Goal: Information Seeking & Learning: Compare options

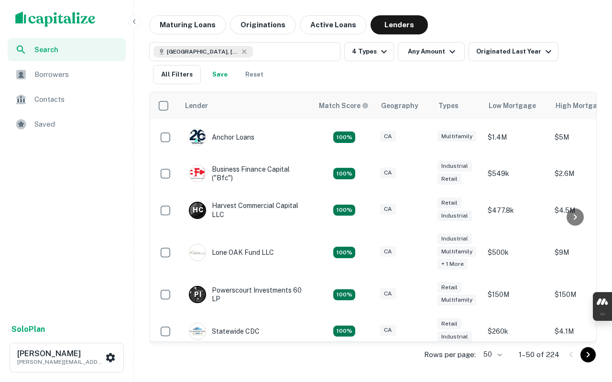
click at [228, 137] on div "Anchor Loans" at bounding box center [222, 137] width 66 height 17
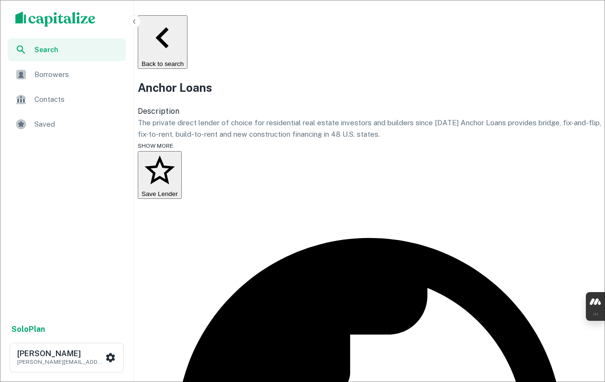
click at [232, 89] on h2 "Anchor Loans" at bounding box center [369, 87] width 463 height 17
copy h2 "Anchor Loans"
click at [173, 149] on span "SHOW MORE" at bounding box center [155, 145] width 35 height 7
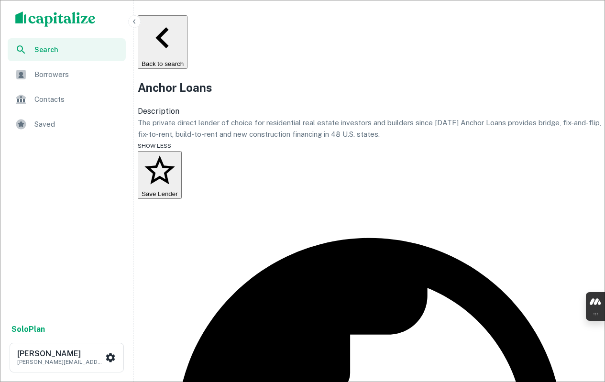
click at [231, 130] on p "The private direct lender of choice for residential real estate investors and b…" at bounding box center [369, 128] width 463 height 22
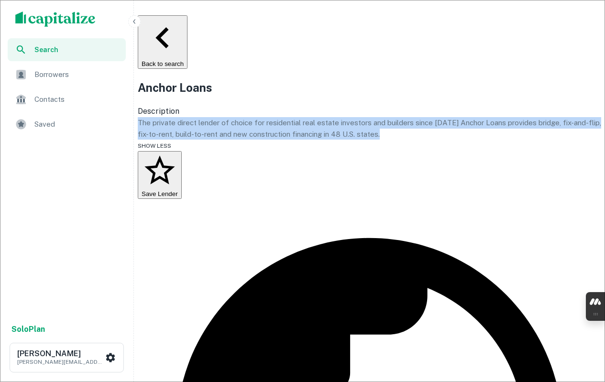
click at [231, 130] on p "The private direct lender of choice for residential real estate investors and b…" at bounding box center [369, 128] width 463 height 22
copy p "The private direct lender of choice for residential real estate investors and b…"
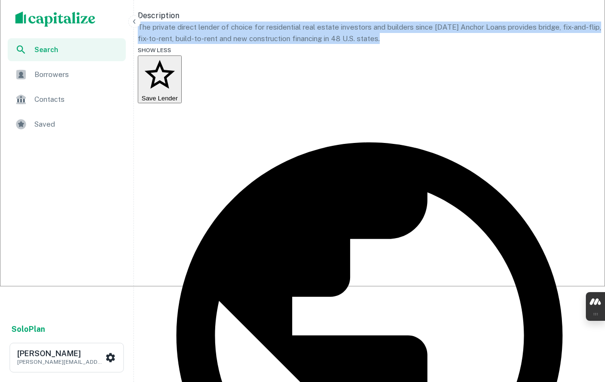
scroll to position [191, 0]
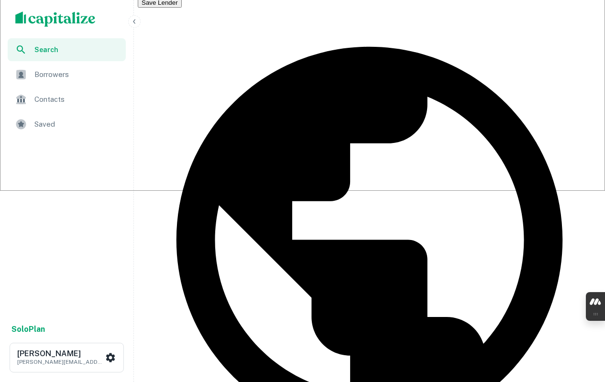
copy div "paul stockamore"
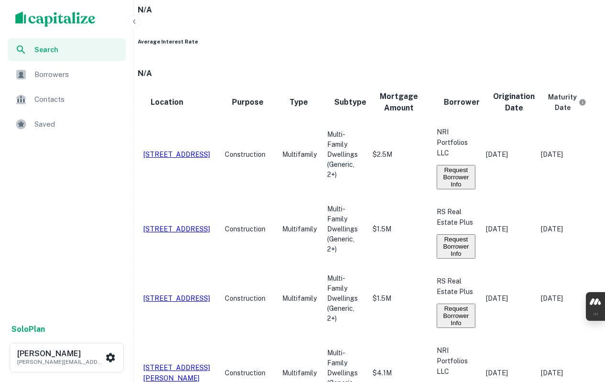
scroll to position [1014, 0]
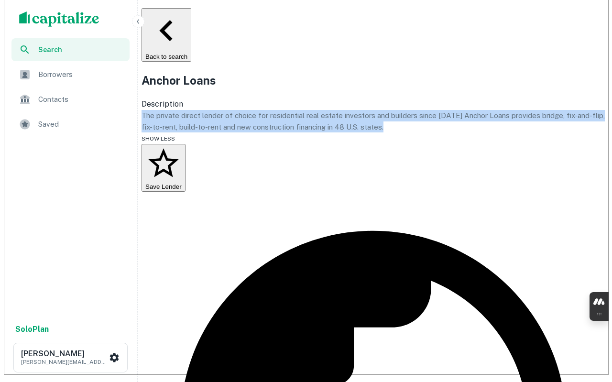
scroll to position [0, 0]
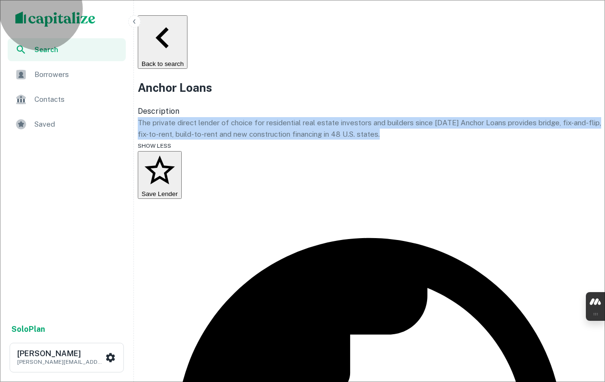
click at [187, 24] on button "Back to search" at bounding box center [163, 42] width 50 height 54
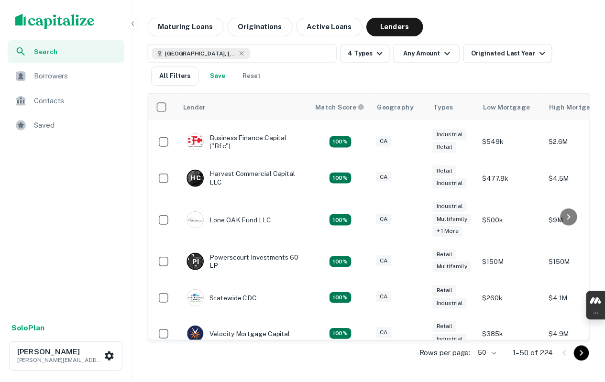
scroll to position [48, 0]
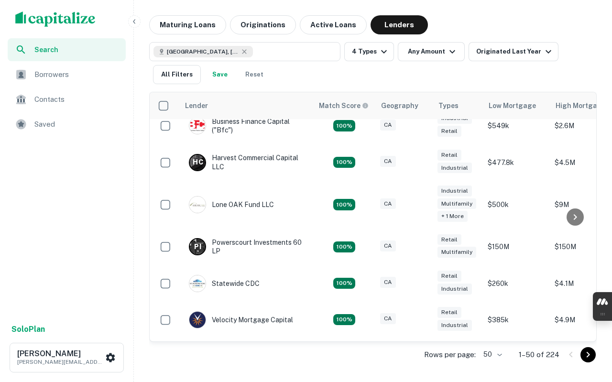
click at [243, 243] on div "P I Powerscourt Investments 60 LP" at bounding box center [246, 246] width 115 height 17
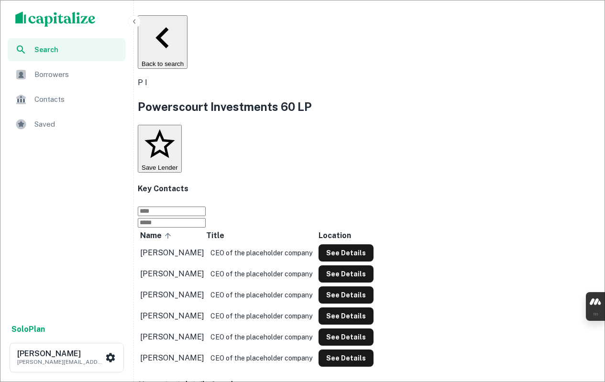
click at [375, 103] on h2 "Powerscourt Investments 60 LP" at bounding box center [369, 106] width 463 height 17
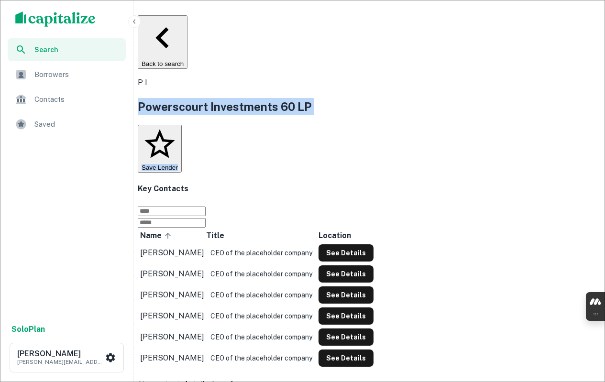
click at [375, 103] on h2 "Powerscourt Investments 60 LP" at bounding box center [369, 106] width 463 height 17
copy div "Powerscourt Investments 60 LP Save Lender"
click at [187, 30] on button "Back to search" at bounding box center [163, 42] width 50 height 54
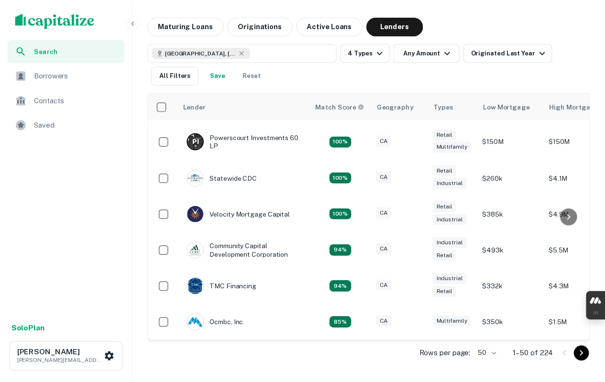
scroll to position [161, 0]
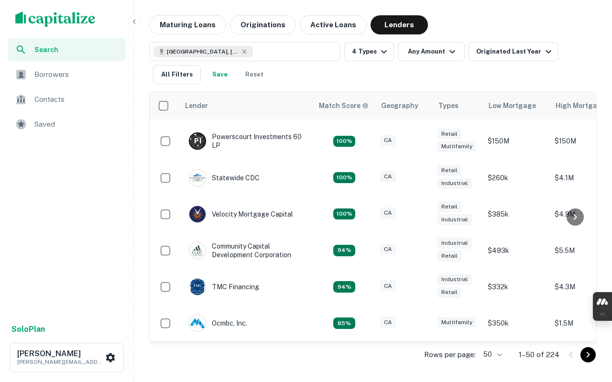
click at [266, 245] on div "Community Capital Development Corporation" at bounding box center [246, 250] width 115 height 17
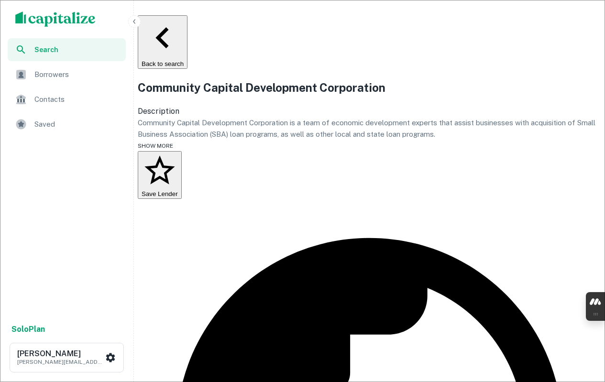
click at [245, 96] on h2 "Community Capital Development Corporation" at bounding box center [369, 87] width 463 height 17
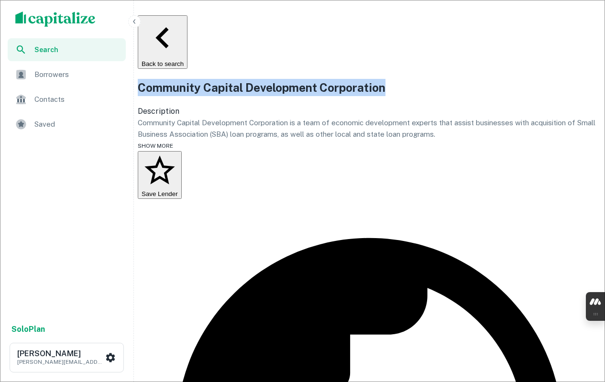
click at [245, 96] on h2 "Community Capital Development Corporation" at bounding box center [369, 87] width 463 height 17
copy h2 "Community Capital Development Corporation"
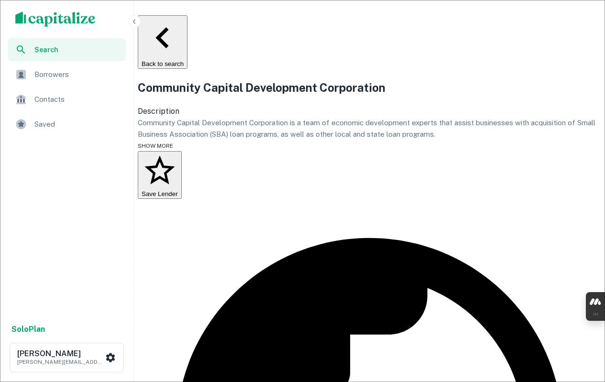
click at [309, 140] on p "Community Capital Development Corporation is a team of economic development exp…" at bounding box center [369, 128] width 463 height 22
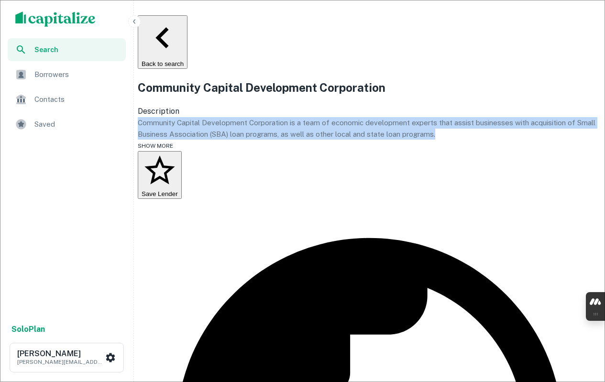
click at [309, 140] on p "Community Capital Development Corporation is a team of economic development exp…" at bounding box center [369, 128] width 463 height 22
copy p "Community Capital Development Corporation is a team of economic development exp…"
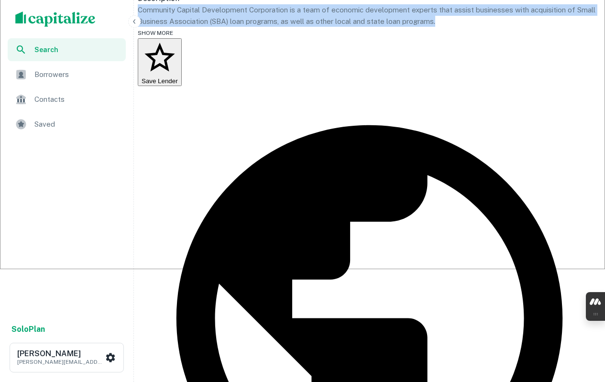
scroll to position [143, 0]
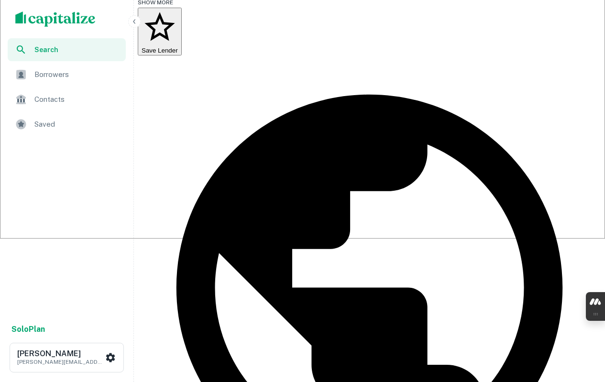
type input "*"
copy div "janet null"
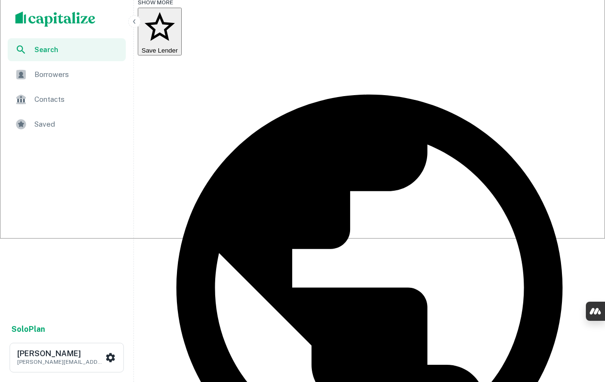
drag, startPoint x: 251, startPoint y: 272, endPoint x: 247, endPoint y: 276, distance: 5.8
copy div "jim thomas"
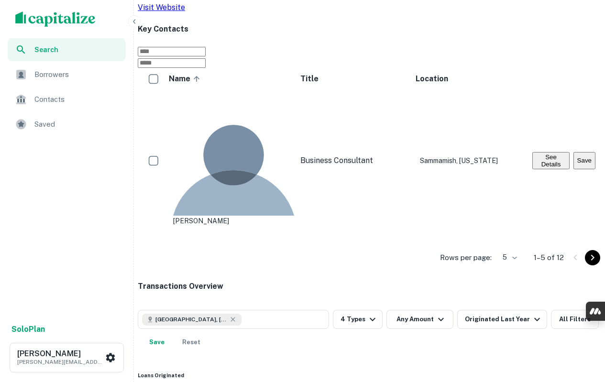
scroll to position [707, 0]
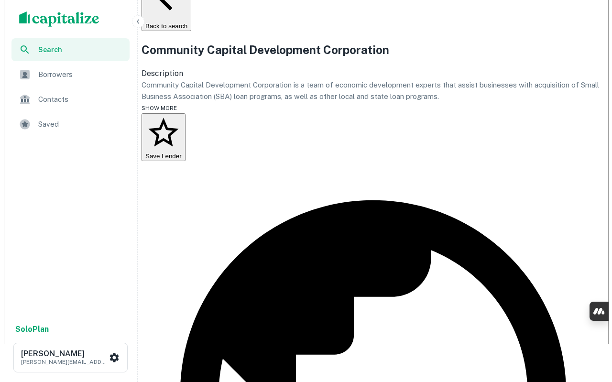
scroll to position [0, 0]
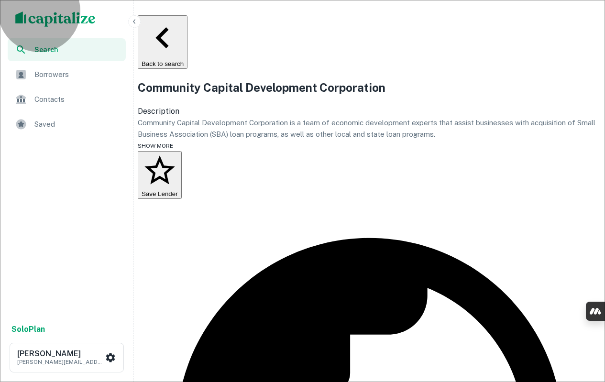
click at [186, 26] on button "Back to search" at bounding box center [163, 42] width 50 height 54
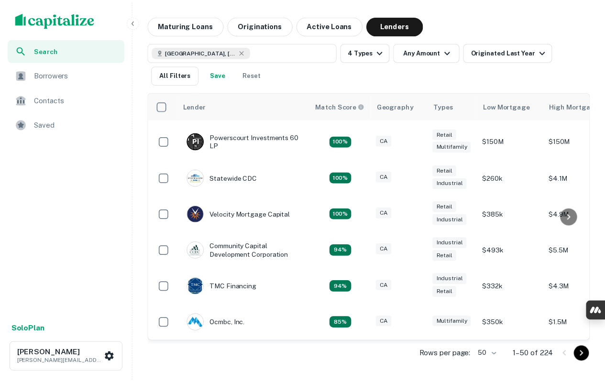
scroll to position [161, 0]
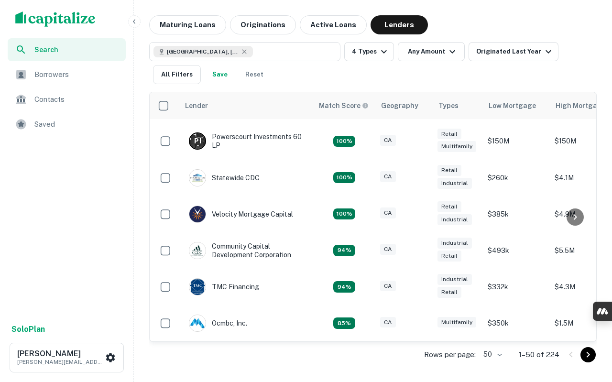
click at [248, 278] on div "TMC Financing" at bounding box center [224, 286] width 70 height 17
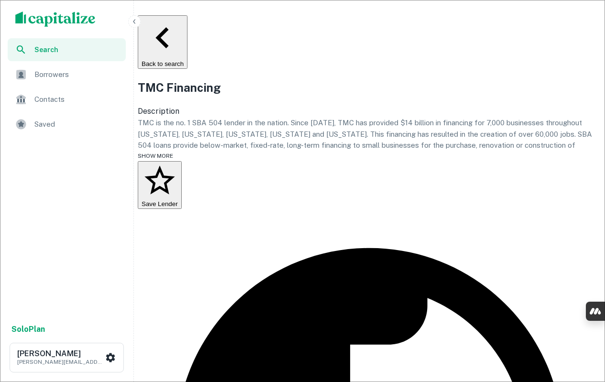
click at [171, 159] on span "SHOW MORE" at bounding box center [155, 156] width 35 height 7
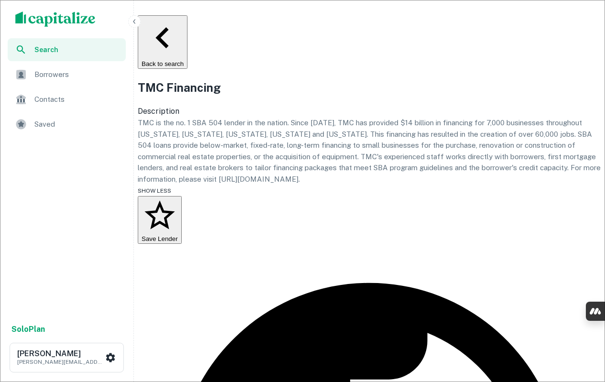
click at [251, 96] on h2 "TMC Financing" at bounding box center [369, 87] width 463 height 17
copy h2 "TMC Financing"
click at [333, 146] on p "TMC is the no. 1 SBA 504 lender in the nation. Since 1981, TMC has provided $14…" at bounding box center [369, 150] width 463 height 67
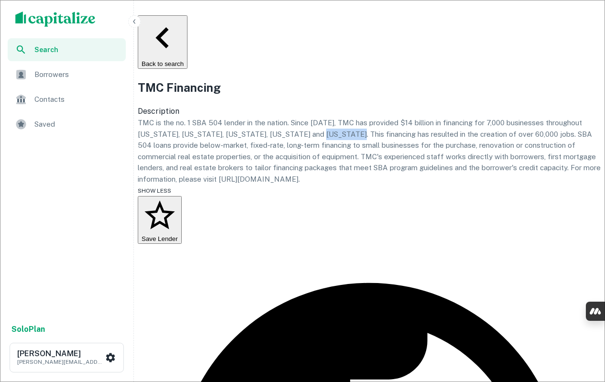
click at [333, 146] on p "TMC is the no. 1 SBA 504 lender in the nation. Since 1981, TMC has provided $14…" at bounding box center [369, 150] width 463 height 67
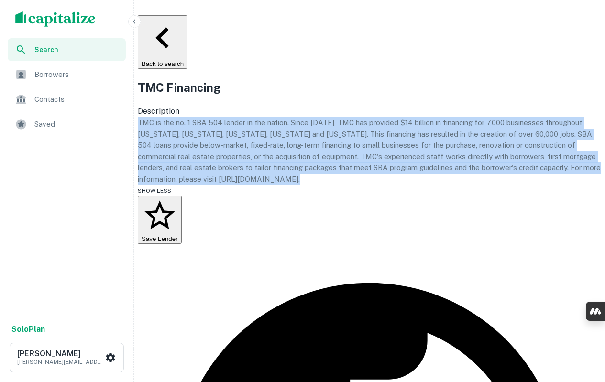
click at [333, 146] on p "TMC is the no. 1 SBA 504 lender in the nation. Since 1981, TMC has provided $14…" at bounding box center [369, 150] width 463 height 67
copy p "TMC is the no. 1 SBA 504 lender in the nation. Since 1981, TMC has provided $14…"
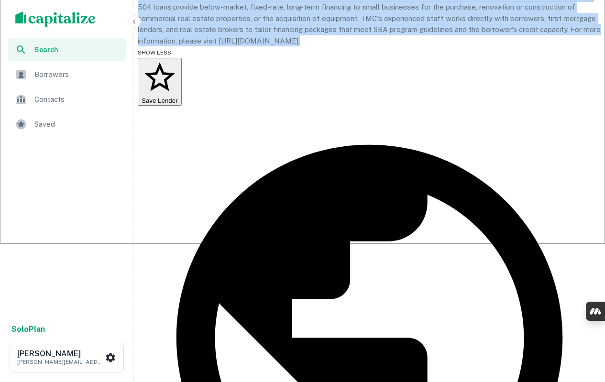
scroll to position [143, 0]
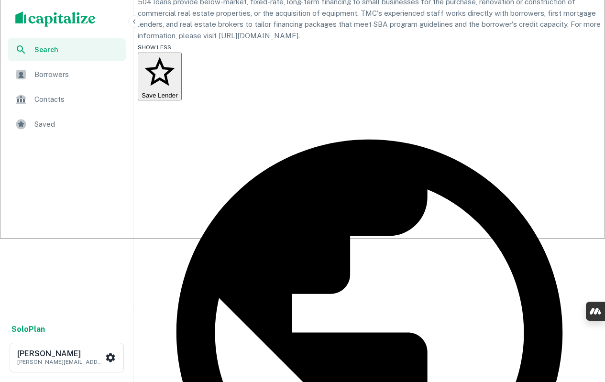
drag, startPoint x: 219, startPoint y: 205, endPoint x: 253, endPoint y: 206, distance: 33.5
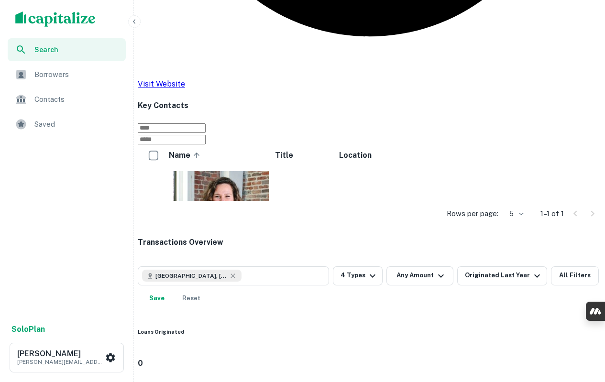
scroll to position [636, 0]
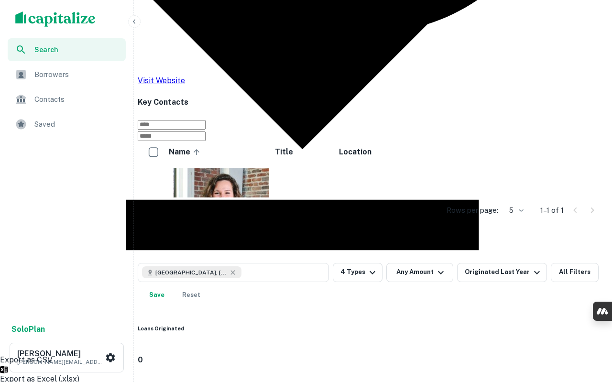
click at [198, 294] on li "Export as CSV" at bounding box center [302, 56] width 605 height 620
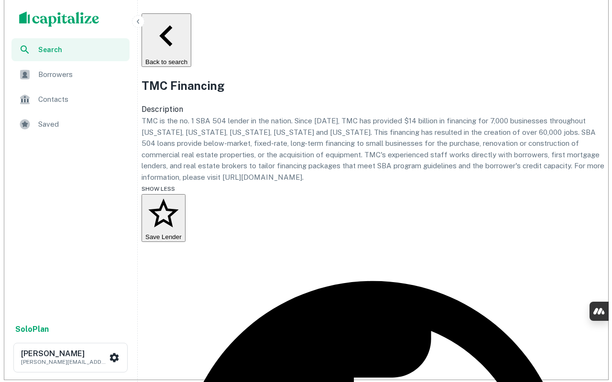
scroll to position [0, 0]
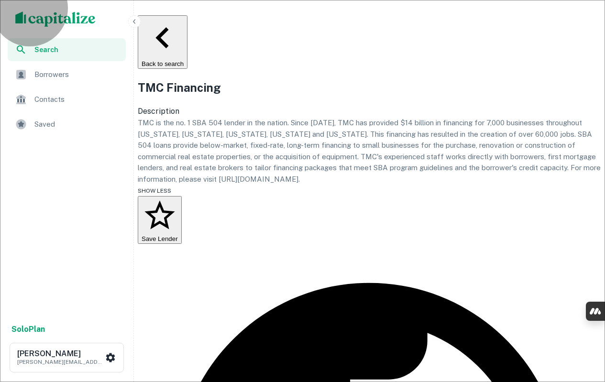
click at [177, 23] on button "Back to search" at bounding box center [163, 42] width 50 height 54
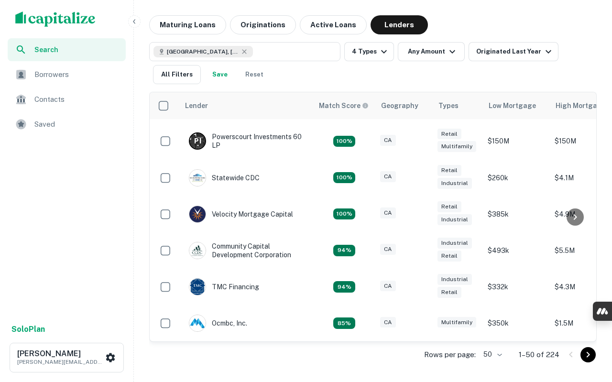
scroll to position [161, 0]
click at [592, 354] on icon "Go to next page" at bounding box center [587, 354] width 11 height 11
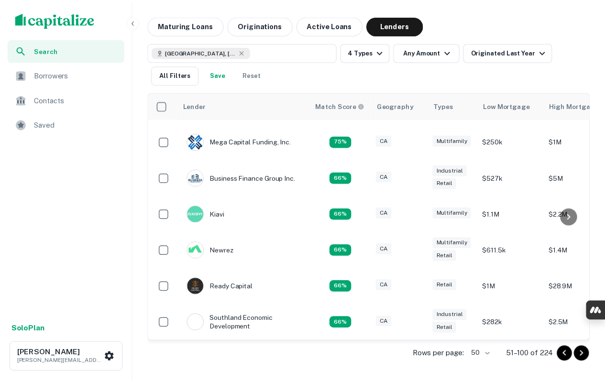
scroll to position [149, 0]
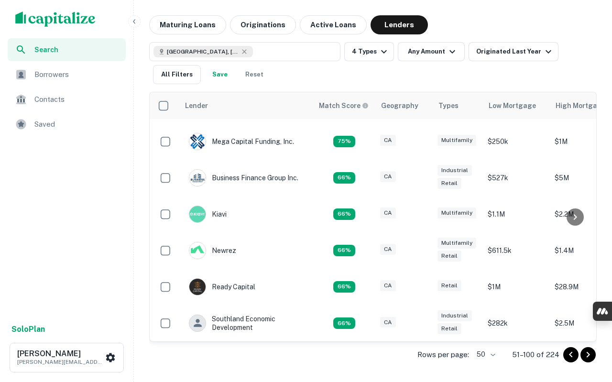
click at [200, 133] on img at bounding box center [197, 141] width 16 height 16
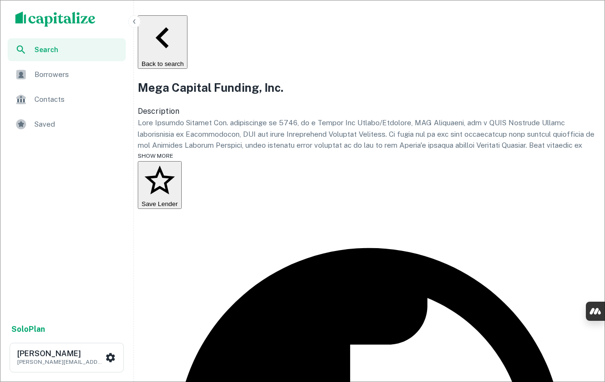
click at [376, 96] on h2 "Mega Capital Funding, Inc." at bounding box center [369, 87] width 463 height 17
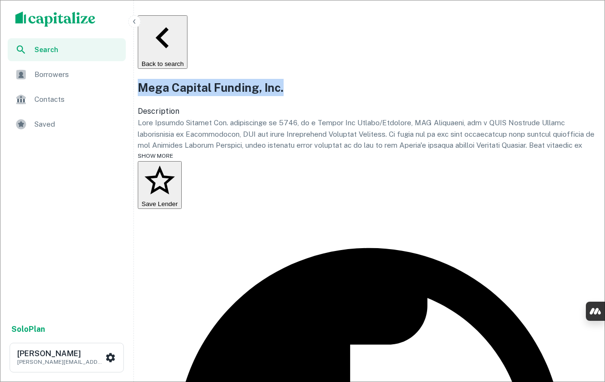
click at [375, 96] on h2 "Mega Capital Funding, Inc." at bounding box center [369, 87] width 463 height 17
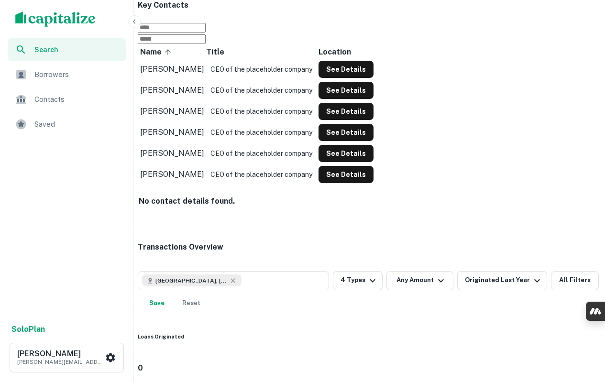
scroll to position [701, 0]
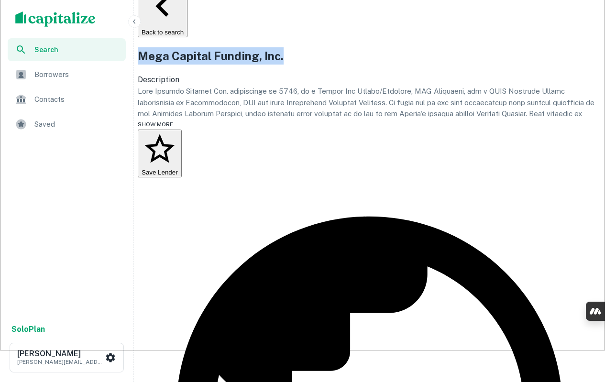
scroll to position [0, 0]
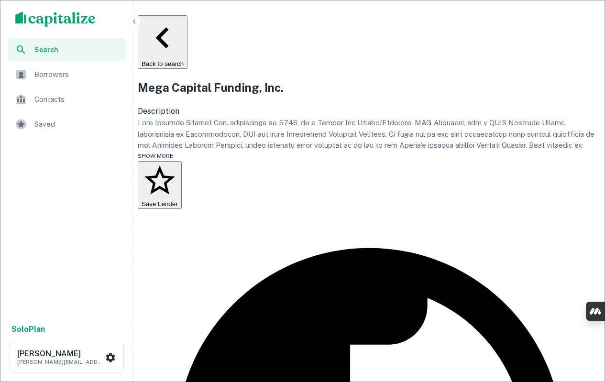
click at [170, 159] on span "SHOW MORE" at bounding box center [155, 156] width 35 height 7
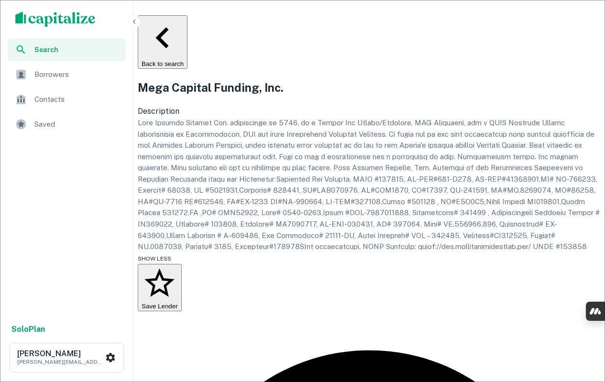
click at [209, 130] on p at bounding box center [369, 184] width 463 height 135
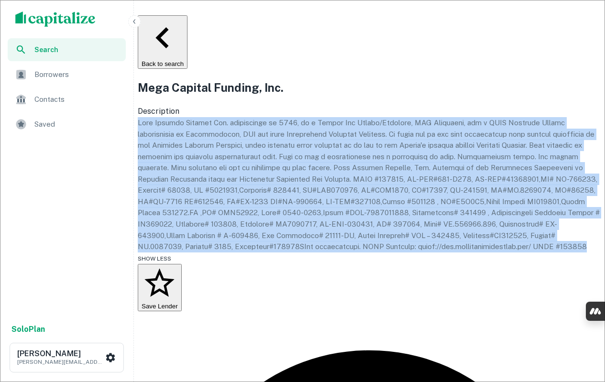
click at [209, 130] on p at bounding box center [369, 184] width 463 height 135
click at [180, 27] on button "Back to search" at bounding box center [163, 42] width 50 height 54
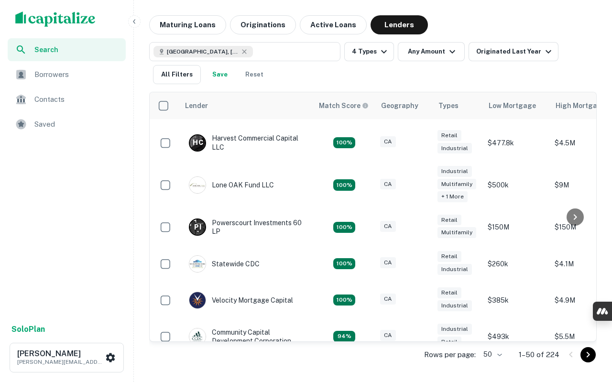
scroll to position [161, 0]
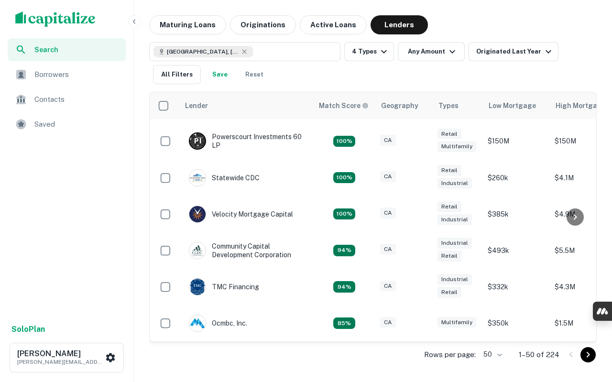
click at [591, 358] on icon "Go to next page" at bounding box center [587, 354] width 11 height 11
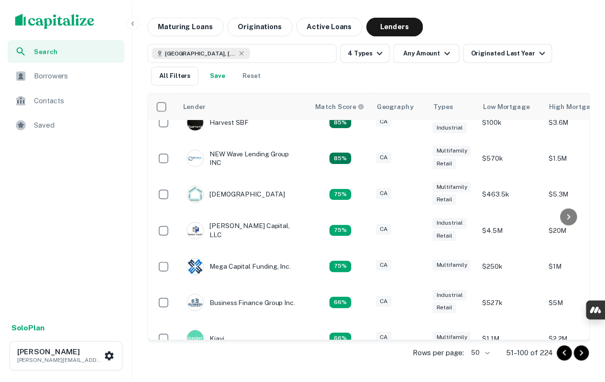
scroll to position [0, 0]
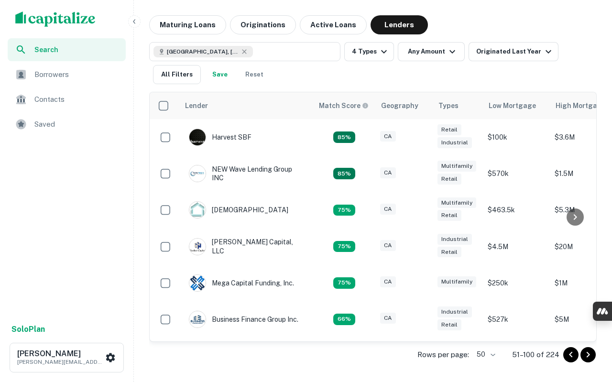
click at [197, 245] on img at bounding box center [197, 247] width 16 height 16
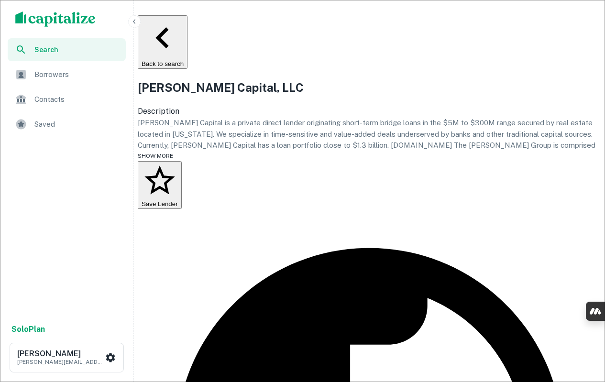
click at [173, 159] on span "SHOW MORE" at bounding box center [155, 156] width 35 height 7
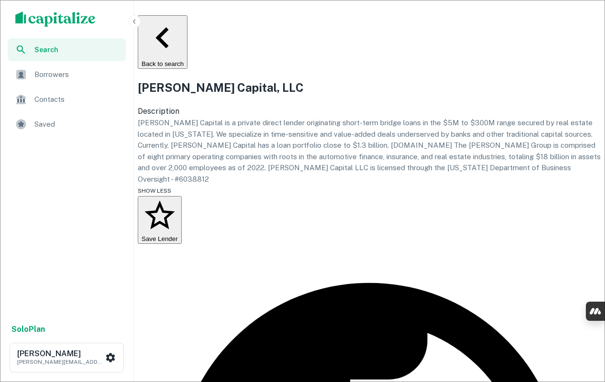
click at [252, 96] on h2 "Hankey Capital, LLC" at bounding box center [369, 87] width 463 height 17
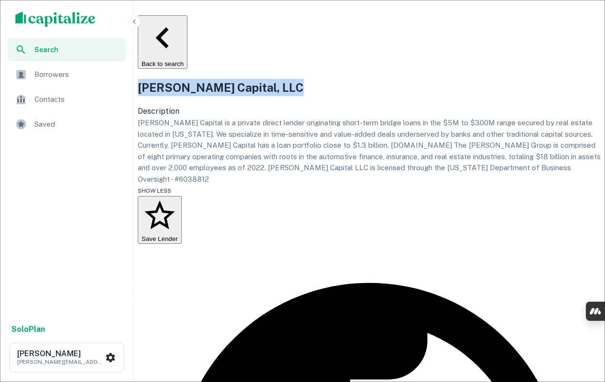
click at [252, 96] on h2 "Hankey Capital, LLC" at bounding box center [369, 87] width 463 height 17
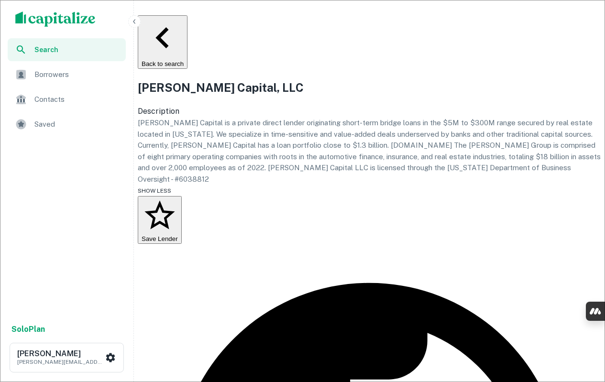
click at [215, 153] on p "Hankey Capital is a private direct lender originating short-term bridge loans i…" at bounding box center [369, 150] width 463 height 67
click at [215, 154] on p "Hankey Capital is a private direct lender originating short-term bridge loans i…" at bounding box center [369, 150] width 463 height 67
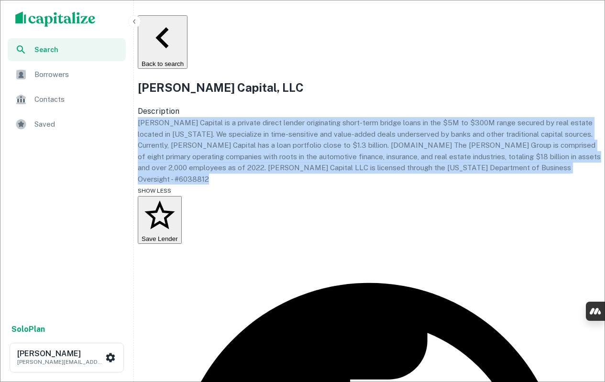
click at [215, 154] on p "Hankey Capital is a private direct lender originating short-term bridge loans i…" at bounding box center [369, 150] width 463 height 67
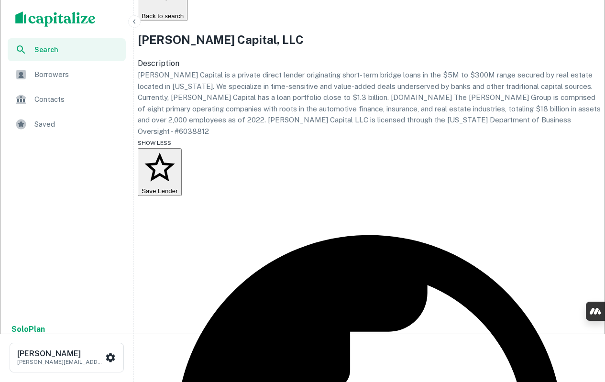
drag, startPoint x: 212, startPoint y: 299, endPoint x: 249, endPoint y: 329, distance: 47.6
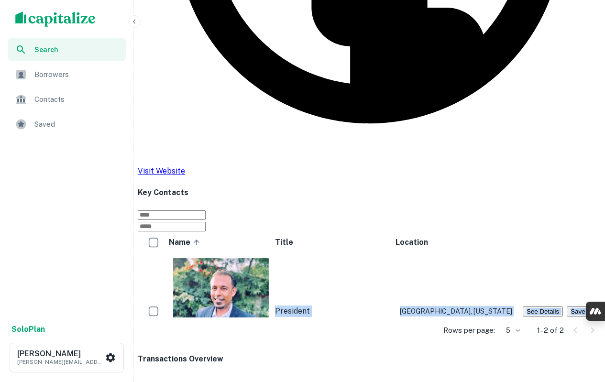
scroll to position [622, 0]
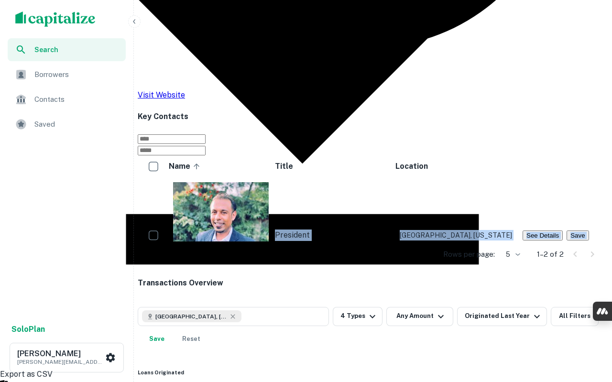
click at [185, 167] on li "Export as CSV" at bounding box center [302, 70] width 605 height 620
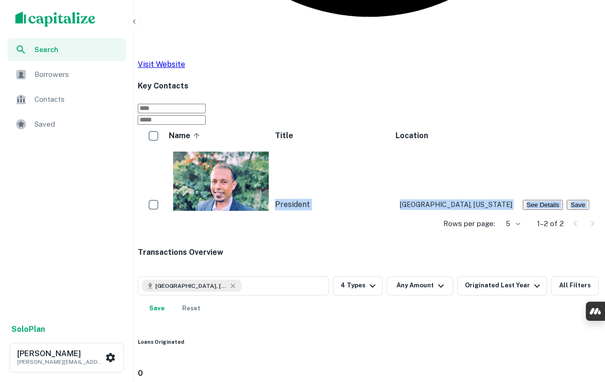
scroll to position [669, 0]
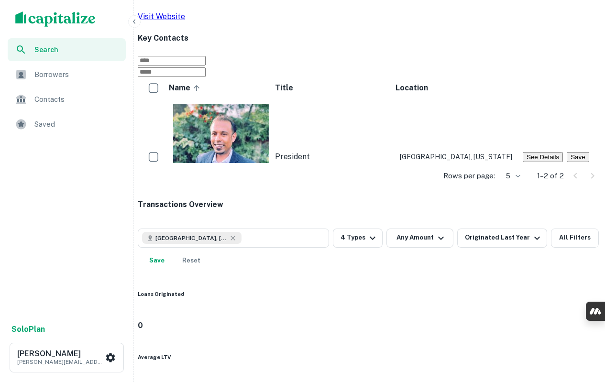
scroll to position [717, 0]
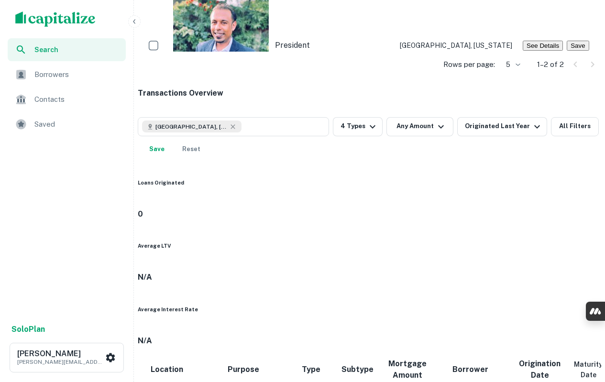
scroll to position [816, 0]
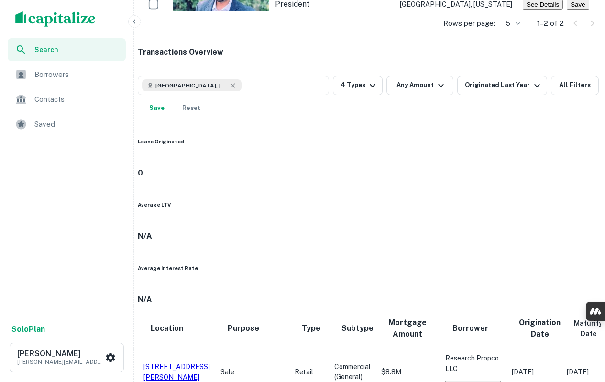
scroll to position [912, 0]
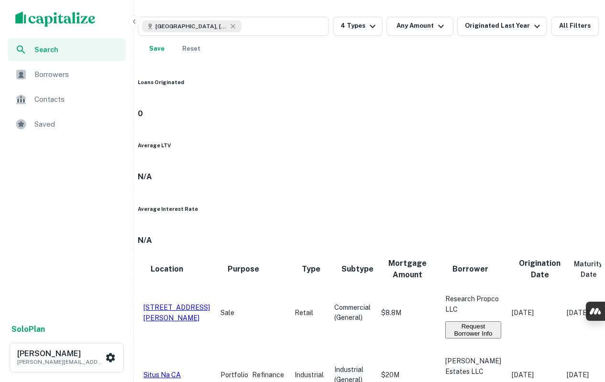
drag, startPoint x: 247, startPoint y: 241, endPoint x: 172, endPoint y: 175, distance: 99.6
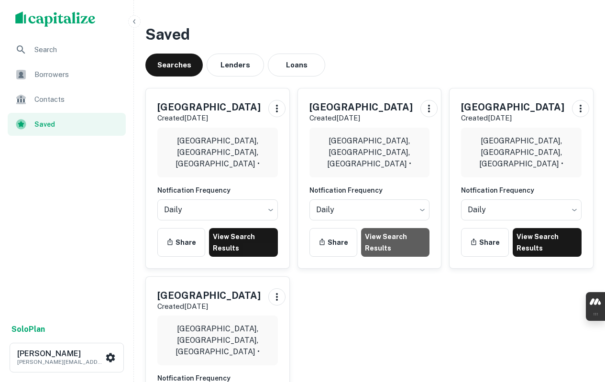
click at [400, 241] on link "View Search Results" at bounding box center [395, 242] width 69 height 29
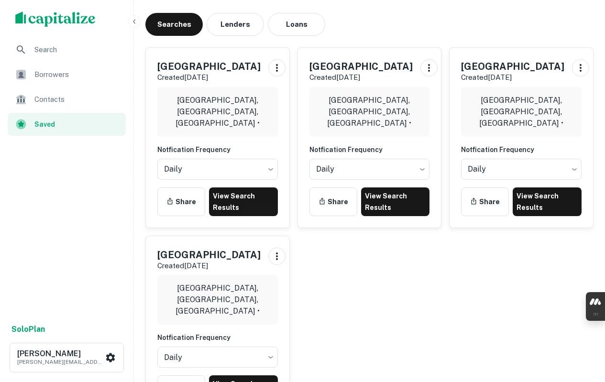
scroll to position [154, 0]
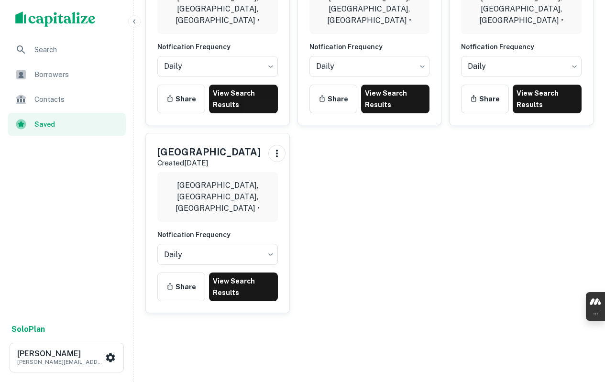
click at [263, 284] on link "View Search Results" at bounding box center [243, 287] width 69 height 29
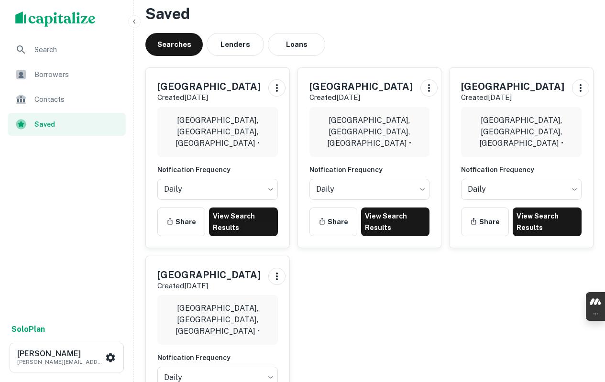
scroll to position [11, 0]
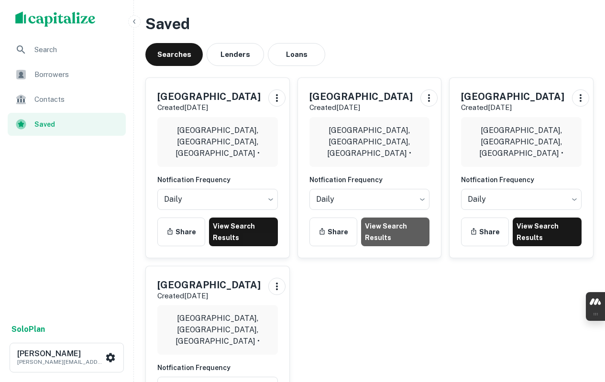
click at [404, 228] on link "View Search Results" at bounding box center [395, 232] width 69 height 29
click at [375, 231] on link "View Search Results" at bounding box center [395, 232] width 69 height 29
click at [403, 231] on link "View Search Results" at bounding box center [395, 232] width 69 height 29
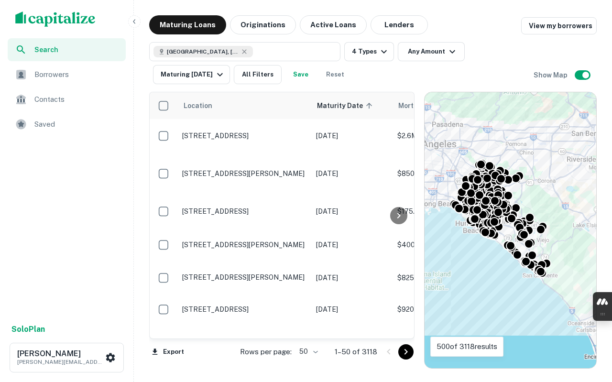
click at [374, 23] on button "Lenders" at bounding box center [399, 24] width 57 height 19
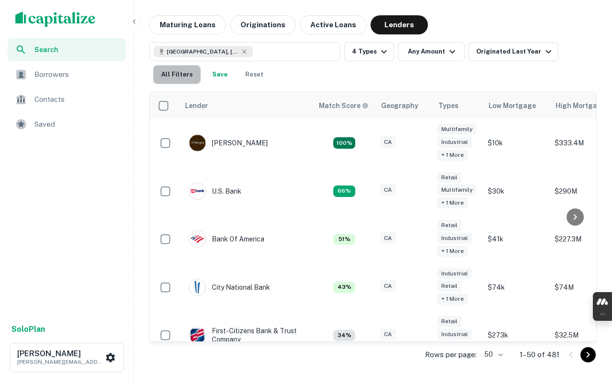
click at [182, 81] on button "All Filters" at bounding box center [177, 74] width 48 height 19
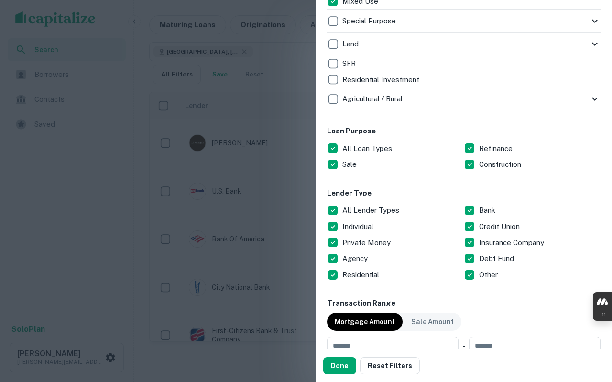
scroll to position [430, 0]
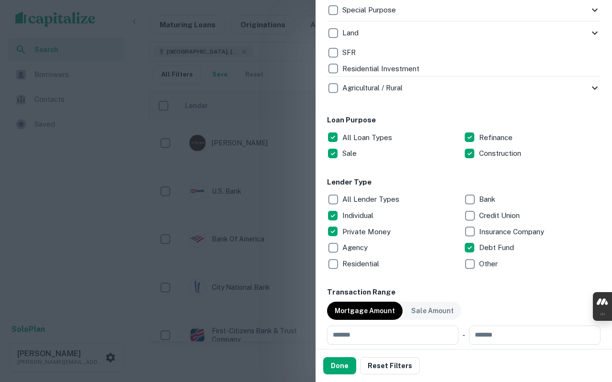
click at [339, 370] on button "Done" at bounding box center [339, 365] width 33 height 17
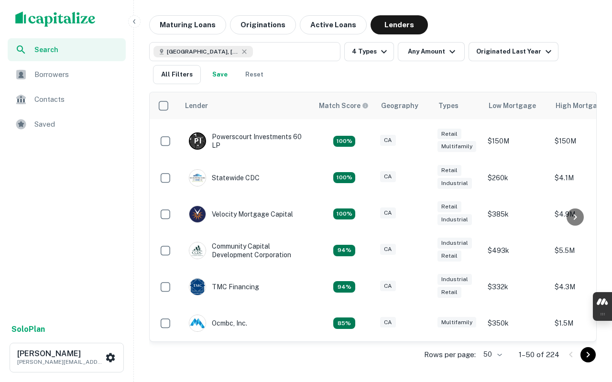
scroll to position [161, 0]
click at [585, 355] on icon "Go to next page" at bounding box center [587, 354] width 11 height 11
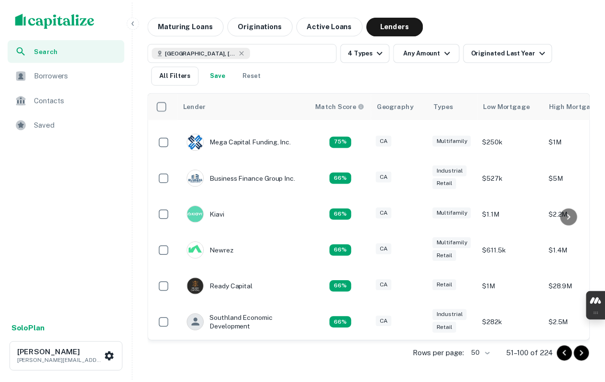
scroll to position [149, 0]
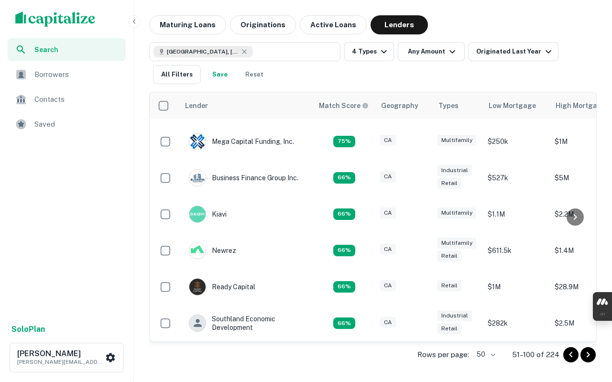
click at [198, 242] on img at bounding box center [197, 250] width 16 height 16
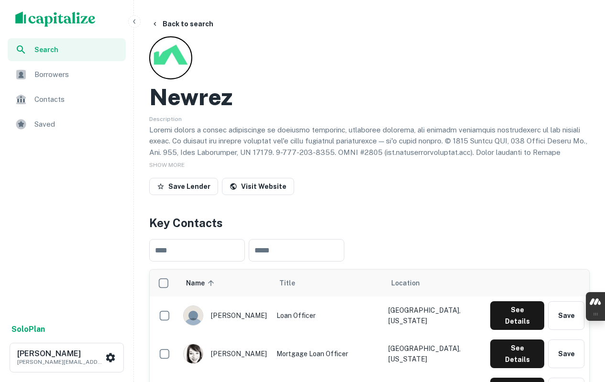
click at [190, 99] on h2 "Newrez" at bounding box center [190, 97] width 83 height 28
copy h2 "Newrez"
click at [163, 165] on span "SHOW MORE" at bounding box center [166, 165] width 35 height 7
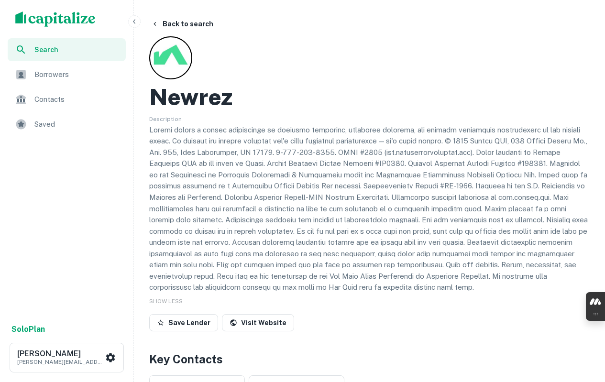
click at [213, 142] on p at bounding box center [369, 208] width 440 height 169
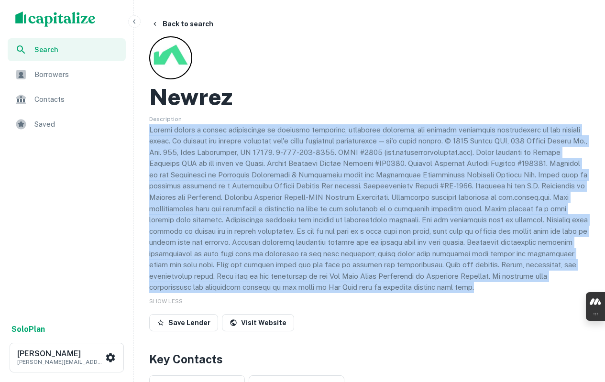
click at [213, 142] on p at bounding box center [369, 208] width 440 height 169
copy p "Newrez brings a unique combination of mortgage expertise, financial strength, a…"
click at [263, 325] on link "Visit Website" at bounding box center [258, 322] width 72 height 17
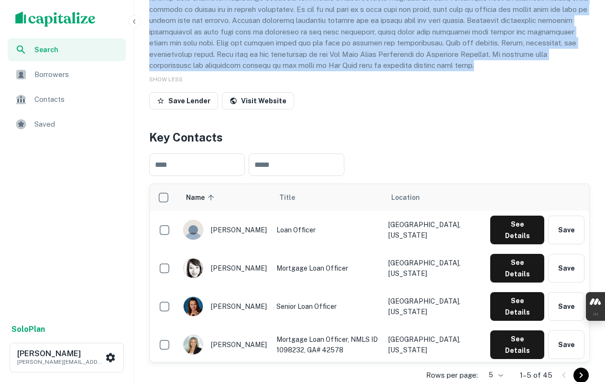
scroll to position [239, 0]
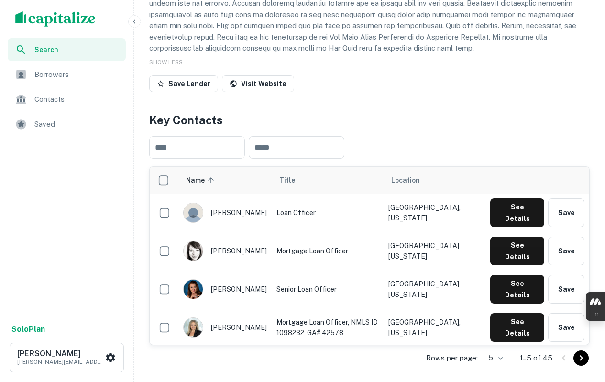
click at [324, 157] on input "text" at bounding box center [297, 147] width 96 height 22
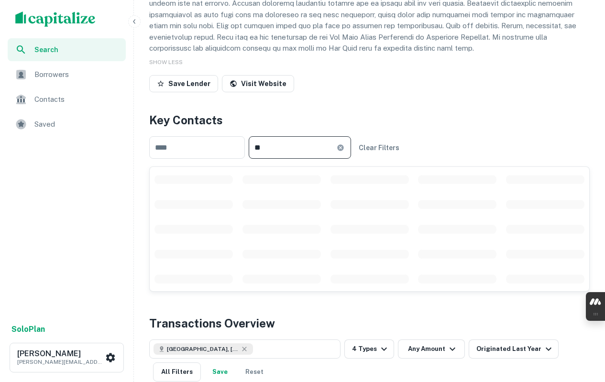
type input "*"
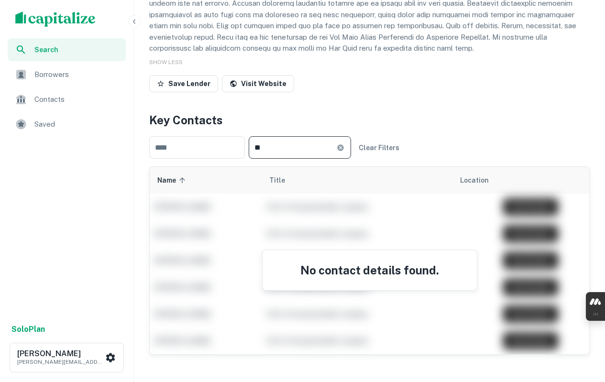
type input "*"
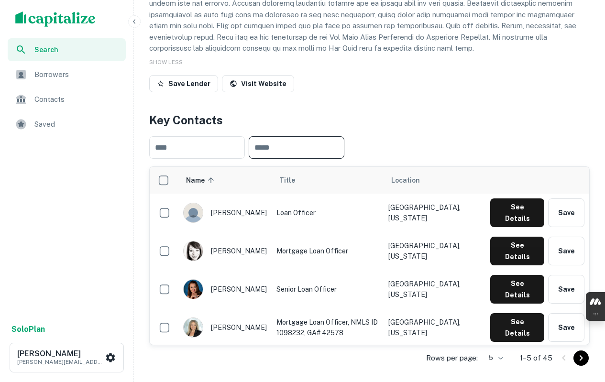
click at [420, 184] on span "Location" at bounding box center [405, 180] width 29 height 11
click at [420, 182] on span "Location" at bounding box center [405, 180] width 29 height 11
click at [420, 179] on span "Location" at bounding box center [405, 180] width 29 height 11
click at [578, 357] on icon "Go to next page" at bounding box center [580, 357] width 11 height 11
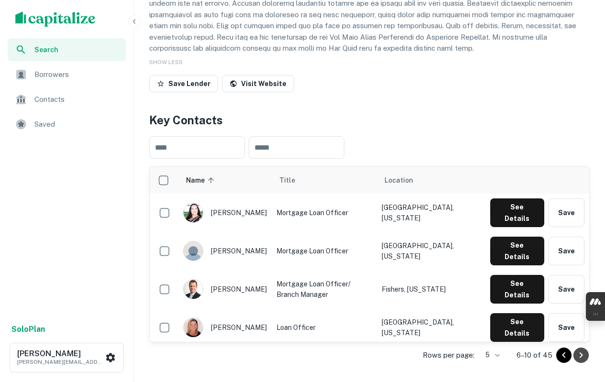
click at [580, 356] on icon "Go to next page" at bounding box center [580, 355] width 11 height 11
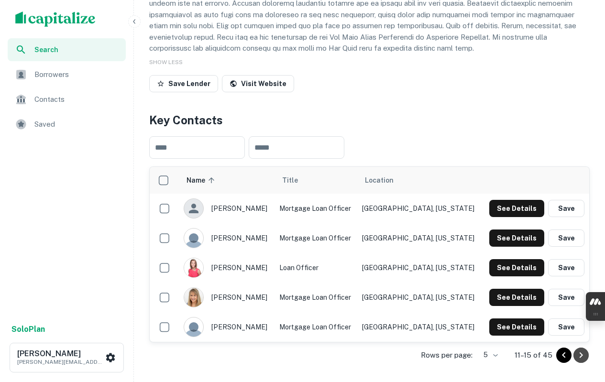
click at [580, 356] on icon "Go to next page" at bounding box center [580, 355] width 11 height 11
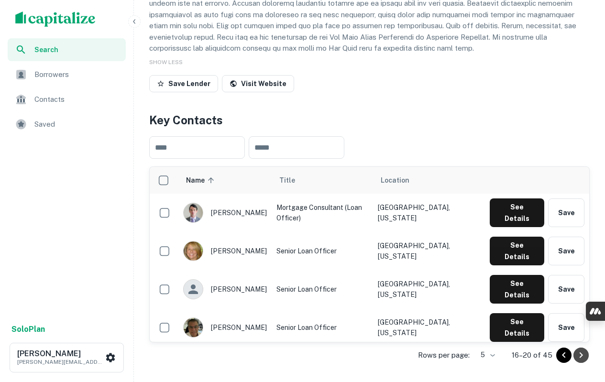
click at [580, 356] on icon "Go to next page" at bounding box center [581, 355] width 3 height 6
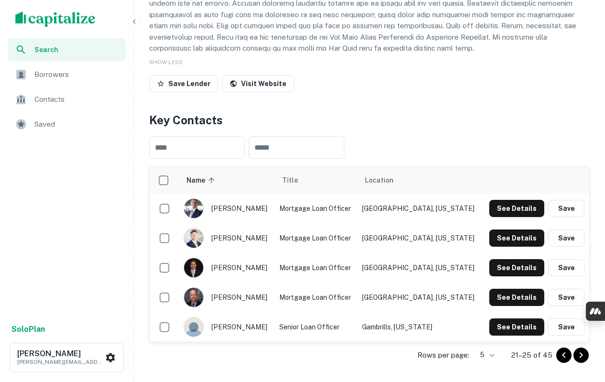
click at [580, 356] on icon "Go to next page" at bounding box center [581, 355] width 3 height 6
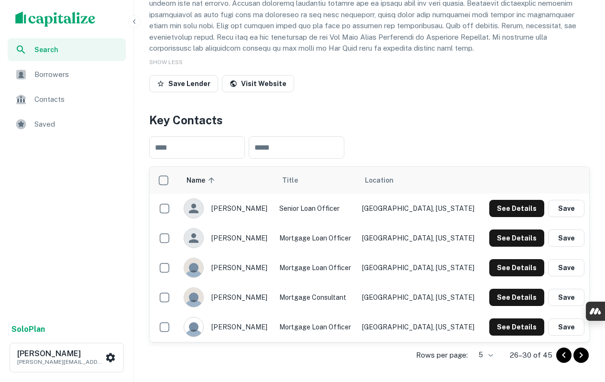
click at [580, 356] on icon "Go to next page" at bounding box center [581, 355] width 3 height 6
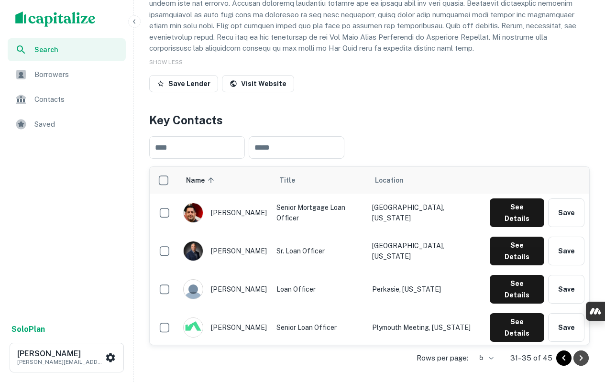
click at [581, 359] on icon "Go to next page" at bounding box center [581, 358] width 3 height 6
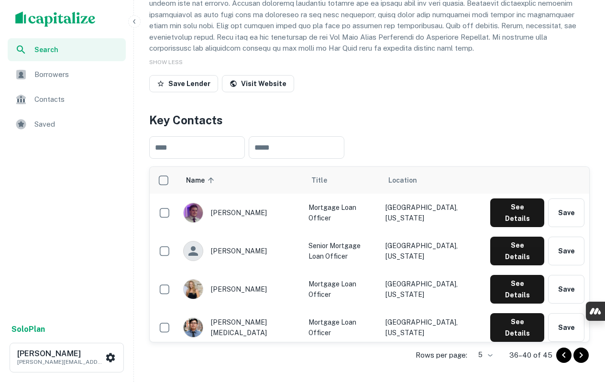
click at [581, 359] on icon "Go to next page" at bounding box center [580, 355] width 11 height 11
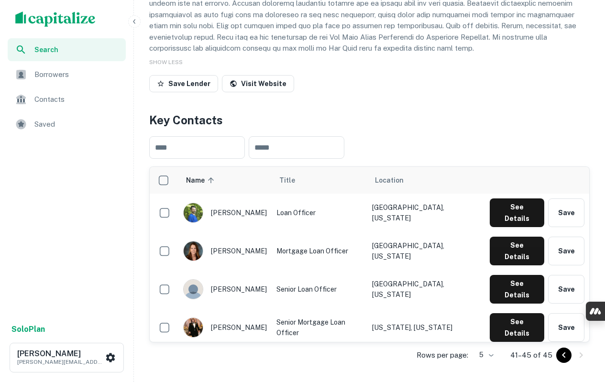
click at [578, 358] on div at bounding box center [572, 355] width 33 height 15
click at [561, 357] on icon "Go to previous page" at bounding box center [563, 355] width 11 height 11
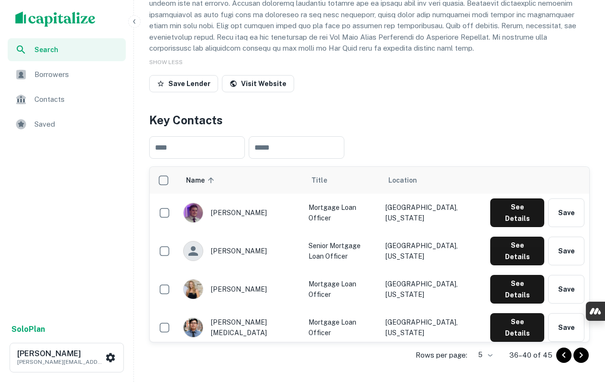
click at [561, 357] on icon "Go to previous page" at bounding box center [563, 355] width 11 height 11
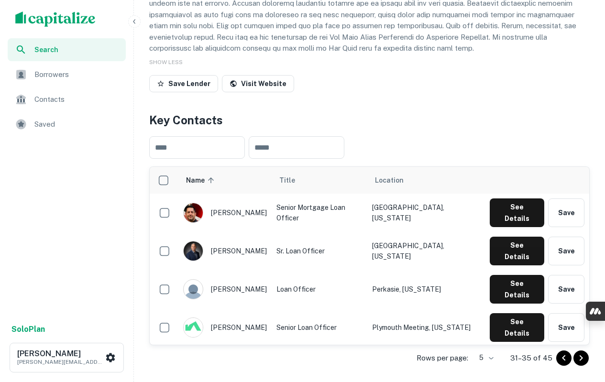
click at [561, 357] on icon "Go to previous page" at bounding box center [563, 357] width 11 height 11
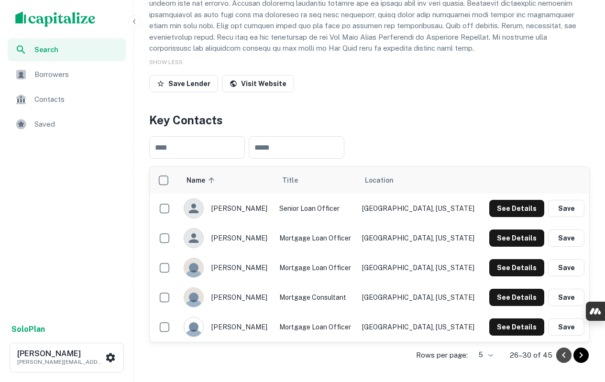
click at [561, 357] on icon "Go to previous page" at bounding box center [563, 355] width 11 height 11
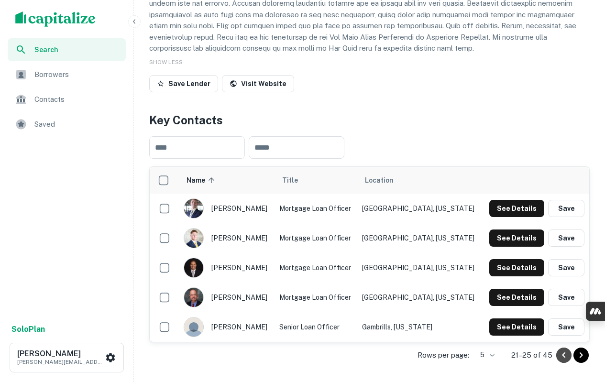
click at [561, 357] on icon "Go to previous page" at bounding box center [563, 355] width 11 height 11
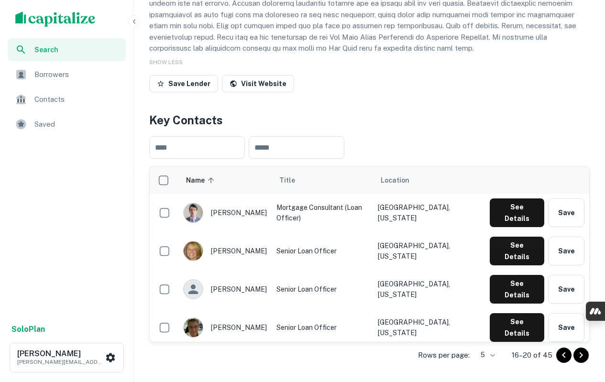
click at [562, 358] on icon "Go to previous page" at bounding box center [563, 355] width 11 height 11
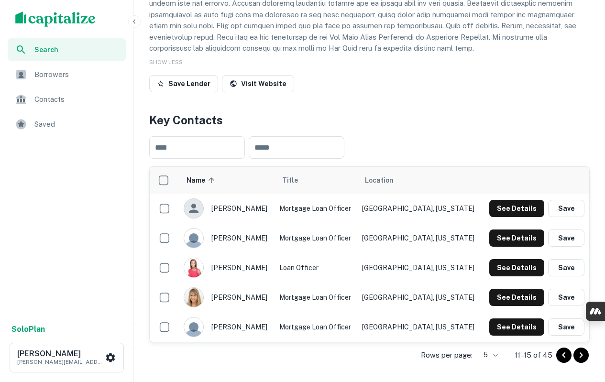
click at [562, 354] on icon "Go to previous page" at bounding box center [563, 355] width 11 height 11
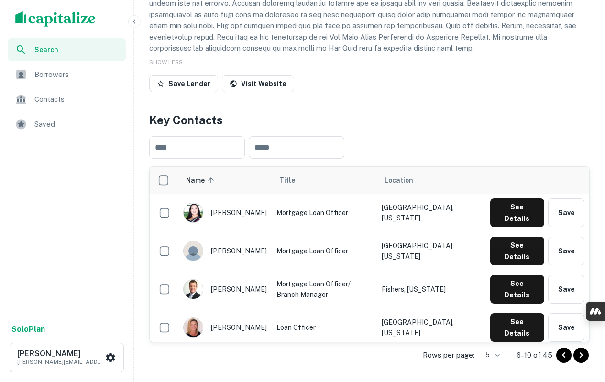
click at [587, 361] on div at bounding box center [572, 355] width 33 height 15
click at [577, 357] on icon "Go to next page" at bounding box center [580, 355] width 11 height 11
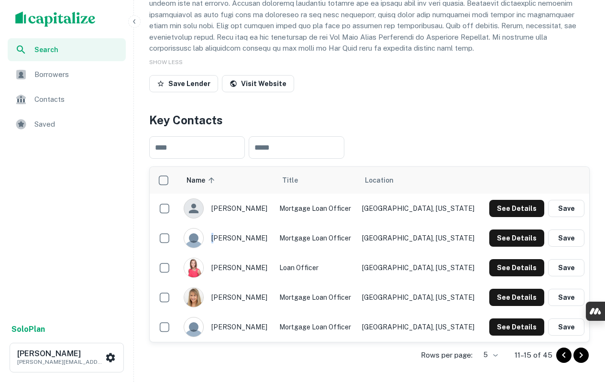
drag, startPoint x: 266, startPoint y: 240, endPoint x: 218, endPoint y: 235, distance: 48.0
click at [218, 235] on div "darin clements" at bounding box center [227, 238] width 86 height 20
click at [564, 355] on icon "Go to previous page" at bounding box center [563, 355] width 11 height 11
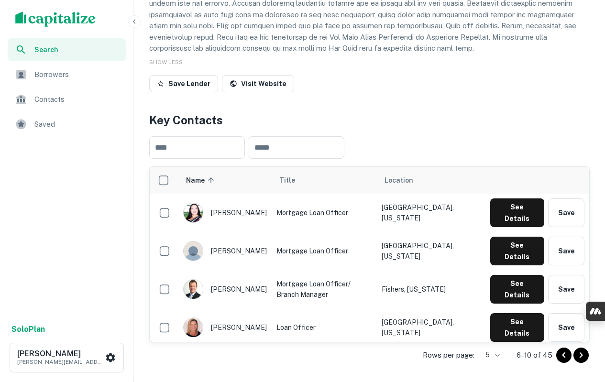
click at [271, 210] on td "heather grindstaff" at bounding box center [224, 213] width 93 height 38
click at [267, 209] on div "heather grindstaff" at bounding box center [225, 213] width 84 height 20
copy div "heather grindstaff"
drag, startPoint x: 211, startPoint y: 328, endPoint x: 239, endPoint y: 329, distance: 27.8
click at [239, 356] on div "ellie artl" at bounding box center [225, 366] width 84 height 20
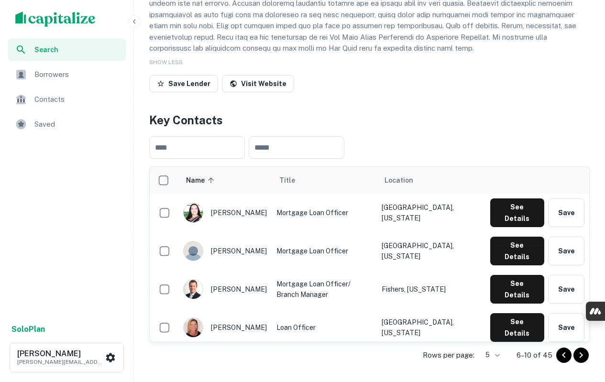
copy div "ellie artl"
click at [213, 241] on div "alexander white" at bounding box center [225, 251] width 84 height 20
drag, startPoint x: 219, startPoint y: 241, endPoint x: 262, endPoint y: 240, distance: 42.6
click at [262, 241] on div "alexander white" at bounding box center [225, 251] width 84 height 20
copy div "alexander white"
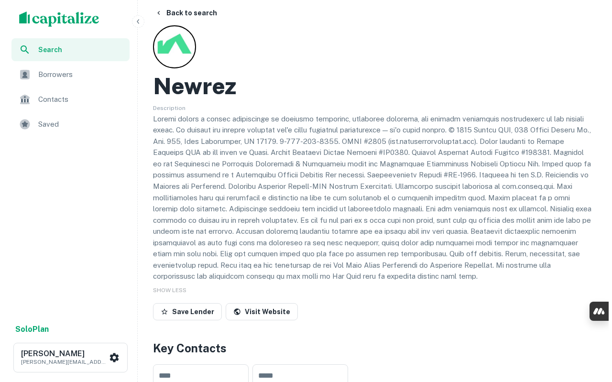
scroll to position [0, 0]
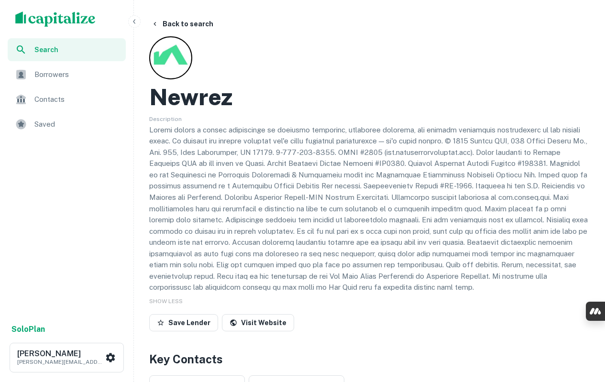
click at [171, 25] on button "Back to search" at bounding box center [182, 23] width 70 height 17
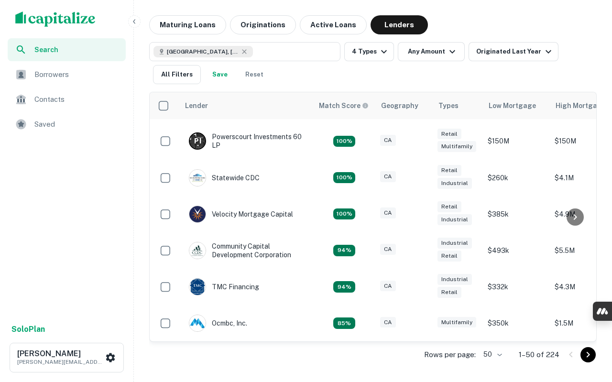
scroll to position [161, 0]
click at [582, 356] on icon "Go to next page" at bounding box center [587, 354] width 11 height 11
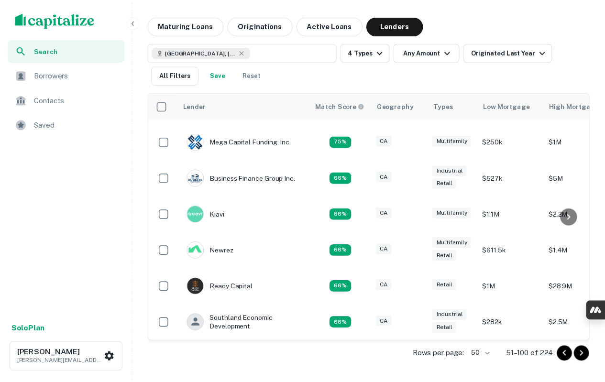
scroll to position [149, 0]
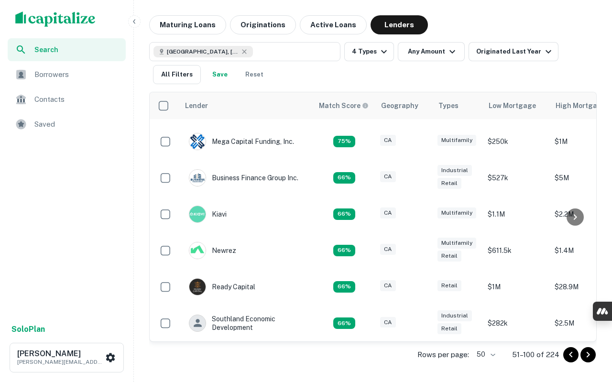
click at [196, 282] on img at bounding box center [197, 287] width 16 height 16
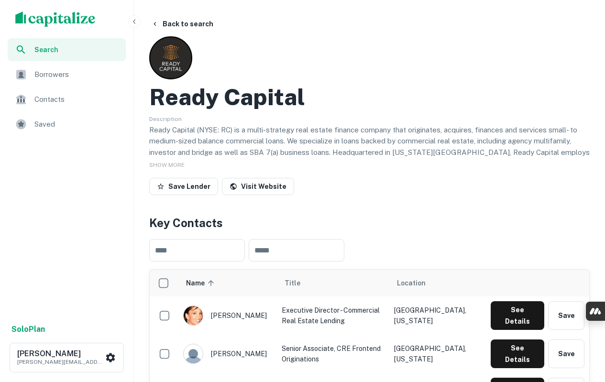
click at [175, 163] on span "SHOW MORE" at bounding box center [166, 165] width 35 height 7
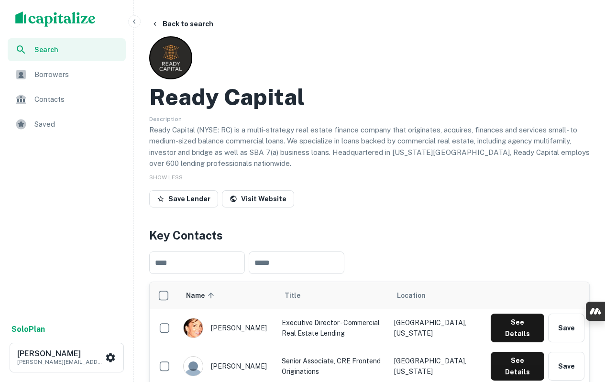
click at [232, 96] on h2 "Ready Capital" at bounding box center [227, 97] width 156 height 28
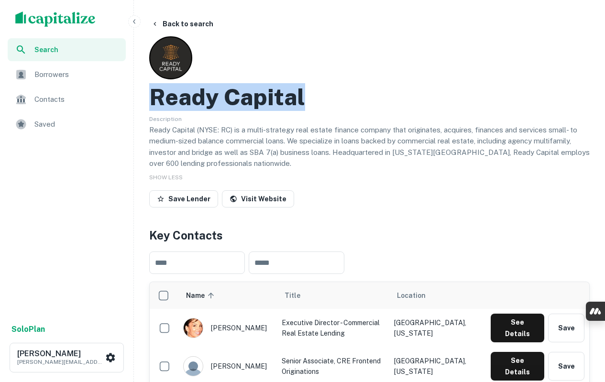
click at [232, 96] on h2 "Ready Capital" at bounding box center [227, 97] width 156 height 28
copy h2 "Ready Capital"
click at [255, 197] on link "Visit Website" at bounding box center [258, 198] width 72 height 17
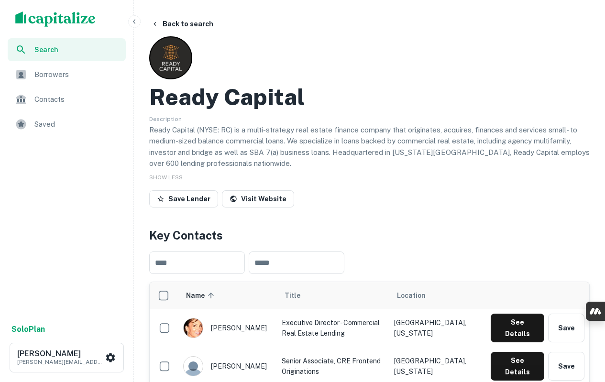
click at [206, 147] on p "Ready Capital (NYSE: RC) is a multi-strategy real estate finance company that o…" at bounding box center [369, 146] width 440 height 45
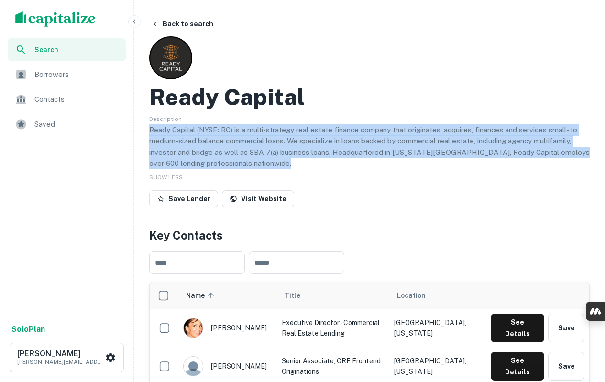
click at [206, 147] on p "Ready Capital (NYSE: RC) is a multi-strategy real estate finance company that o…" at bounding box center [369, 146] width 440 height 45
copy p "Ready Capital (NYSE: RC) is a multi-strategy real estate finance company that o…"
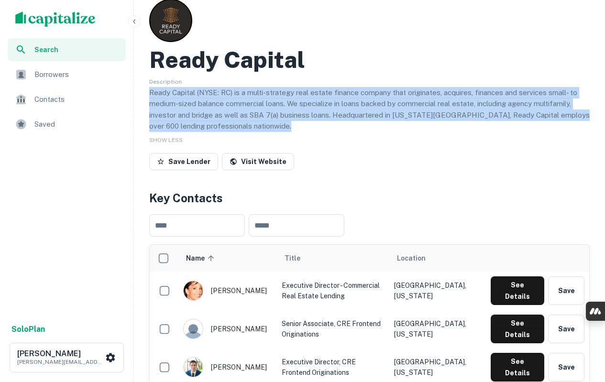
scroll to position [143, 0]
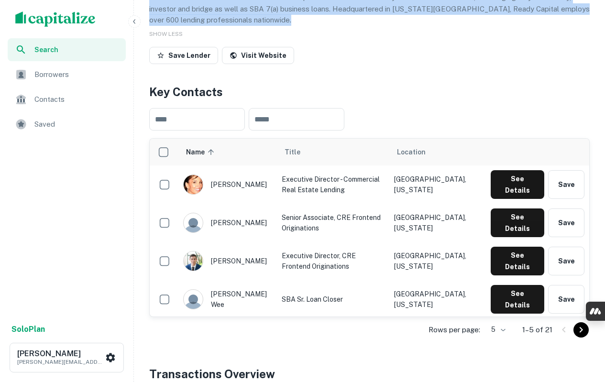
click at [244, 186] on div "lisa cappelletti" at bounding box center [227, 185] width 89 height 20
copy div "lisa cappellett"
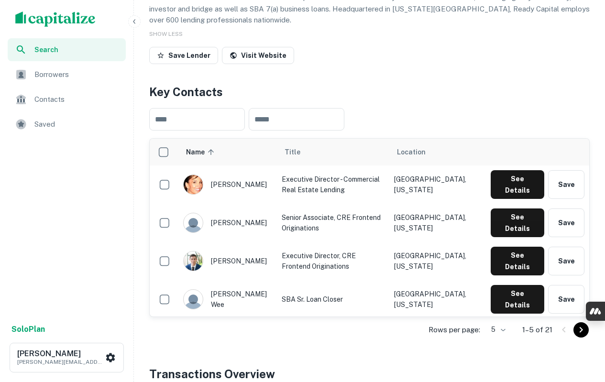
click at [245, 189] on div "lisa cappelletti" at bounding box center [227, 185] width 89 height 20
click at [246, 187] on div "lisa cappelletti" at bounding box center [227, 185] width 89 height 20
click at [244, 186] on div "lisa cappelletti" at bounding box center [227, 185] width 89 height 20
click at [245, 186] on div "lisa cappelletti" at bounding box center [227, 185] width 89 height 20
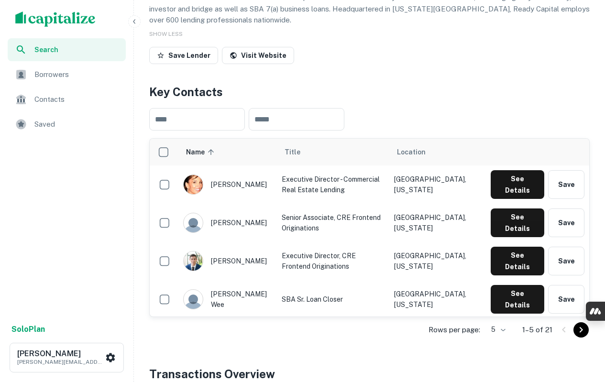
click at [243, 187] on div "lisa cappelletti" at bounding box center [227, 185] width 89 height 20
copy div "lisa cappelletti"
drag, startPoint x: 214, startPoint y: 273, endPoint x: 241, endPoint y: 274, distance: 27.3
click at [242, 289] on div "unice wee" at bounding box center [227, 299] width 89 height 21
copy div "unice wee"
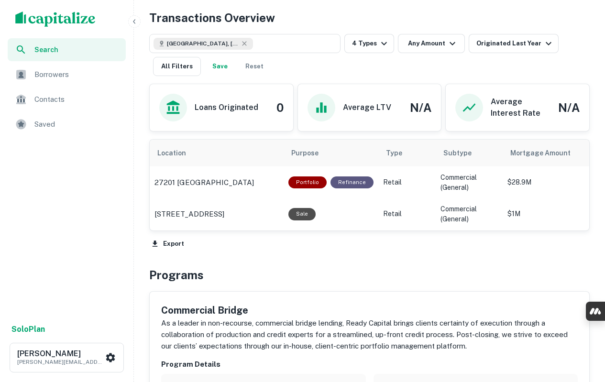
scroll to position [478, 0]
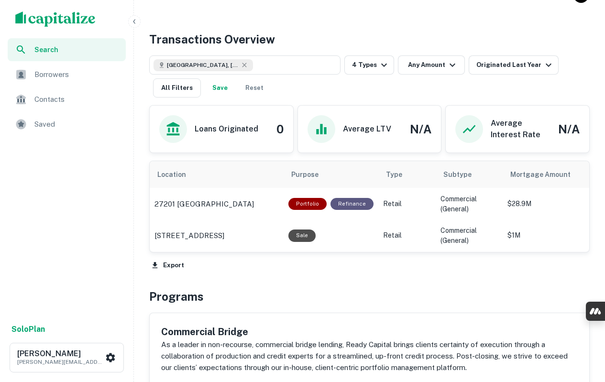
click at [168, 266] on button "Export" at bounding box center [167, 265] width 37 height 14
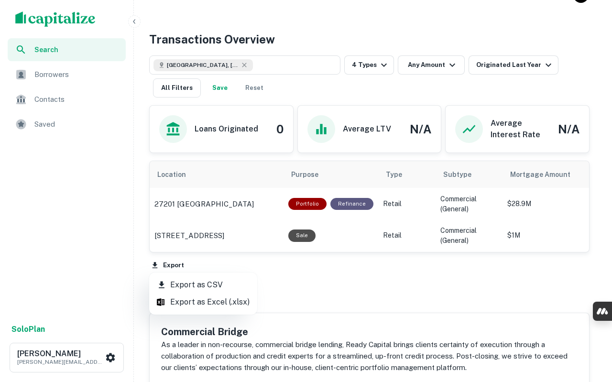
click at [185, 285] on li "Export as CSV" at bounding box center [203, 284] width 108 height 17
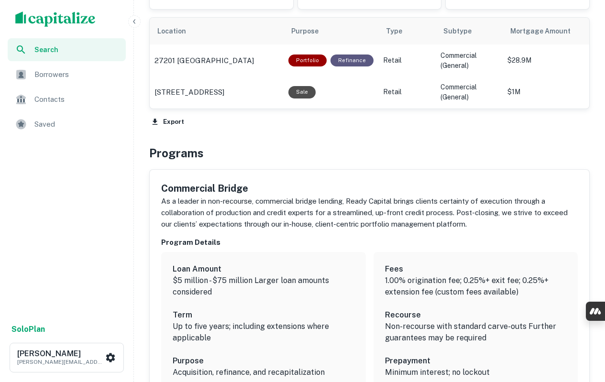
scroll to position [669, 0]
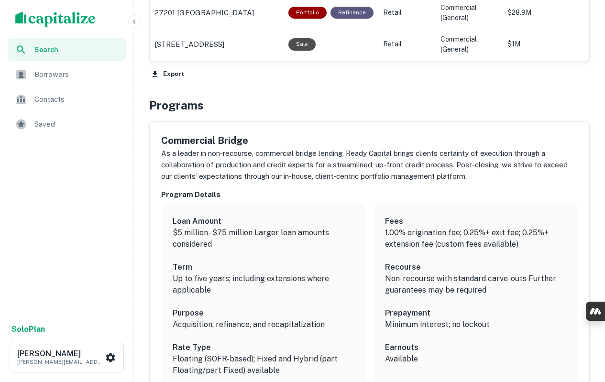
click at [238, 144] on h5 "Commercial Bridge" at bounding box center [369, 140] width 416 height 14
click at [182, 191] on h6 "Program Details" at bounding box center [369, 194] width 416 height 11
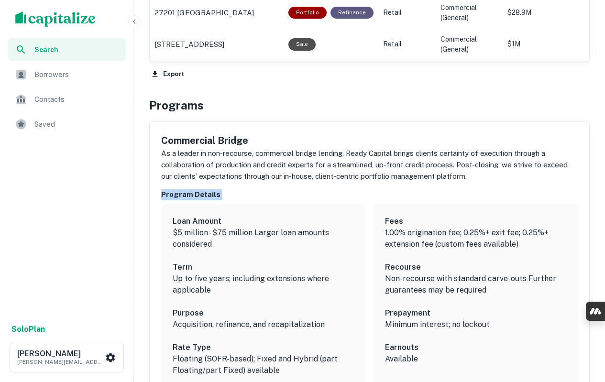
click at [182, 191] on h6 "Program Details" at bounding box center [369, 194] width 416 height 11
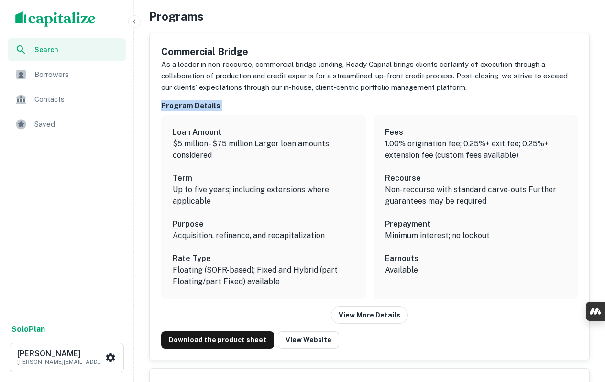
scroll to position [861, 0]
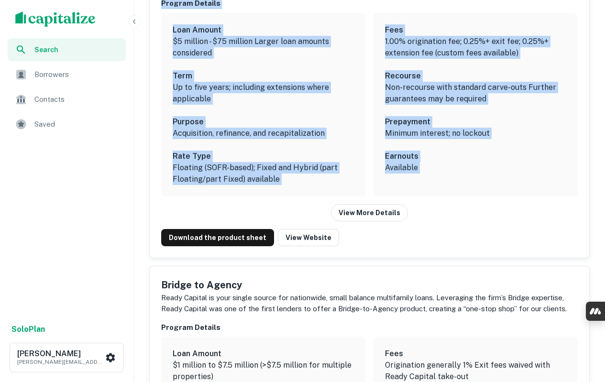
click at [434, 176] on div "Fees 1.00% origination fee; 0.25%+ exit fee; 0.25%+ extension fee (custom fees …" at bounding box center [475, 105] width 205 height 184
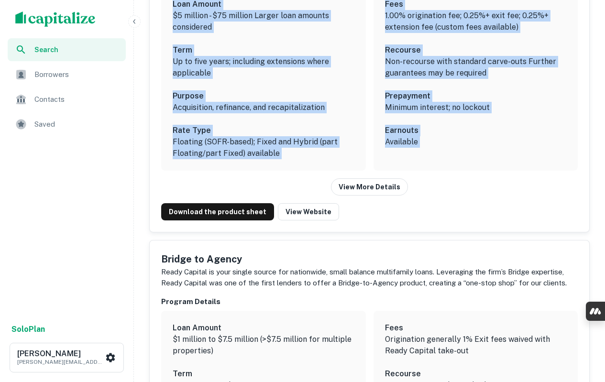
scroll to position [909, 0]
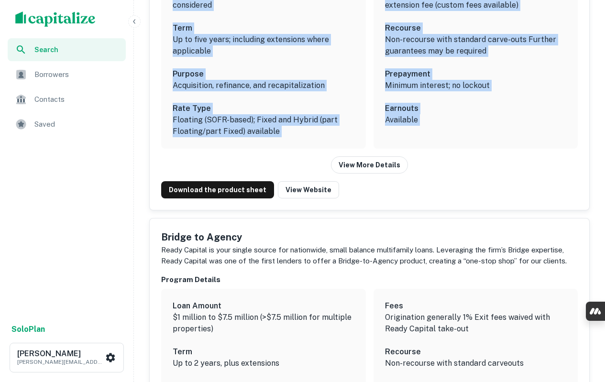
click at [383, 171] on button "View More Details" at bounding box center [369, 164] width 77 height 17
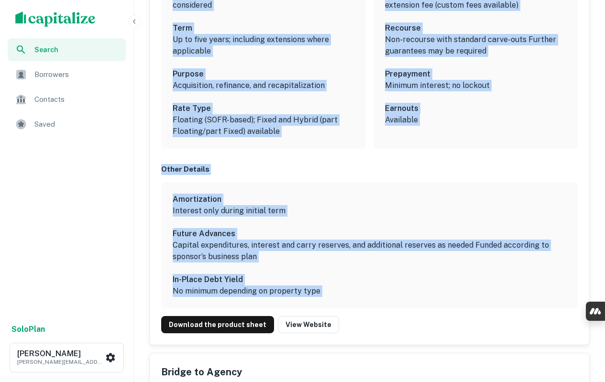
click at [282, 248] on p "Capital expenditures, interest and carry reserves, and additional reserves as n…" at bounding box center [370, 251] width 394 height 23
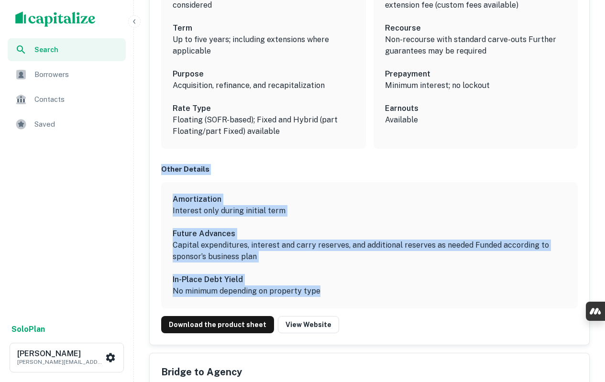
drag, startPoint x: 339, startPoint y: 293, endPoint x: 160, endPoint y: 167, distance: 218.3
click at [160, 167] on div "Commercial Bridge As a leader in non-recourse, commercial bridge lending, Ready…" at bounding box center [369, 114] width 439 height 462
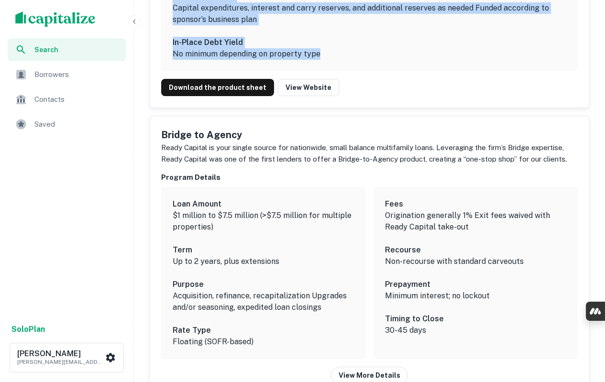
scroll to position [1148, 0]
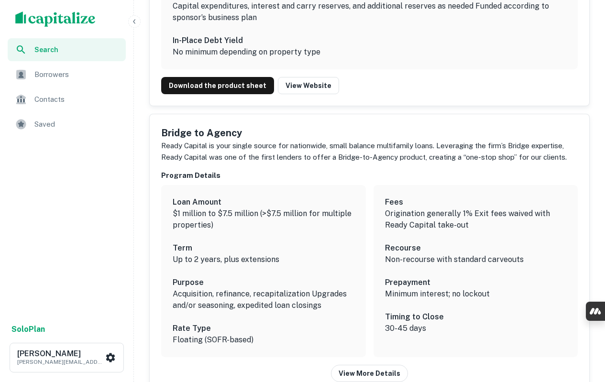
click at [206, 132] on h5 "Bridge to Agency" at bounding box center [369, 133] width 416 height 14
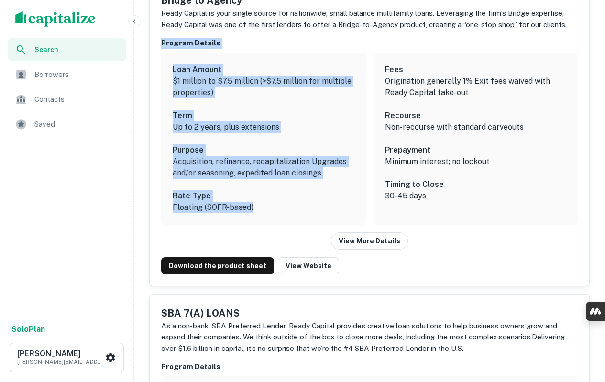
scroll to position [1291, 0]
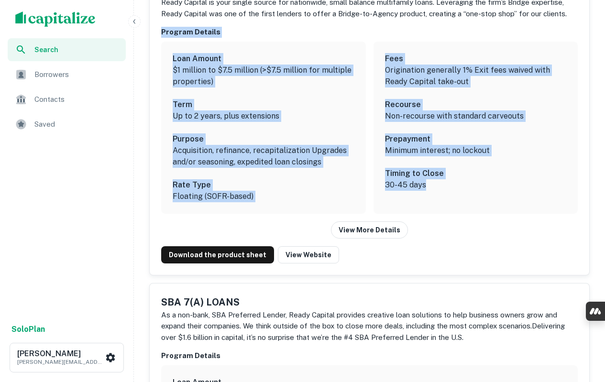
drag, startPoint x: 163, startPoint y: 171, endPoint x: 433, endPoint y: 187, distance: 270.6
click at [433, 187] on div "Program Details Loan Amount $1 million to $7.5 million (>$7.5 million for multi…" at bounding box center [369, 133] width 416 height 212
click at [374, 229] on button "View More Details" at bounding box center [369, 229] width 77 height 17
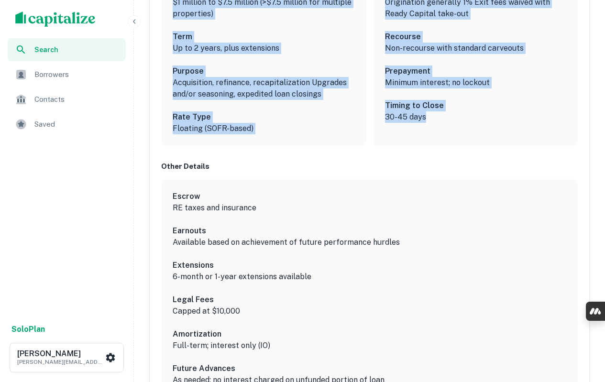
scroll to position [1387, 0]
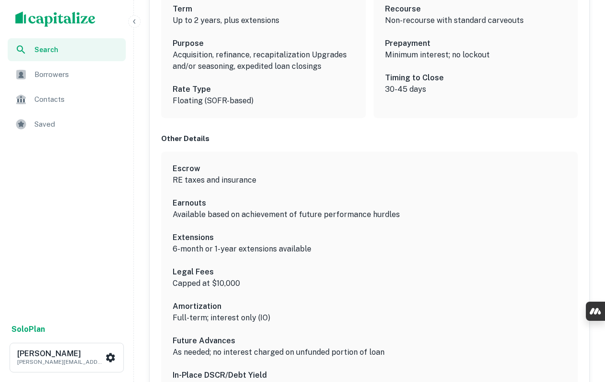
click at [179, 141] on h6 "Other Details" at bounding box center [369, 138] width 416 height 11
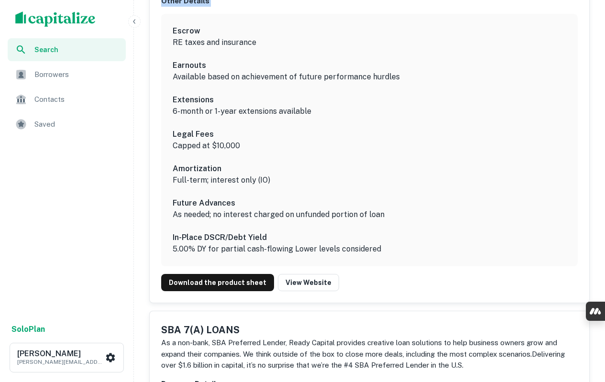
scroll to position [1530, 0]
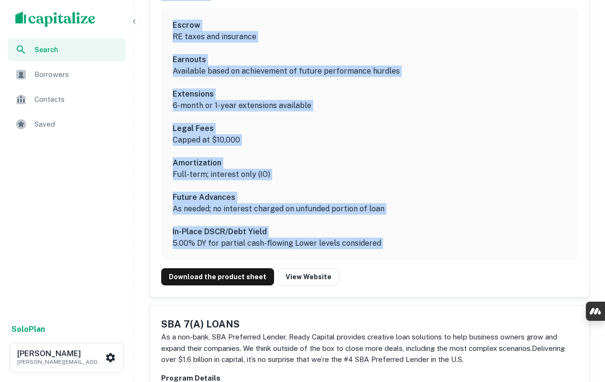
click at [384, 243] on p "5.00% DY for partial cash-flowing Lower levels considered" at bounding box center [370, 243] width 394 height 11
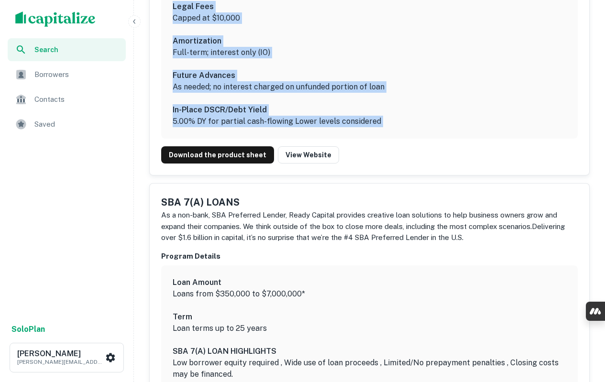
scroll to position [1721, 0]
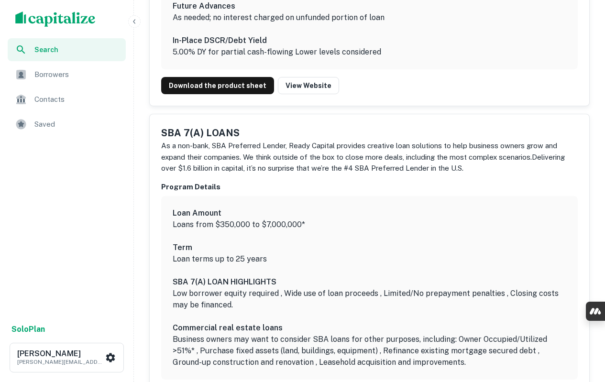
click at [205, 132] on h5 "SBA 7(A) LOANS" at bounding box center [369, 133] width 416 height 14
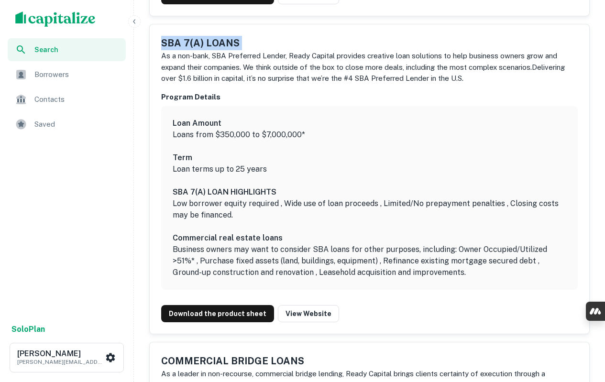
scroll to position [1817, 0]
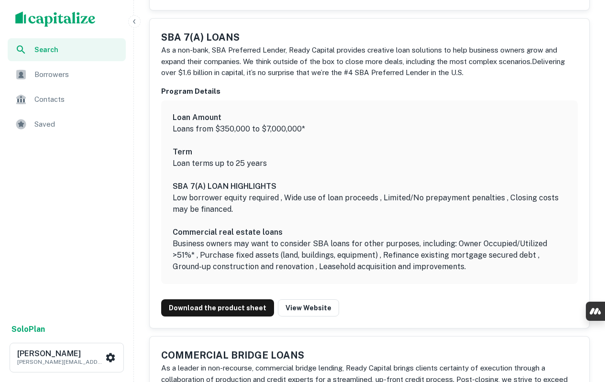
click at [187, 88] on h6 "Program Details" at bounding box center [369, 91] width 416 height 11
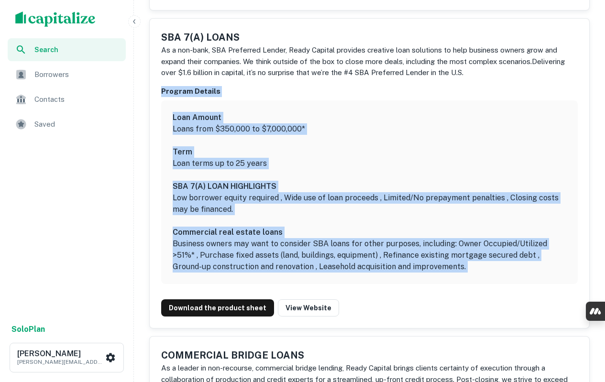
click at [468, 263] on p "Business owners may want to consider SBA loans for other purposes, including: O…" at bounding box center [370, 255] width 394 height 34
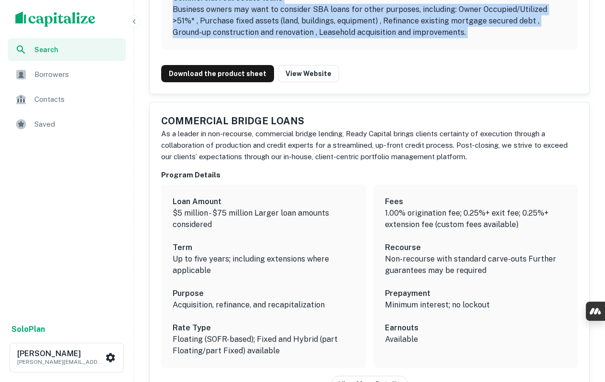
scroll to position [2056, 0]
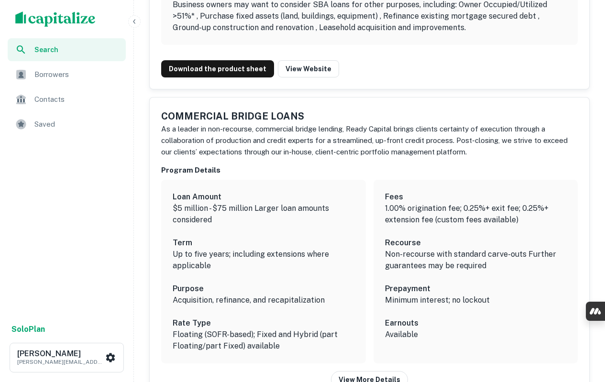
click at [258, 114] on h5 "COMMERCIAL BRIDGE LOANS" at bounding box center [369, 116] width 416 height 14
click at [179, 167] on h6 "Program Details" at bounding box center [369, 170] width 416 height 11
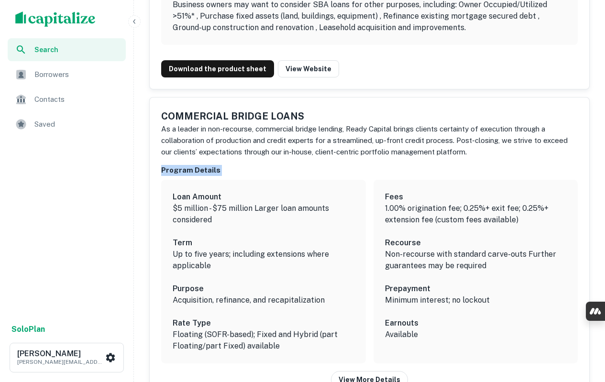
click at [179, 167] on h6 "Program Details" at bounding box center [369, 170] width 416 height 11
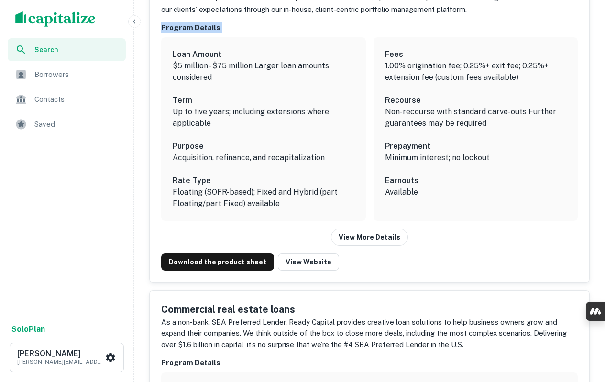
scroll to position [2200, 0]
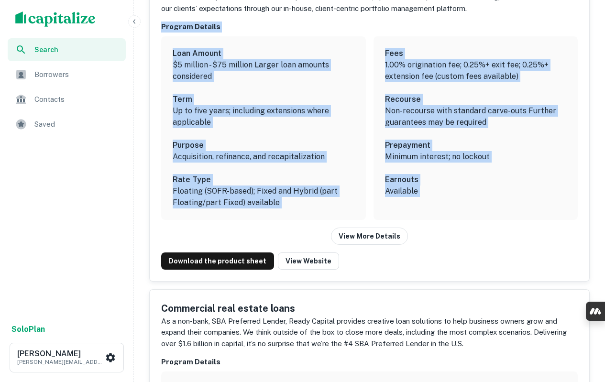
click at [403, 210] on div "Fees 1.00% origination fee; 0.25%+ exit fee; 0.25%+ extension fee (custom fees …" at bounding box center [475, 128] width 205 height 184
click at [375, 239] on button "View More Details" at bounding box center [369, 236] width 77 height 17
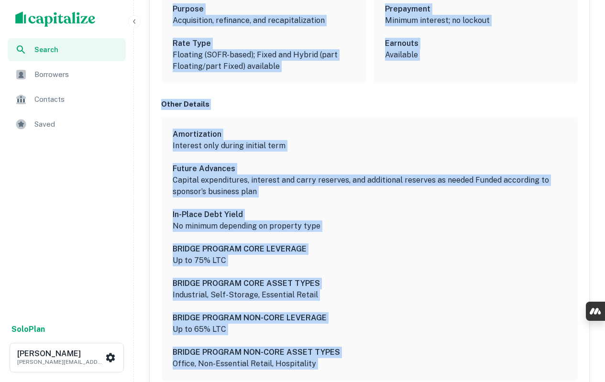
scroll to position [2343, 0]
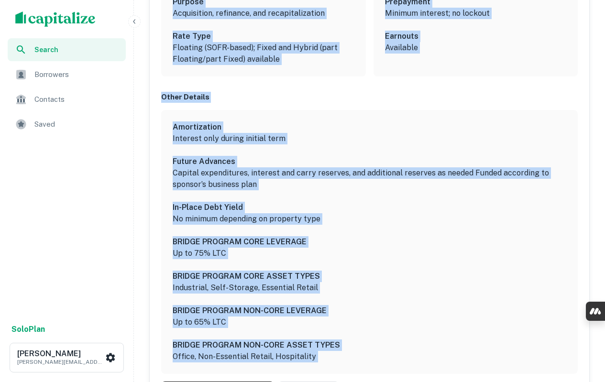
click at [174, 99] on h6 "Other Details" at bounding box center [369, 97] width 416 height 11
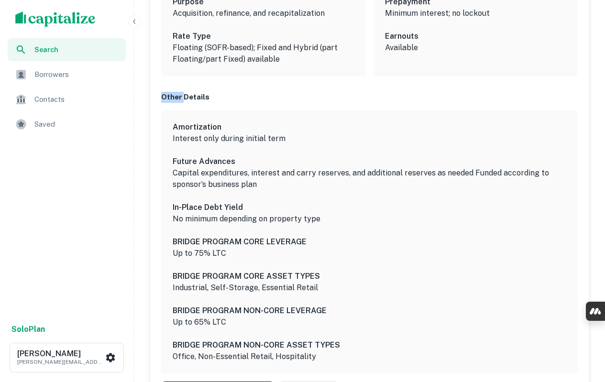
click at [174, 99] on h6 "Other Details" at bounding box center [369, 97] width 416 height 11
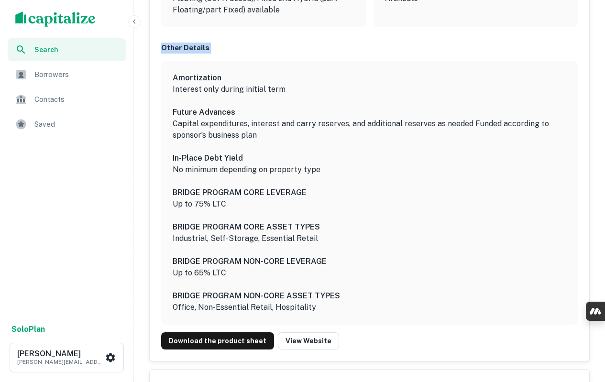
scroll to position [2439, 0]
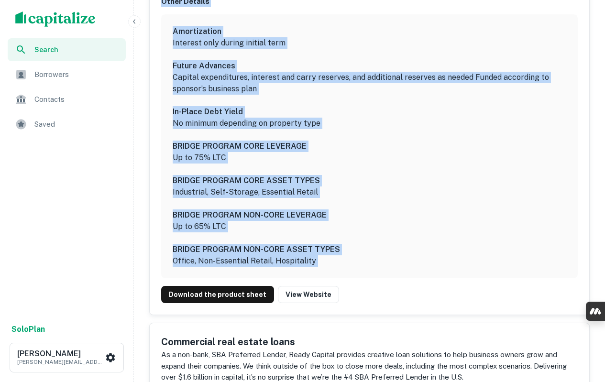
click at [342, 259] on p "Office, Non-Essential Retail, Hospitality" at bounding box center [370, 260] width 394 height 11
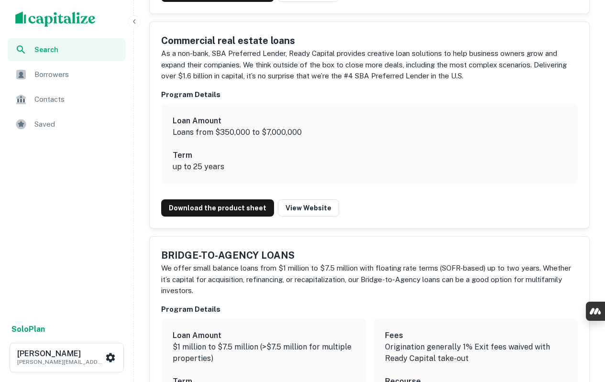
scroll to position [2723, 0]
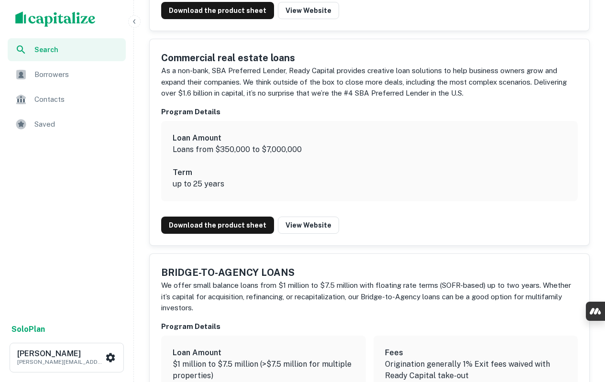
click at [260, 57] on h5 "Commercial real estate loans" at bounding box center [369, 58] width 416 height 14
click at [187, 134] on h6 "Loan Amount" at bounding box center [370, 137] width 394 height 11
click at [165, 112] on h6 "Program Details" at bounding box center [369, 112] width 416 height 11
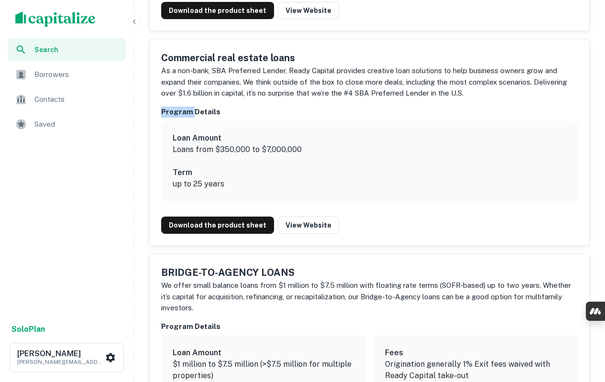
click at [165, 112] on h6 "Program Details" at bounding box center [369, 112] width 416 height 11
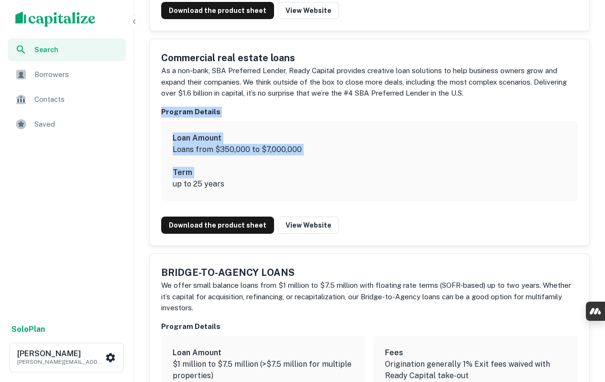
click at [244, 176] on h6 "Term" at bounding box center [370, 172] width 394 height 11
click at [244, 185] on p "up to 25 years" at bounding box center [370, 183] width 394 height 11
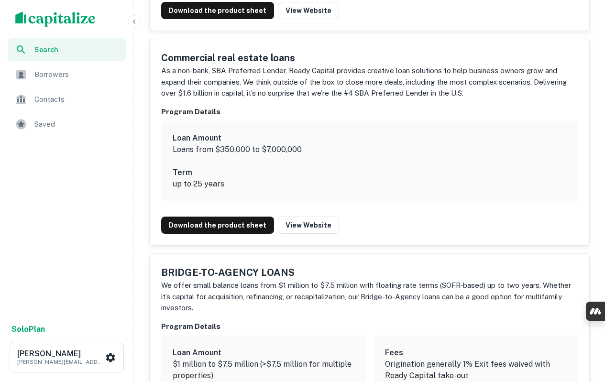
click at [202, 270] on h5 "BRIDGE-TO-AGENCY LOANS" at bounding box center [369, 272] width 416 height 14
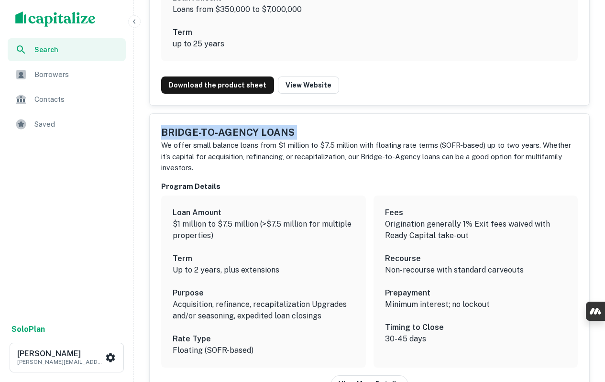
scroll to position [2866, 0]
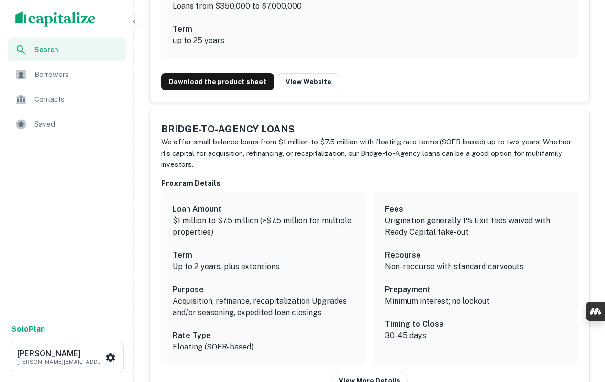
click at [198, 181] on h6 "Program Details" at bounding box center [369, 183] width 416 height 11
click at [203, 179] on h6 "Program Details" at bounding box center [369, 183] width 416 height 11
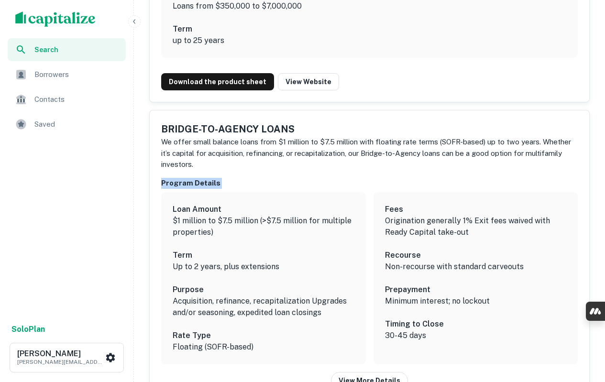
click at [203, 179] on h6 "Program Details" at bounding box center [369, 183] width 416 height 11
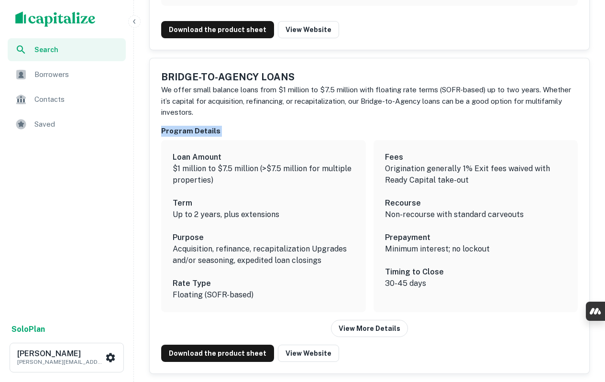
scroll to position [3010, 0]
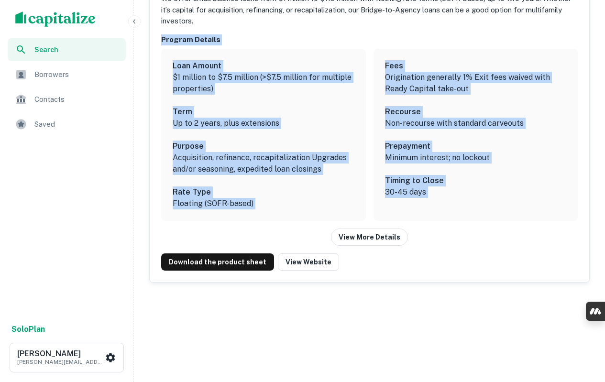
click at [444, 193] on p "30-45 days" at bounding box center [476, 191] width 182 height 11
click at [381, 242] on button "View More Details" at bounding box center [369, 237] width 77 height 17
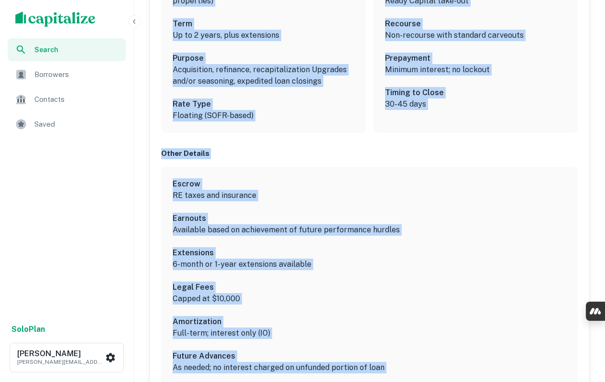
scroll to position [3105, 0]
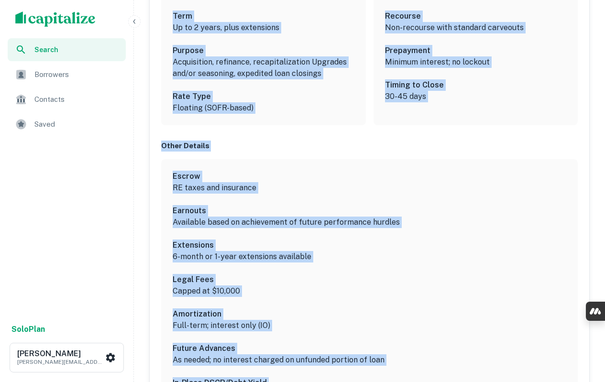
click at [177, 148] on h6 "Other Details" at bounding box center [369, 146] width 416 height 11
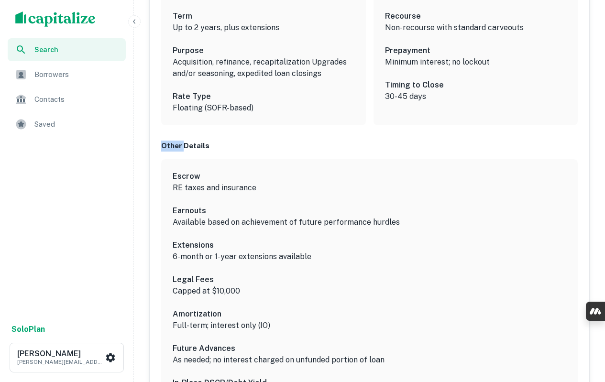
click at [176, 147] on h6 "Other Details" at bounding box center [369, 146] width 416 height 11
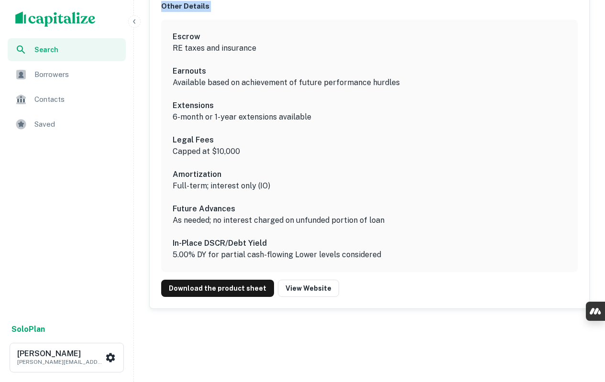
scroll to position [3249, 0]
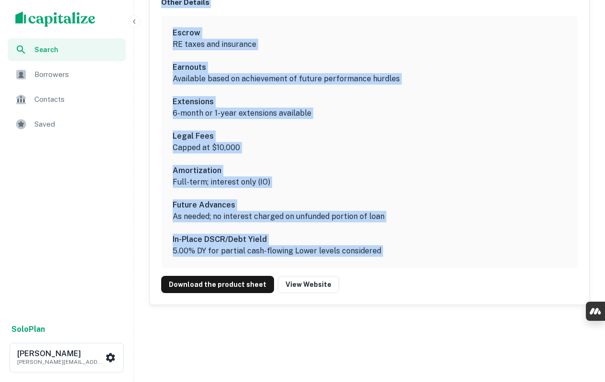
click at [398, 250] on p "5.00% DY for partial cash-flowing Lower levels considered" at bounding box center [370, 250] width 394 height 11
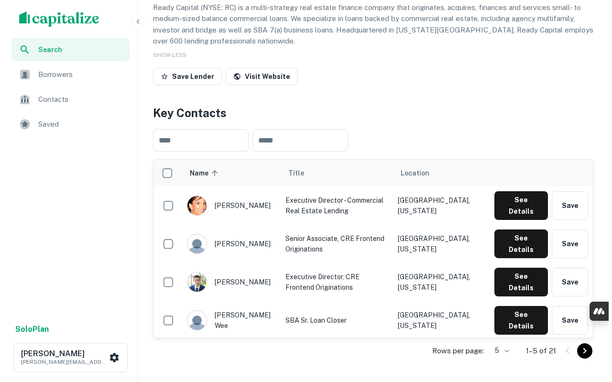
scroll to position [0, 0]
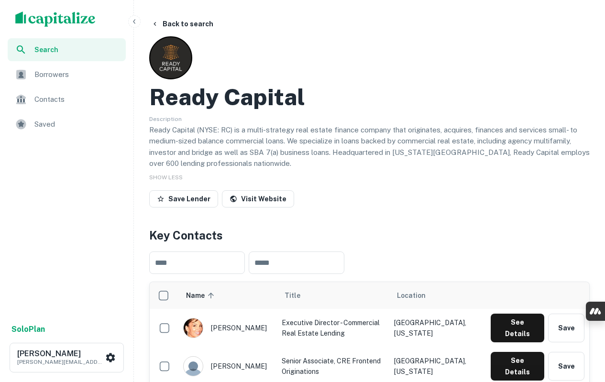
click at [195, 27] on button "Back to search" at bounding box center [182, 23] width 70 height 17
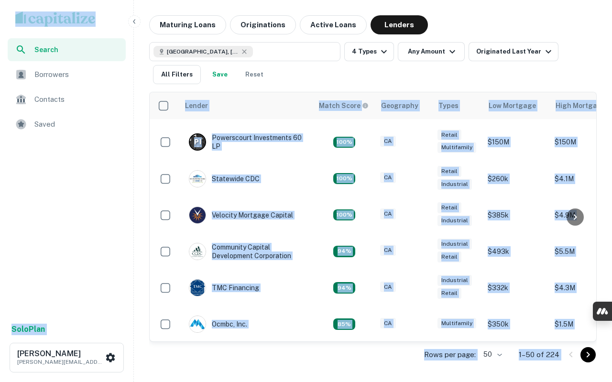
scroll to position [161, 0]
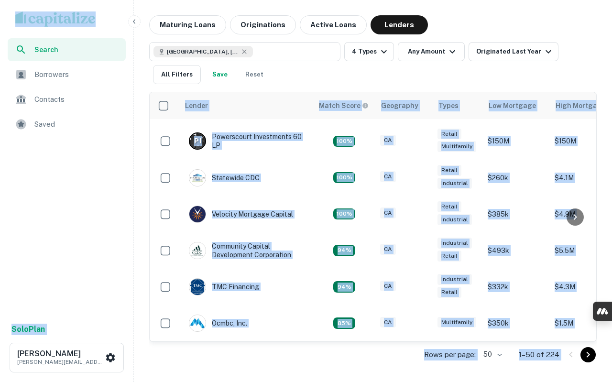
click at [282, 356] on div "Rows per page: 50 ** 1–50 of 224" at bounding box center [373, 355] width 448 height 26
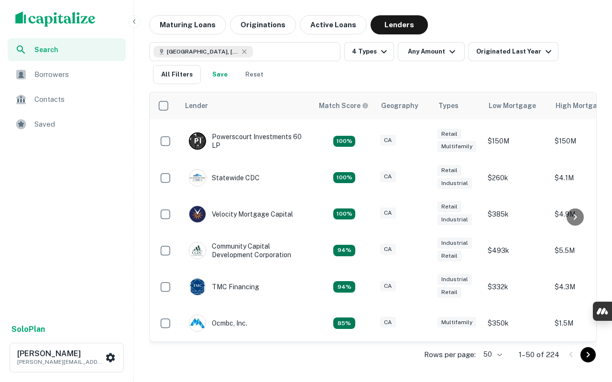
click at [588, 356] on icon "Go to next page" at bounding box center [588, 355] width 3 height 6
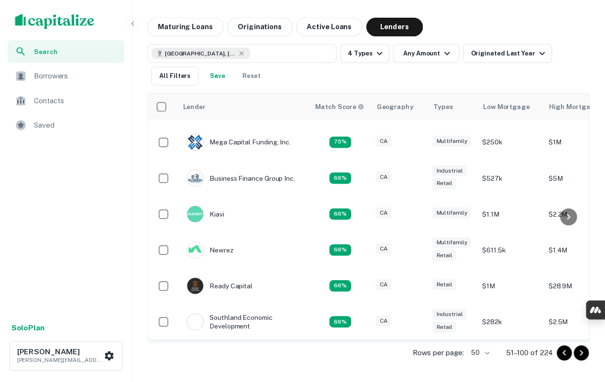
scroll to position [149, 0]
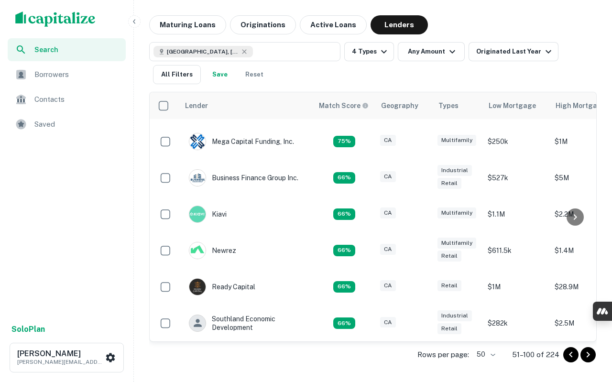
click at [197, 319] on icon at bounding box center [198, 323] width 8 height 8
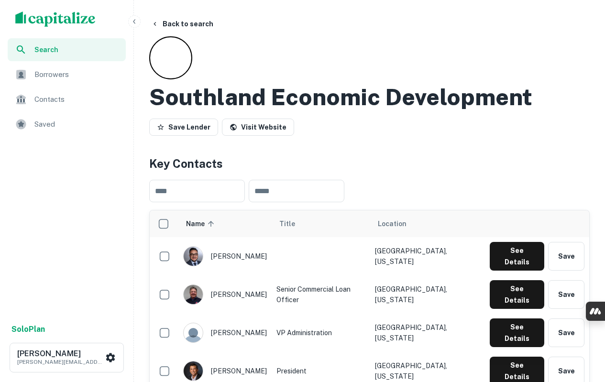
click at [306, 98] on h2 "Southland Economic Development" at bounding box center [340, 97] width 383 height 28
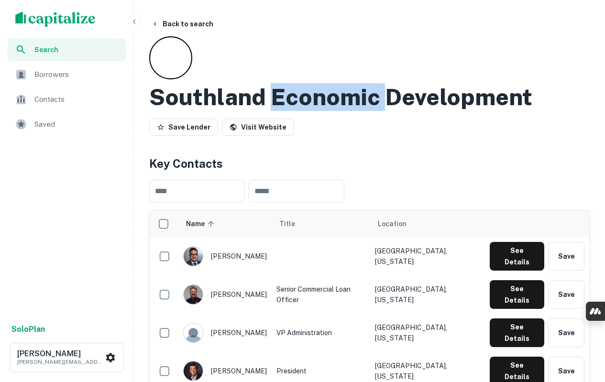
click at [306, 98] on h2 "Southland Economic Development" at bounding box center [340, 97] width 383 height 28
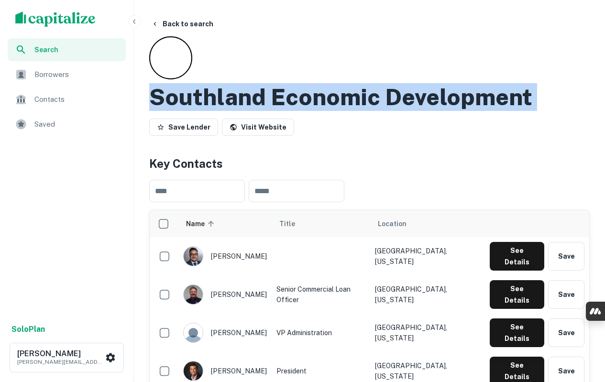
click at [306, 98] on h2 "Southland Economic Development" at bounding box center [340, 97] width 383 height 28
click at [237, 129] on link "Visit Website" at bounding box center [258, 127] width 72 height 17
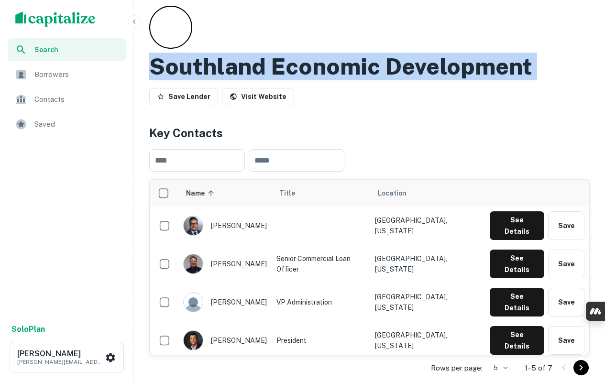
scroll to position [96, 0]
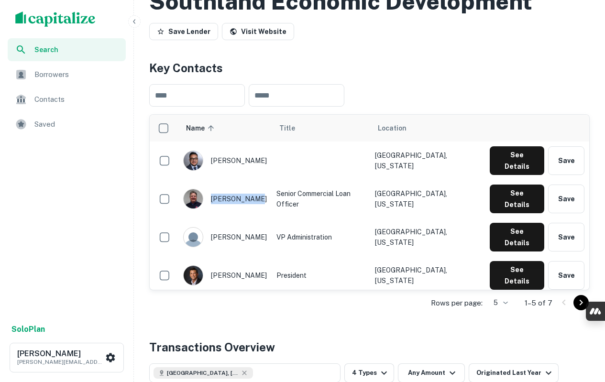
drag, startPoint x: 260, startPoint y: 184, endPoint x: 256, endPoint y: 186, distance: 5.2
click at [256, 189] on div "robert dodge" at bounding box center [225, 199] width 84 height 20
drag, startPoint x: 217, startPoint y: 276, endPoint x: 247, endPoint y: 278, distance: 30.7
click at [247, 304] on div "mayra soto" at bounding box center [225, 314] width 84 height 20
click at [248, 304] on div "mayra soto" at bounding box center [225, 314] width 84 height 20
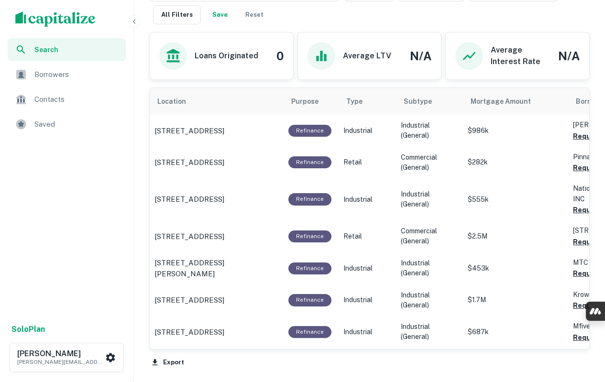
scroll to position [564, 0]
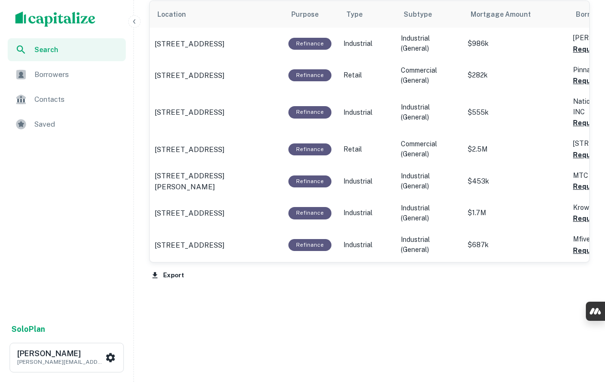
click at [167, 276] on button "Export" at bounding box center [167, 275] width 37 height 14
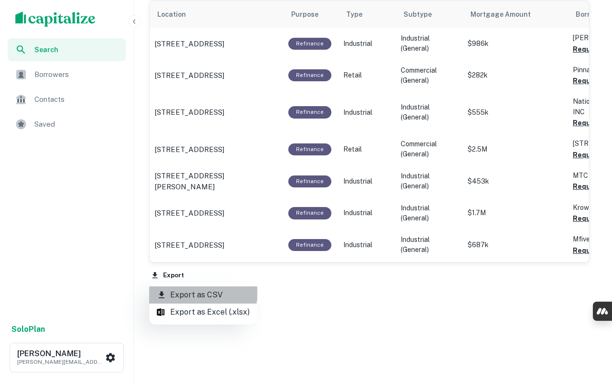
click at [183, 290] on li "Export as CSV" at bounding box center [203, 294] width 108 height 17
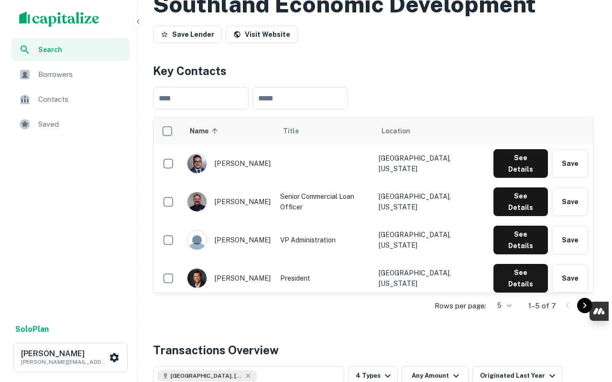
scroll to position [0, 0]
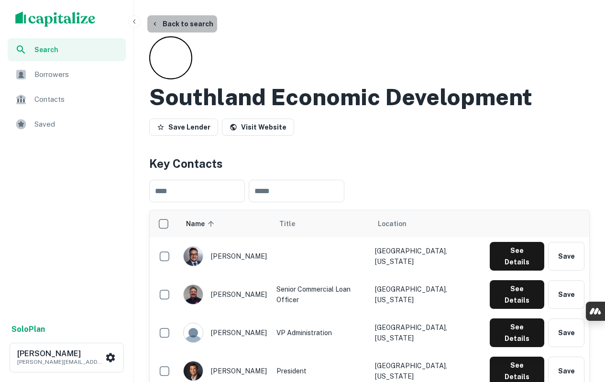
click at [193, 25] on button "Back to search" at bounding box center [182, 23] width 70 height 17
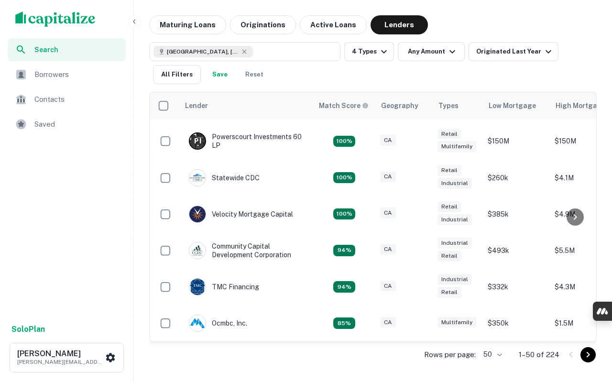
scroll to position [161, 0]
click at [583, 352] on icon "Go to next page" at bounding box center [587, 354] width 11 height 11
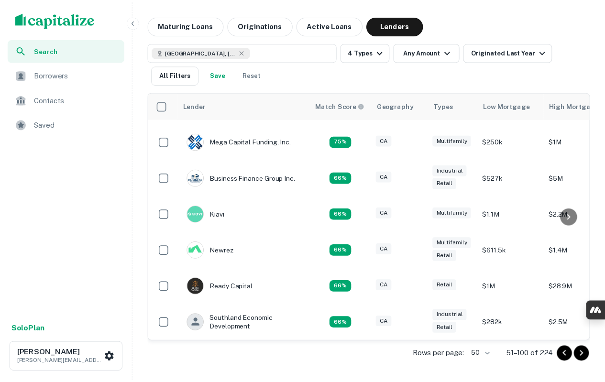
scroll to position [149, 0]
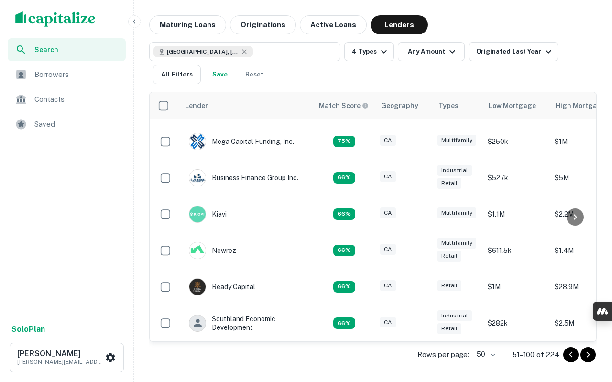
click at [201, 242] on img at bounding box center [197, 250] width 16 height 16
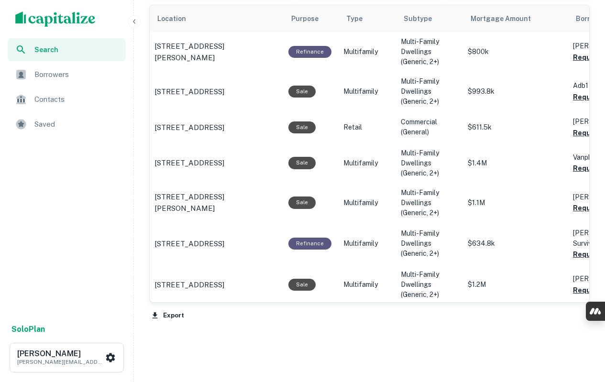
scroll to position [662, 0]
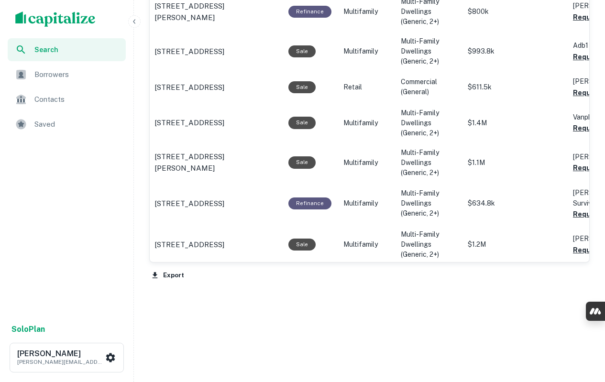
click at [164, 279] on button "Export" at bounding box center [167, 275] width 37 height 14
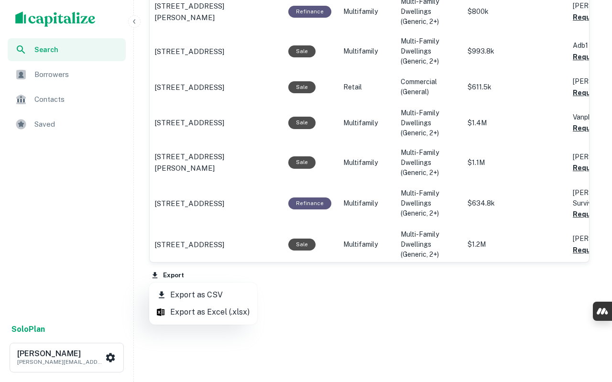
click at [205, 293] on li "Export as CSV" at bounding box center [203, 294] width 108 height 17
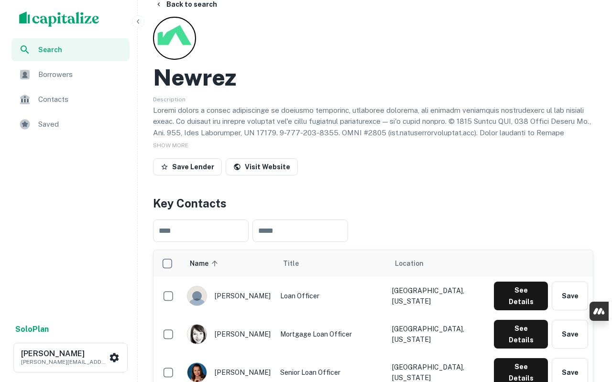
scroll to position [0, 0]
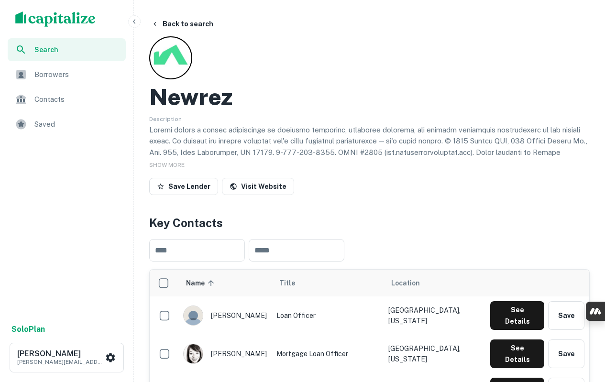
click at [173, 23] on button "Back to search" at bounding box center [182, 23] width 70 height 17
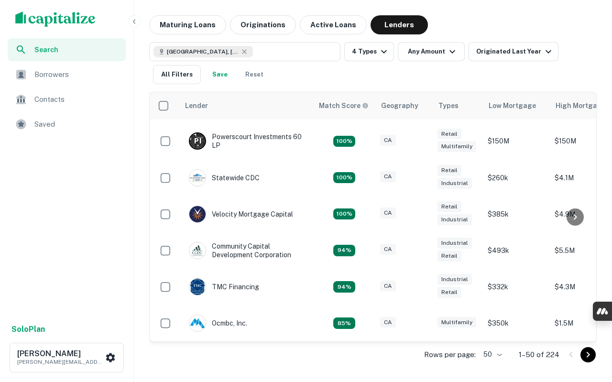
scroll to position [161, 0]
click at [585, 357] on icon "Go to next page" at bounding box center [587, 354] width 11 height 11
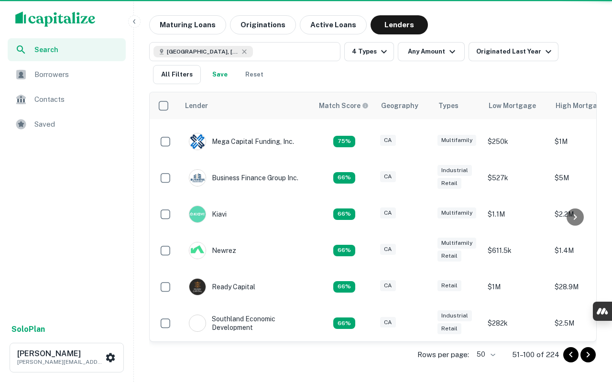
scroll to position [149, 0]
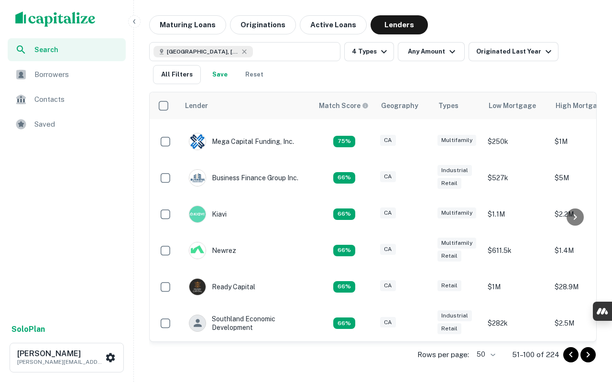
click at [585, 354] on icon "Go to next page" at bounding box center [587, 354] width 11 height 11
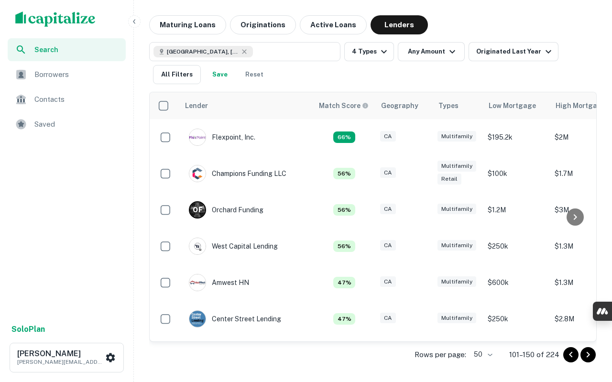
click at [198, 175] on img at bounding box center [197, 173] width 16 height 16
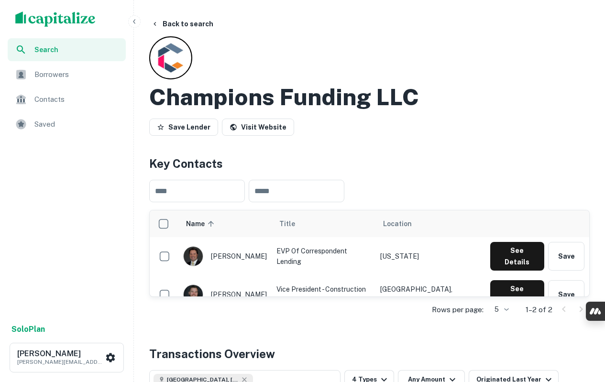
click at [266, 114] on div "Champions Funding LLC Save Lender Visit Website" at bounding box center [369, 87] width 440 height 103
click at [261, 124] on link "Visit Website" at bounding box center [258, 127] width 72 height 17
click at [299, 94] on h2 "Champions Funding LLC" at bounding box center [284, 97] width 270 height 28
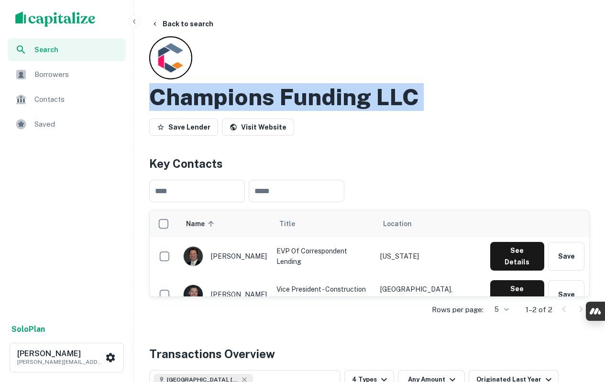
click at [299, 94] on h2 "Champions Funding LLC" at bounding box center [284, 97] width 270 height 28
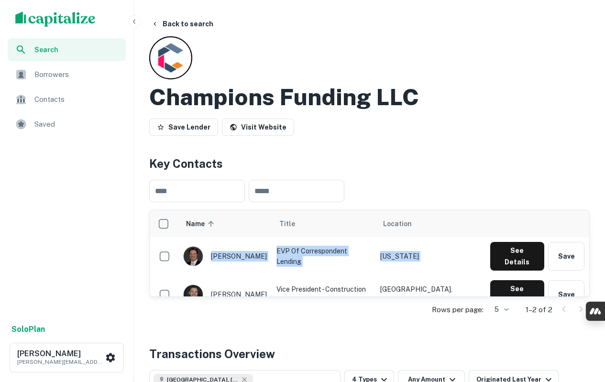
drag, startPoint x: 214, startPoint y: 252, endPoint x: 248, endPoint y: 286, distance: 48.4
click at [248, 286] on tbody "eric lenarz EVP of Correspondent Lending California See Details Save josh bosti…" at bounding box center [369, 275] width 439 height 77
click at [249, 285] on div "josh bostic" at bounding box center [225, 295] width 84 height 20
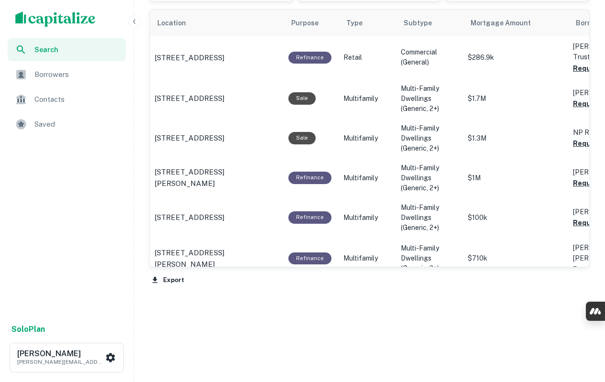
scroll to position [471, 0]
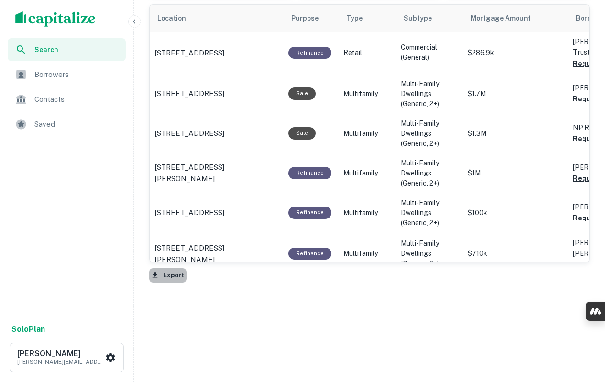
click at [164, 271] on button "Export" at bounding box center [167, 275] width 37 height 14
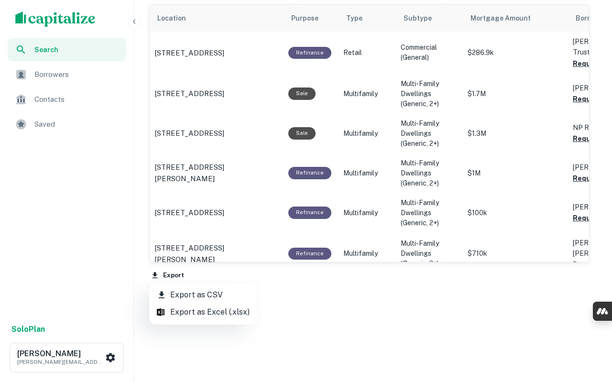
click at [186, 295] on li "Export as CSV" at bounding box center [203, 294] width 108 height 17
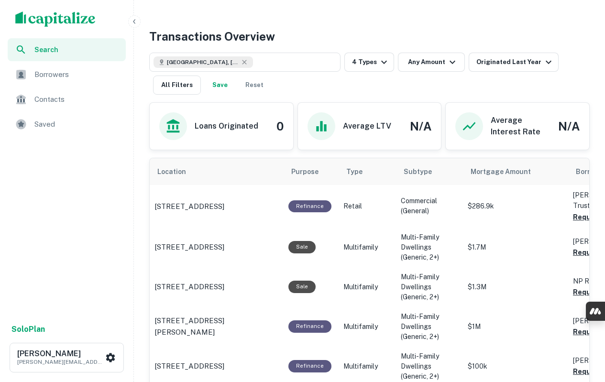
scroll to position [335, 0]
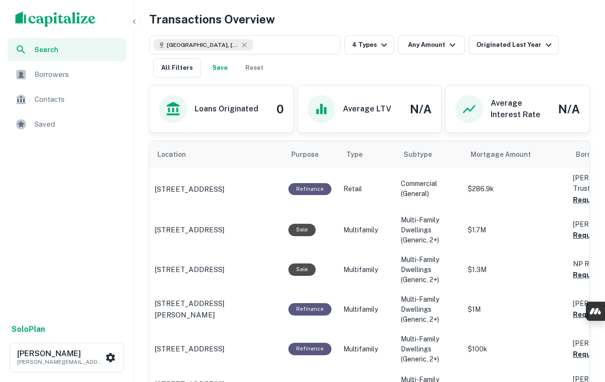
click at [71, 224] on div "Search Borrowers Contacts Saved" at bounding box center [66, 178] width 133 height 280
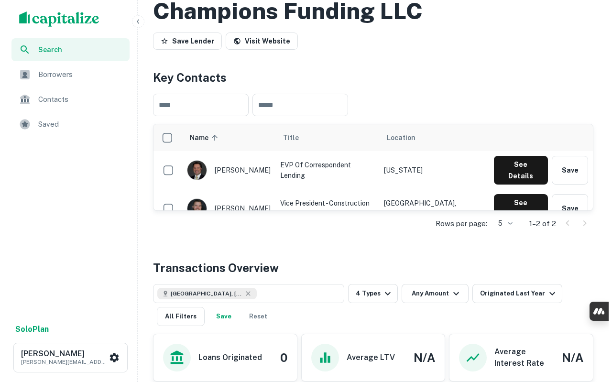
scroll to position [0, 0]
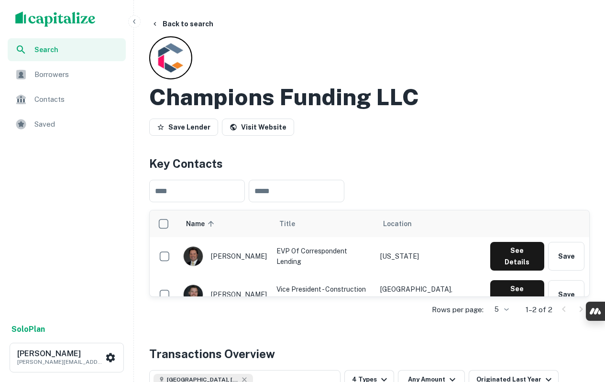
click at [200, 25] on button "Back to search" at bounding box center [182, 23] width 70 height 17
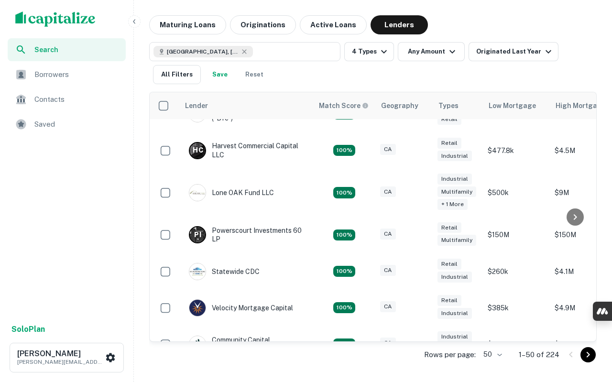
scroll to position [161, 0]
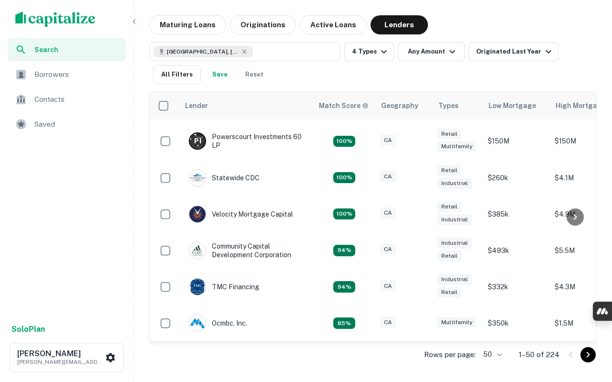
click at [582, 352] on button "Go to next page" at bounding box center [587, 354] width 15 height 15
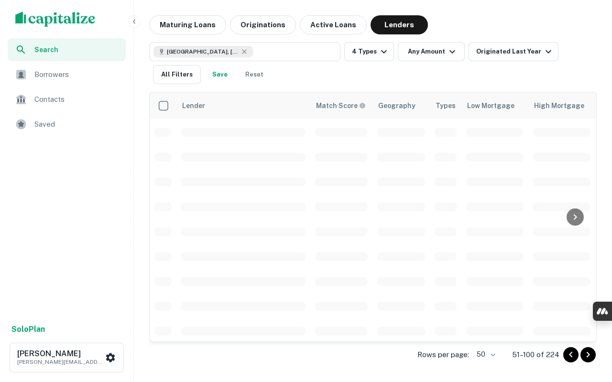
scroll to position [149, 0]
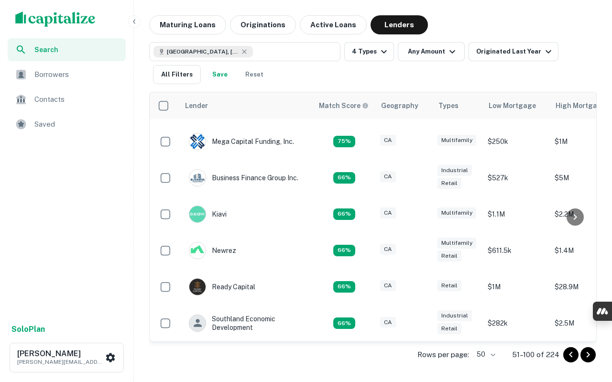
click at [590, 356] on icon "Go to next page" at bounding box center [587, 354] width 11 height 11
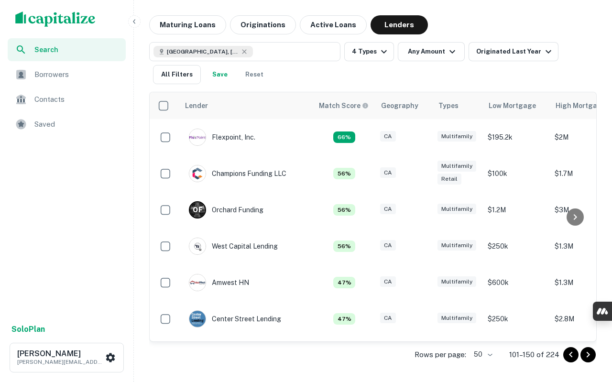
click at [199, 211] on p "O F" at bounding box center [198, 210] width 10 height 10
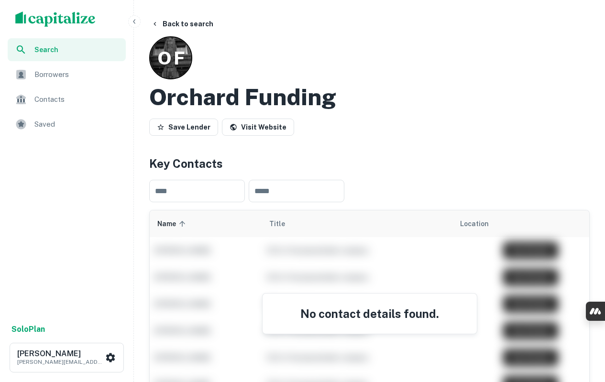
click at [256, 129] on link "Visit Website" at bounding box center [258, 127] width 72 height 17
click at [267, 107] on h2 "Orchard Funding" at bounding box center [242, 97] width 187 height 28
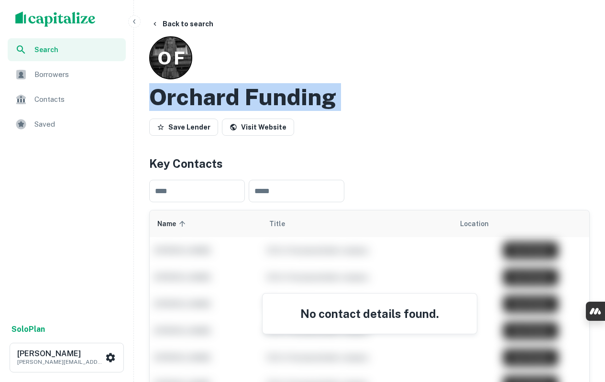
click at [267, 107] on h2 "Orchard Funding" at bounding box center [242, 97] width 187 height 28
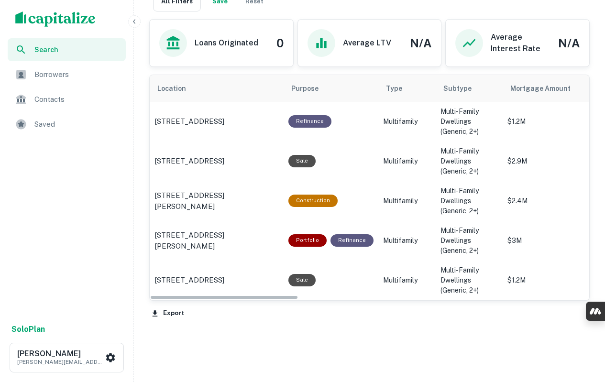
scroll to position [515, 0]
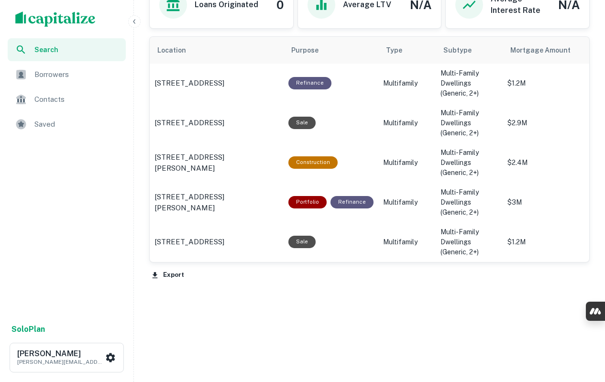
click at [172, 274] on button "Export" at bounding box center [167, 275] width 37 height 14
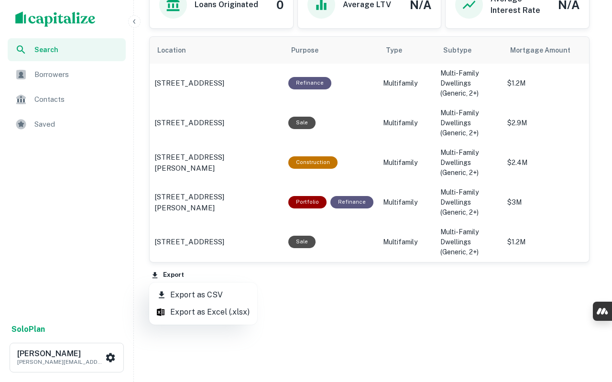
click at [181, 293] on li "Export as CSV" at bounding box center [203, 294] width 108 height 17
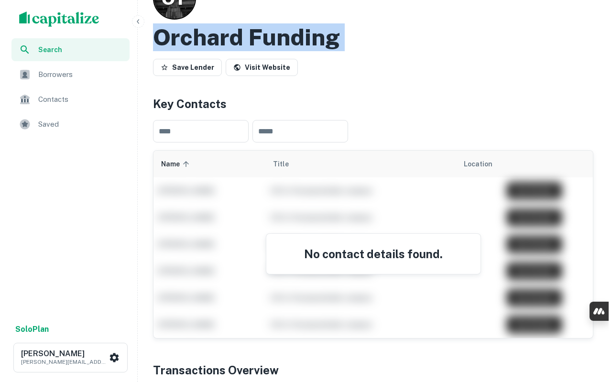
scroll to position [0, 0]
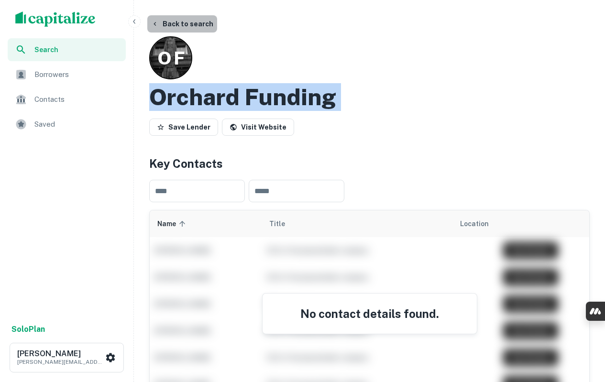
click at [192, 25] on button "Back to search" at bounding box center [182, 23] width 70 height 17
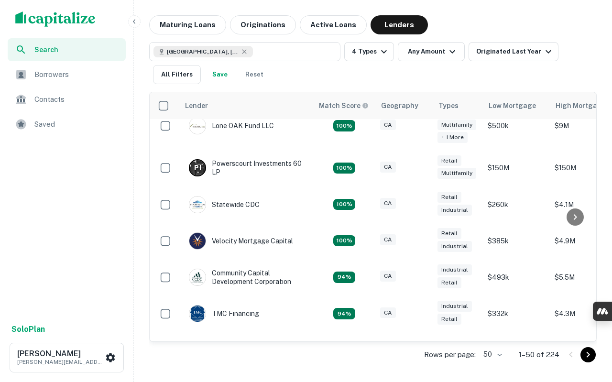
scroll to position [161, 0]
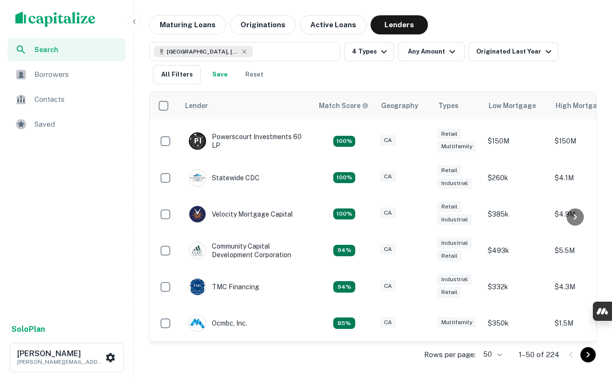
click at [588, 357] on icon "Go to next page" at bounding box center [588, 355] width 3 height 6
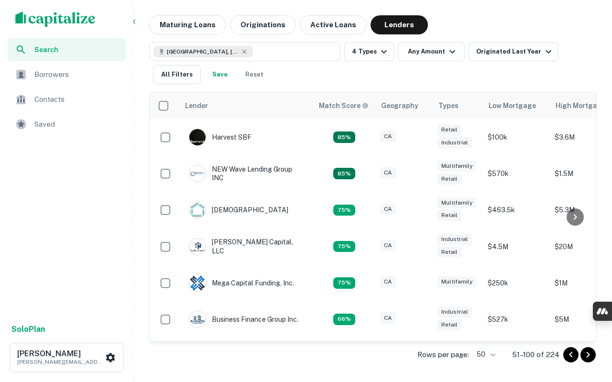
click at [586, 356] on icon "Go to next page" at bounding box center [587, 354] width 11 height 11
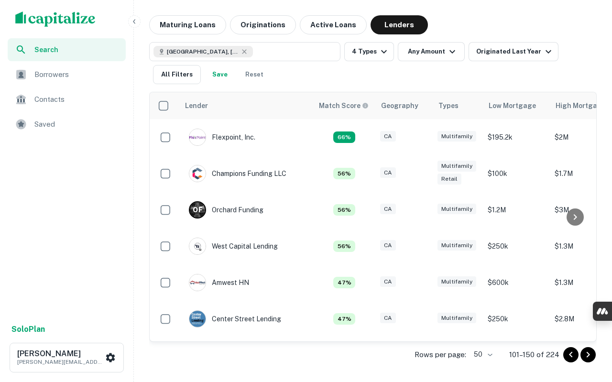
click at [196, 170] on img at bounding box center [197, 173] width 16 height 16
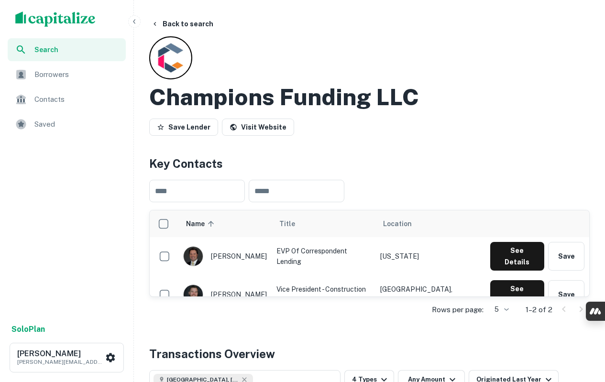
click at [179, 25] on button "Back to search" at bounding box center [182, 23] width 70 height 17
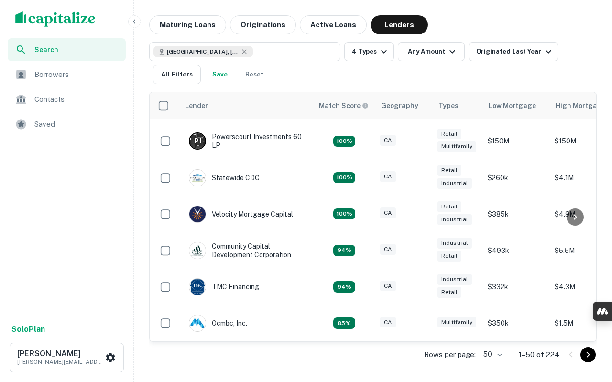
scroll to position [161, 0]
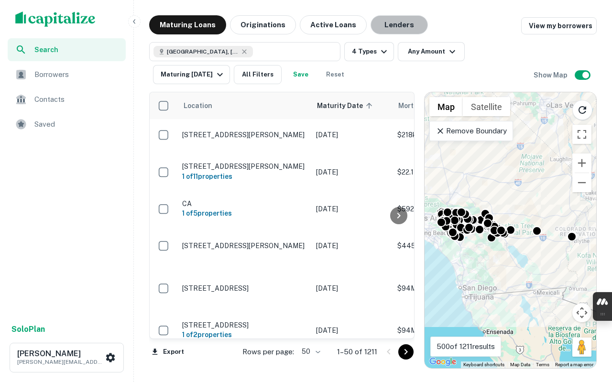
click at [398, 23] on button "Lenders" at bounding box center [399, 24] width 57 height 19
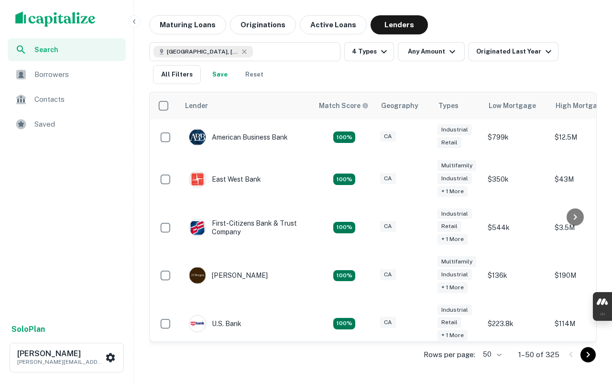
click at [159, 74] on button "All Filters" at bounding box center [177, 74] width 48 height 19
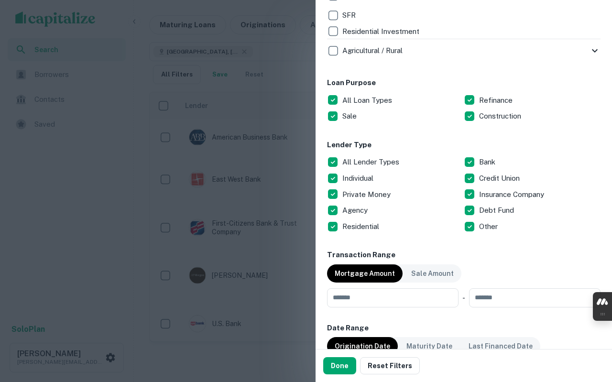
scroll to position [478, 0]
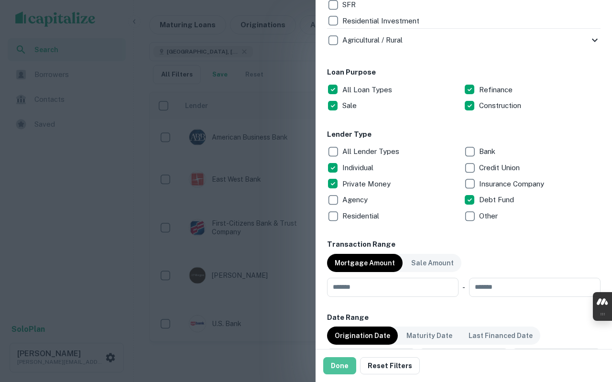
click at [342, 369] on button "Done" at bounding box center [339, 365] width 33 height 17
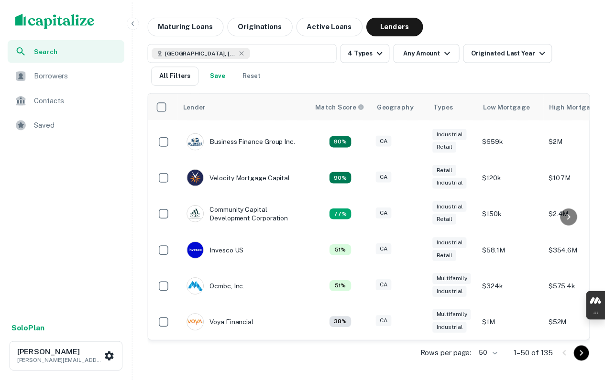
scroll to position [161, 0]
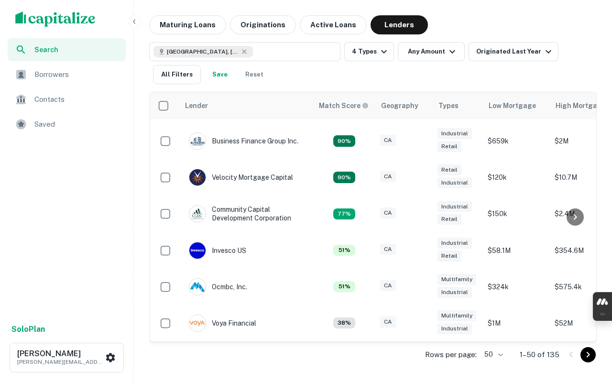
click at [197, 243] on img at bounding box center [197, 250] width 16 height 16
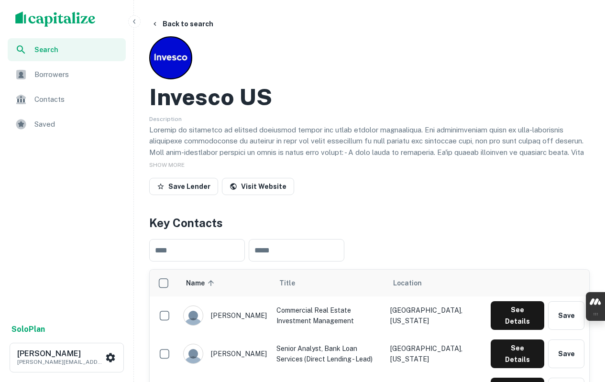
click at [178, 164] on span "SHOW MORE" at bounding box center [166, 165] width 35 height 7
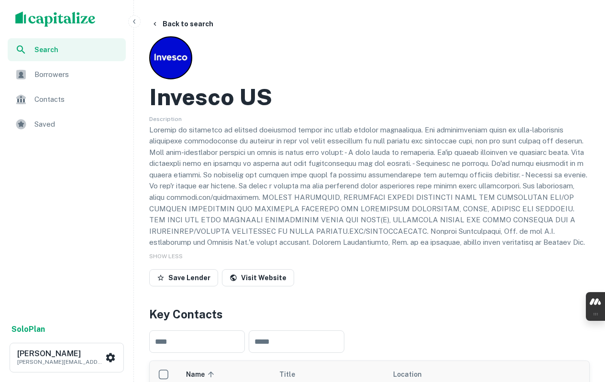
click at [230, 101] on h2 "Invesco US" at bounding box center [210, 97] width 123 height 28
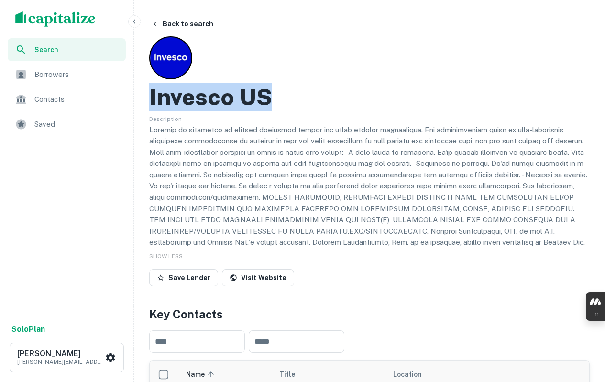
click at [230, 101] on h2 "Invesco US" at bounding box center [210, 97] width 123 height 28
copy h2 "Invesco US"
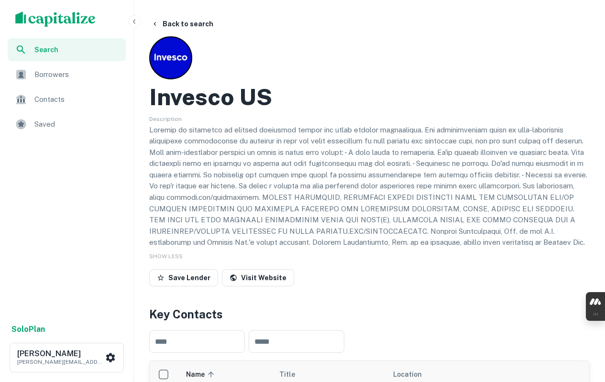
click at [240, 132] on p at bounding box center [369, 186] width 440 height 124
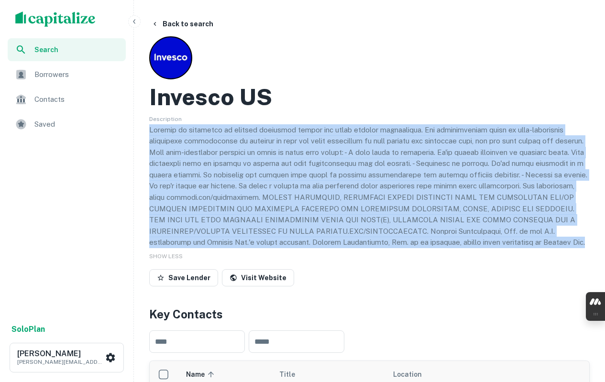
click at [242, 132] on p at bounding box center [369, 186] width 440 height 124
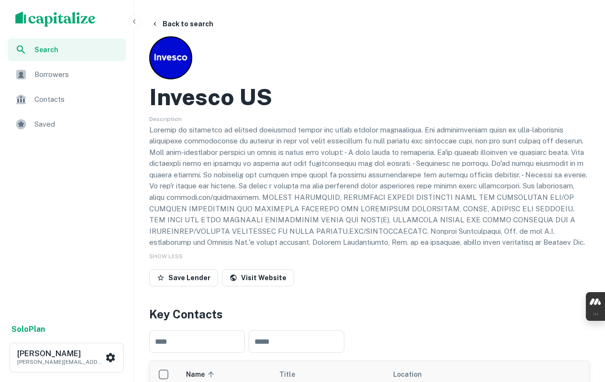
click at [242, 132] on p at bounding box center [369, 186] width 440 height 124
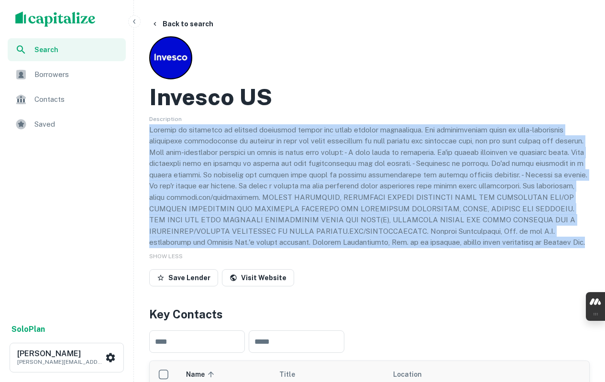
click at [242, 132] on p at bounding box center [369, 186] width 440 height 124
copy p "Invesco is dedicated to helping investors around the world rethink possibility.…"
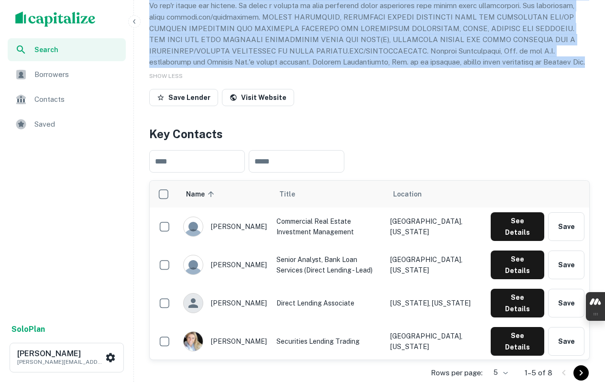
scroll to position [191, 0]
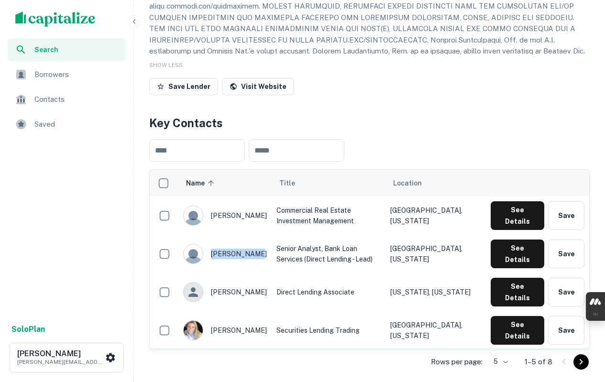
click at [251, 243] on td "kenvi wesley" at bounding box center [224, 254] width 93 height 38
copy div "kenvi wesley"
drag, startPoint x: 240, startPoint y: 270, endPoint x: 210, endPoint y: 274, distance: 29.4
click at [210, 282] on div "sean ray" at bounding box center [225, 292] width 84 height 20
copy div "sean ray"
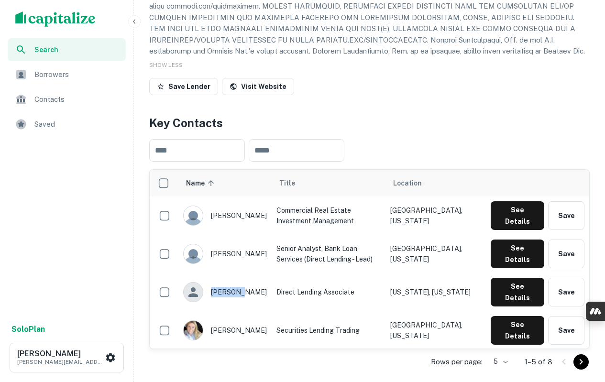
click at [253, 89] on link "Visit Website" at bounding box center [258, 86] width 72 height 17
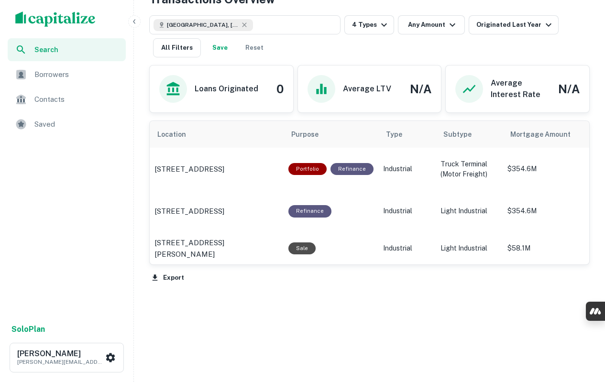
scroll to position [601, 0]
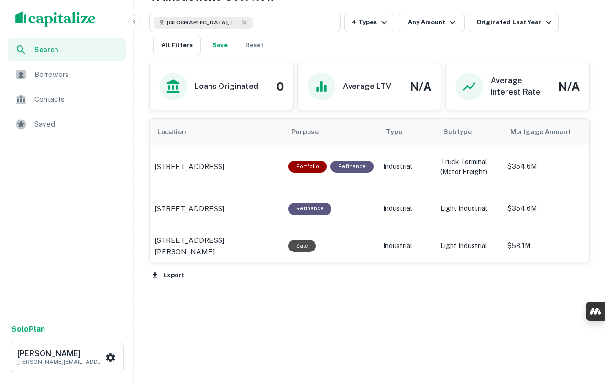
click at [168, 274] on button "Export" at bounding box center [167, 275] width 37 height 14
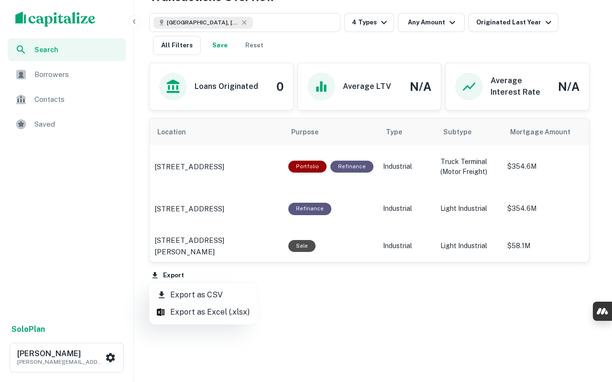
click at [191, 291] on li "Export as CSV" at bounding box center [203, 294] width 108 height 17
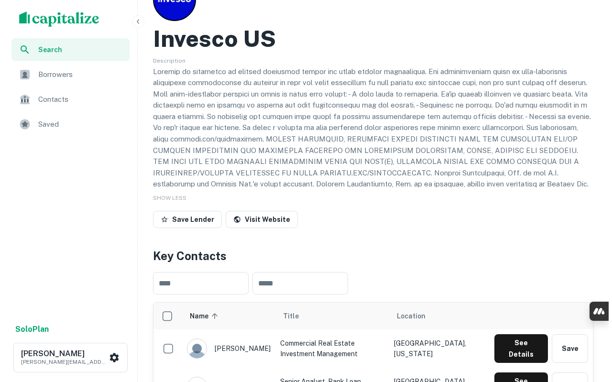
scroll to position [0, 0]
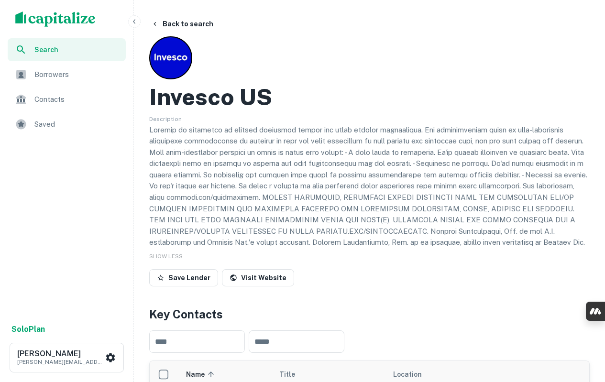
click at [177, 24] on button "Back to search" at bounding box center [182, 23] width 70 height 17
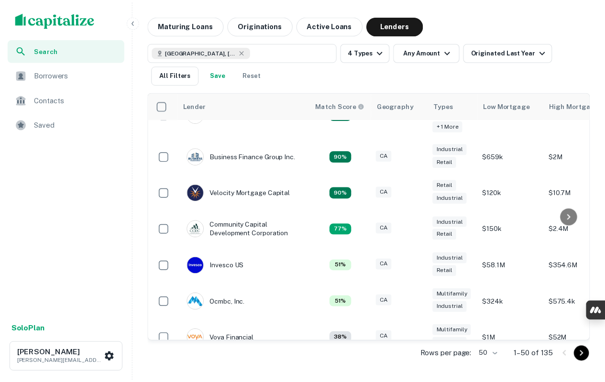
scroll to position [161, 0]
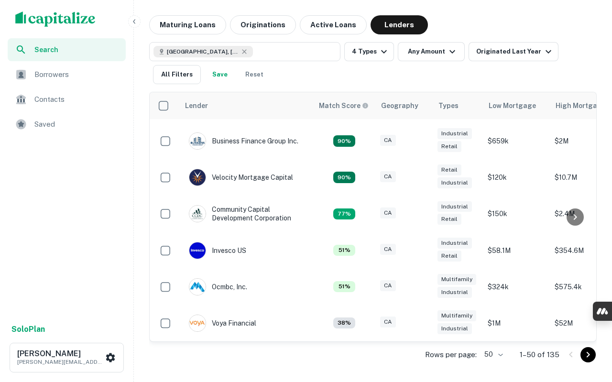
click at [195, 315] on img at bounding box center [197, 323] width 16 height 16
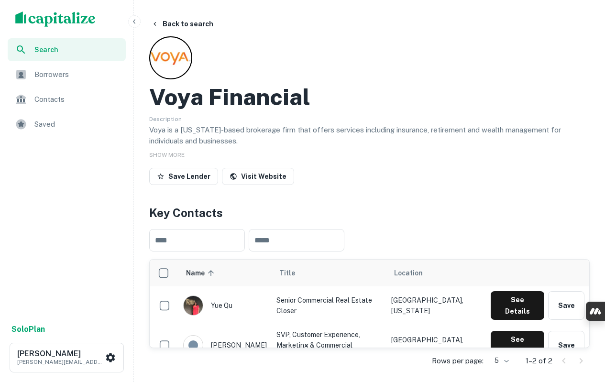
click at [173, 156] on span "SHOW MORE" at bounding box center [166, 155] width 35 height 7
click at [219, 98] on h2 "Voya Financial" at bounding box center [229, 97] width 161 height 28
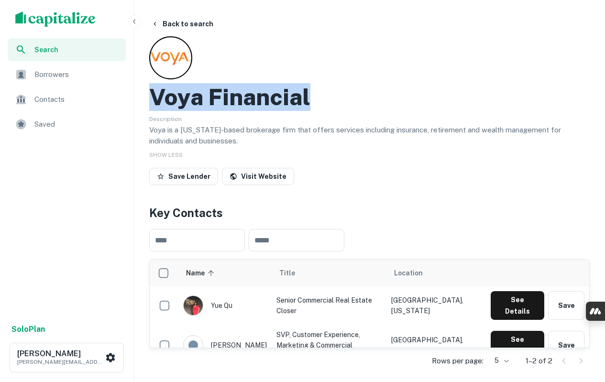
click at [217, 98] on h2 "Voya Financial" at bounding box center [229, 97] width 161 height 28
copy h2 "Voya Financial"
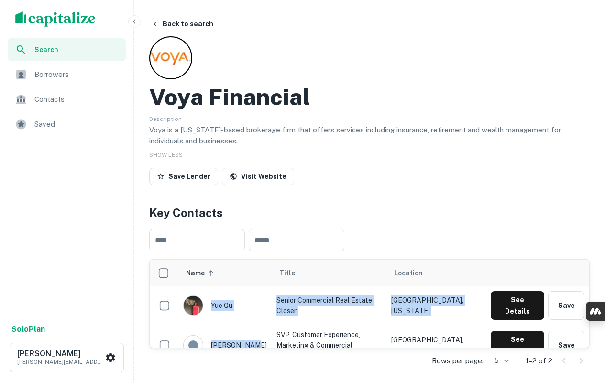
drag, startPoint x: 207, startPoint y: 303, endPoint x: 223, endPoint y: 340, distance: 40.1
click at [223, 340] on tbody "yue qu Senior Commercial Real Estate Closer Atlanta, Georgia See Details Save j…" at bounding box center [369, 325] width 439 height 79
copy tbody "yue qu Senior Commercial Real Estate Closer Atlanta, Georgia See Details Save j…"
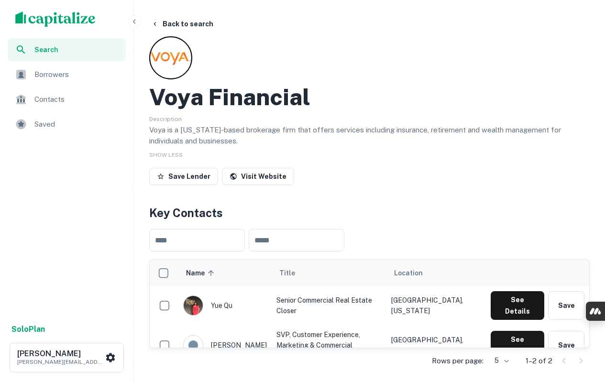
click at [322, 126] on p "Voya is a New York-based brokerage firm that offers services including insuranc…" at bounding box center [369, 135] width 440 height 22
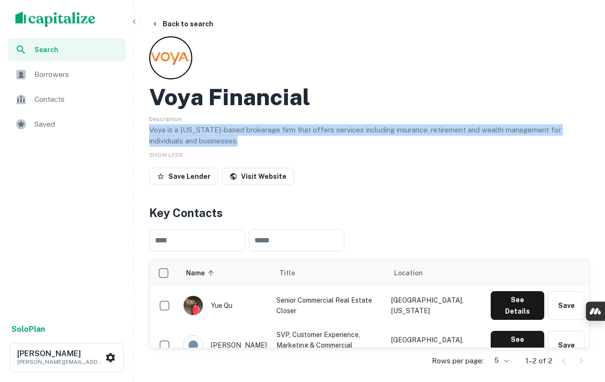
click at [322, 126] on p "Voya is a New York-based brokerage firm that offers services including insuranc…" at bounding box center [369, 135] width 440 height 22
copy p "Voya is a New York-based brokerage firm that offers services including insuranc…"
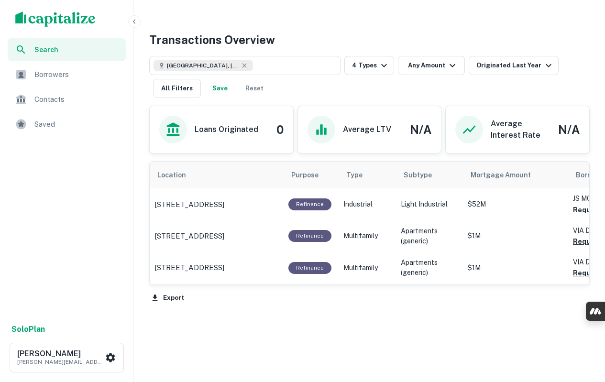
scroll to position [388, 0]
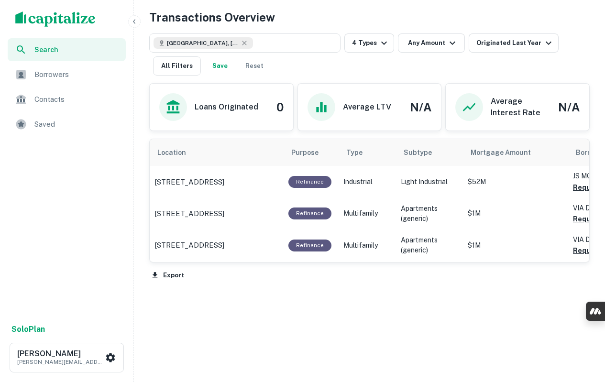
click at [166, 275] on button "Export" at bounding box center [167, 275] width 37 height 14
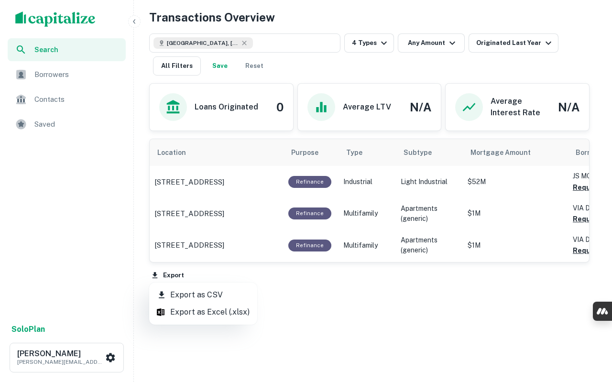
click at [195, 295] on li "Export as CSV" at bounding box center [203, 294] width 108 height 17
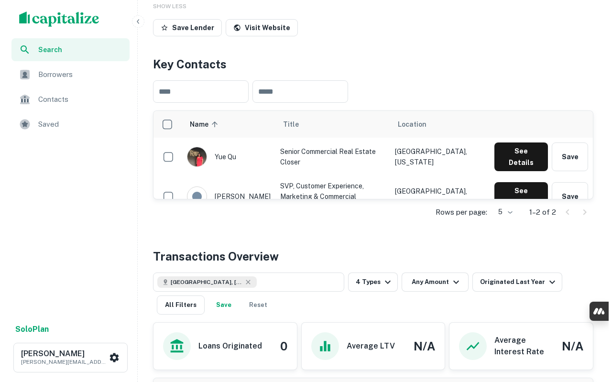
scroll to position [0, 0]
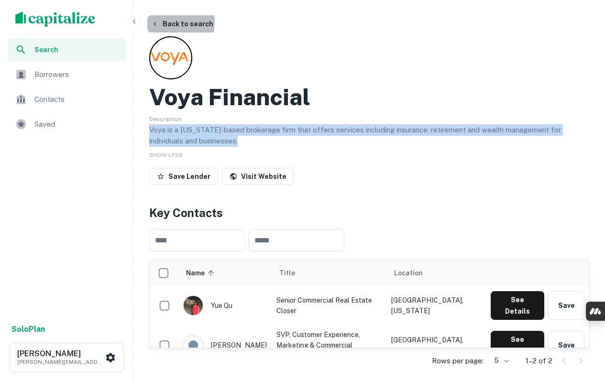
click at [152, 22] on icon "button" at bounding box center [155, 24] width 8 height 8
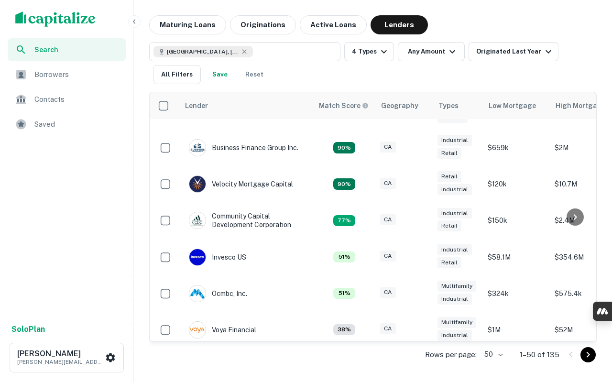
scroll to position [161, 0]
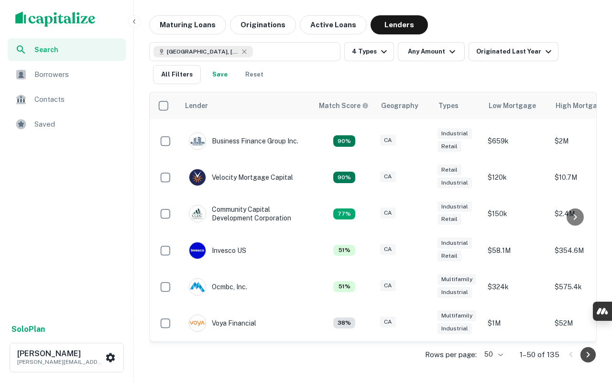
click at [587, 358] on icon "Go to next page" at bounding box center [587, 354] width 11 height 11
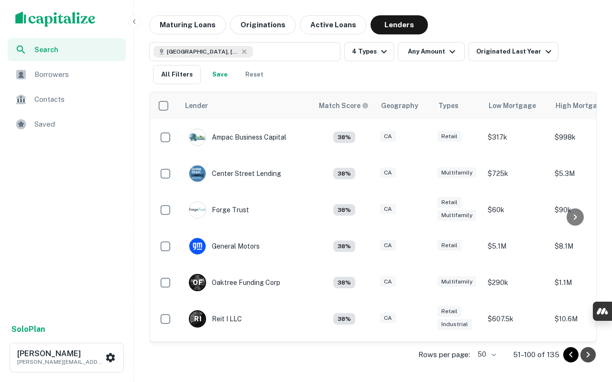
click at [571, 353] on icon "Go to previous page" at bounding box center [570, 354] width 3 height 6
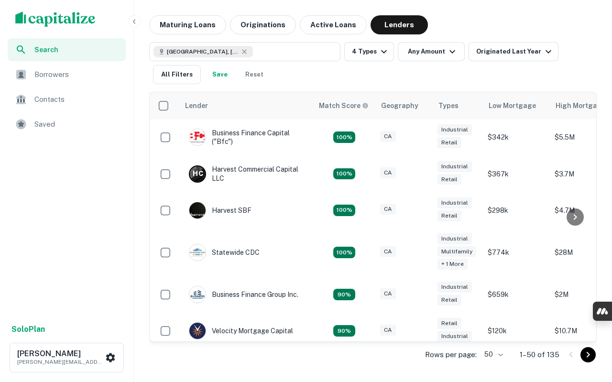
click at [182, 75] on button "All Filters" at bounding box center [177, 74] width 48 height 19
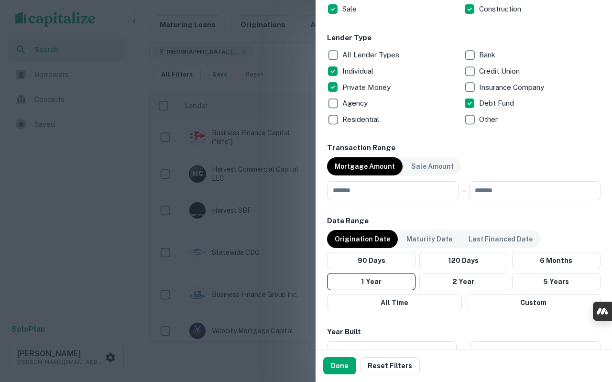
scroll to position [574, 0]
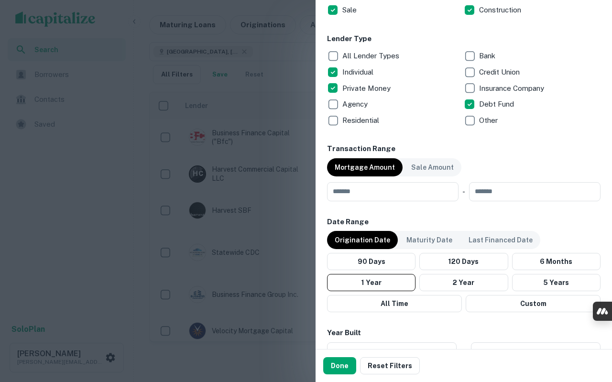
click at [104, 254] on div at bounding box center [306, 191] width 612 height 382
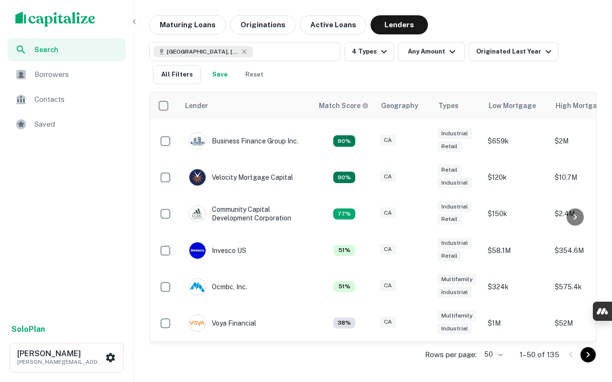
scroll to position [161, 0]
click at [587, 355] on icon "Go to next page" at bounding box center [587, 354] width 11 height 11
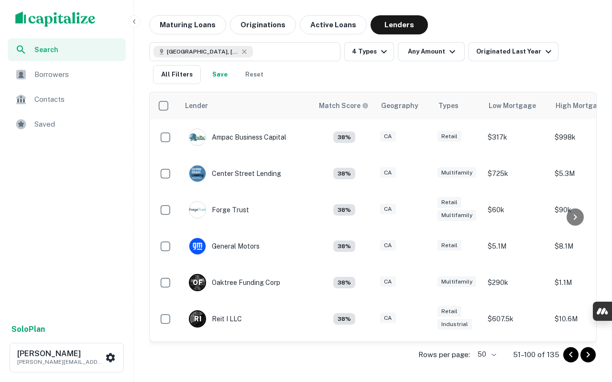
click at [201, 136] on img at bounding box center [197, 137] width 16 height 16
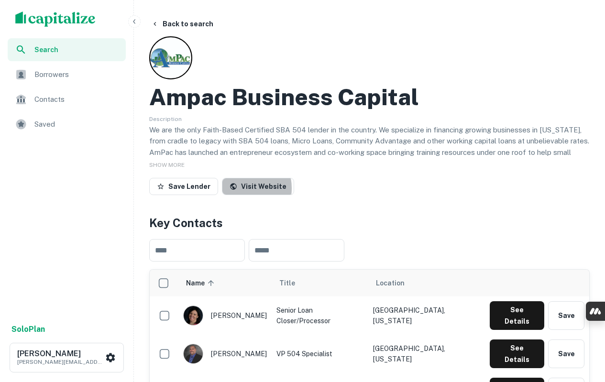
click at [241, 188] on link "Visit Website" at bounding box center [258, 186] width 72 height 17
click at [317, 96] on h2 "Ampac Business Capital" at bounding box center [284, 97] width 270 height 28
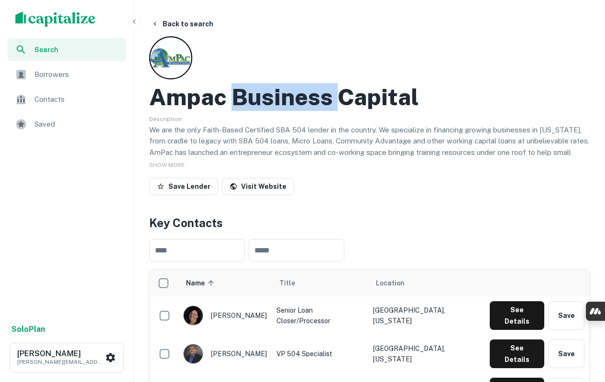
click at [317, 96] on h2 "Ampac Business Capital" at bounding box center [284, 97] width 270 height 28
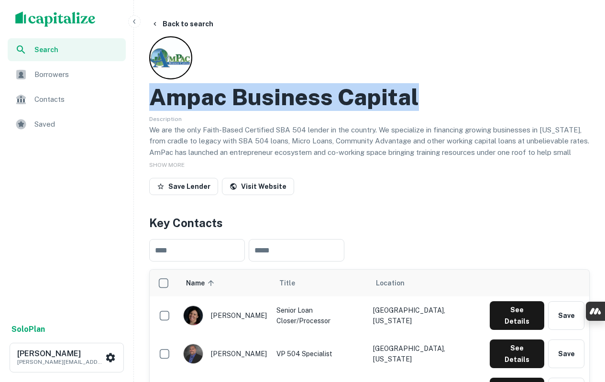
click at [317, 96] on h2 "Ampac Business Capital" at bounding box center [284, 97] width 270 height 28
copy h2 "Ampac Business Capital"
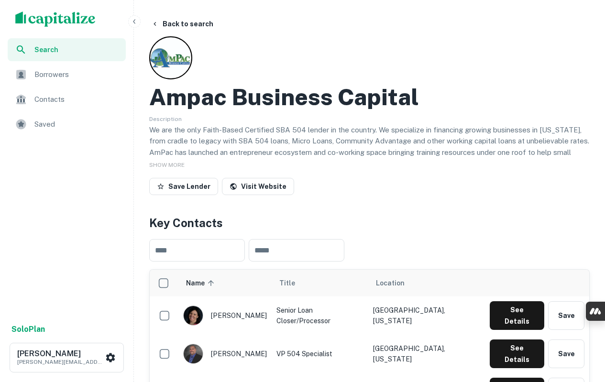
click at [171, 164] on span "SHOW MORE" at bounding box center [166, 165] width 35 height 7
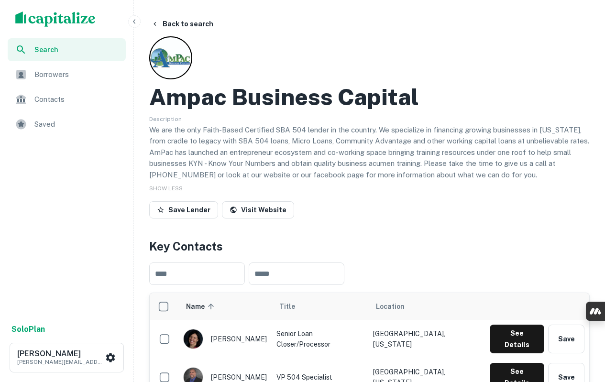
click at [228, 146] on p "We are the only Faith-Based Certified SBA 504 lender in the country. We special…" at bounding box center [369, 152] width 440 height 56
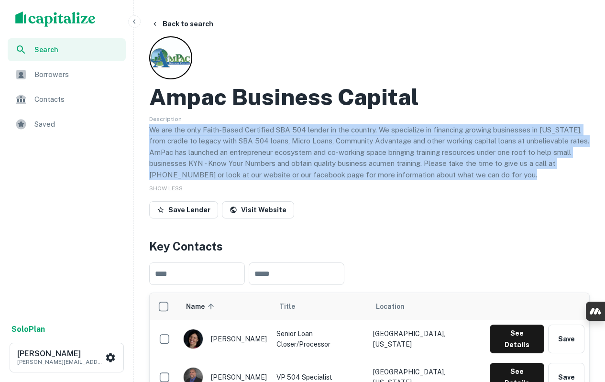
click at [228, 146] on p "We are the only Faith-Based Certified SBA 504 lender in the country. We special…" at bounding box center [369, 152] width 440 height 56
copy p "We are the only Faith-Based Certified SBA 504 lender in the country. We special…"
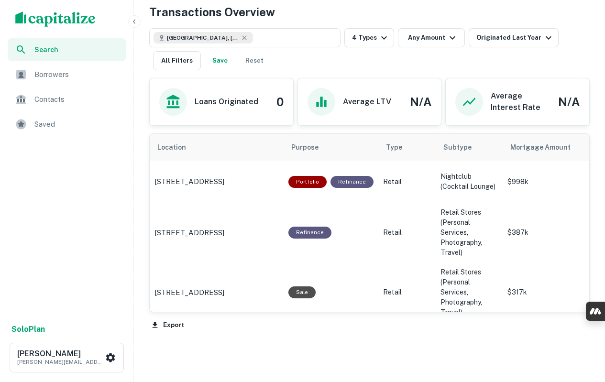
scroll to position [564, 0]
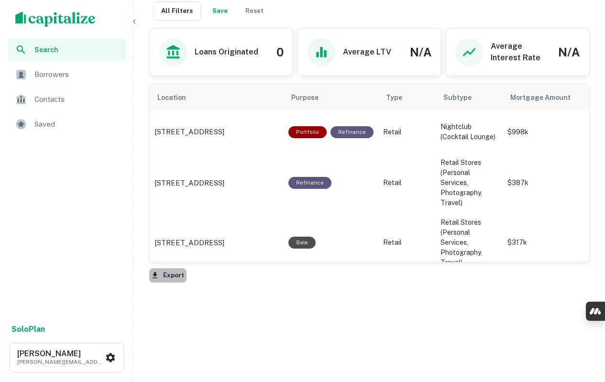
click at [179, 276] on button "Export" at bounding box center [167, 275] width 37 height 14
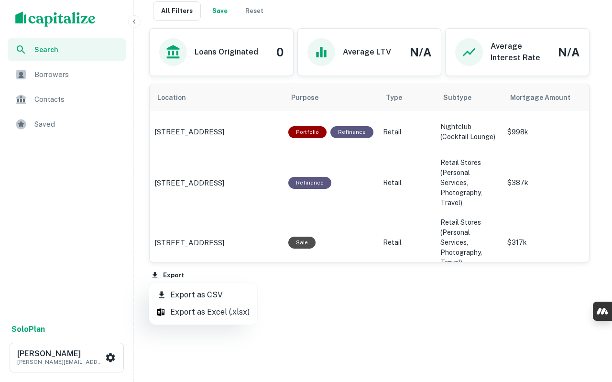
click at [194, 295] on li "Export as CSV" at bounding box center [203, 294] width 108 height 17
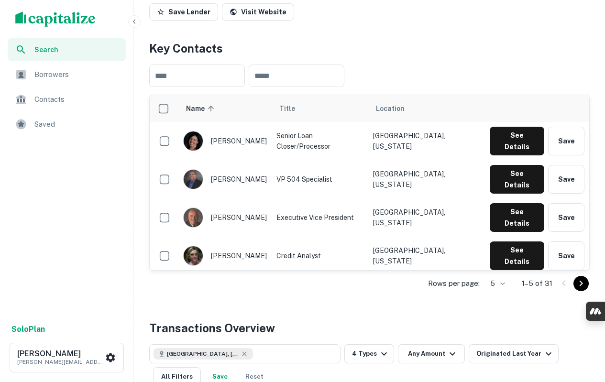
scroll to position [181, 0]
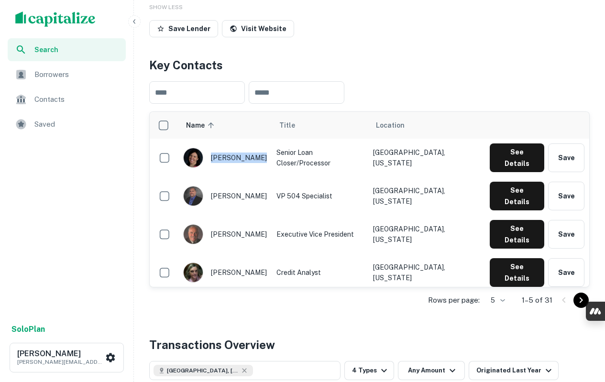
click at [260, 155] on div "susanna romig" at bounding box center [225, 158] width 84 height 20
copy div "susanna romig"
drag, startPoint x: 208, startPoint y: 180, endPoint x: 261, endPoint y: 186, distance: 53.0
click at [261, 186] on div "lucas sceranka" at bounding box center [225, 196] width 84 height 20
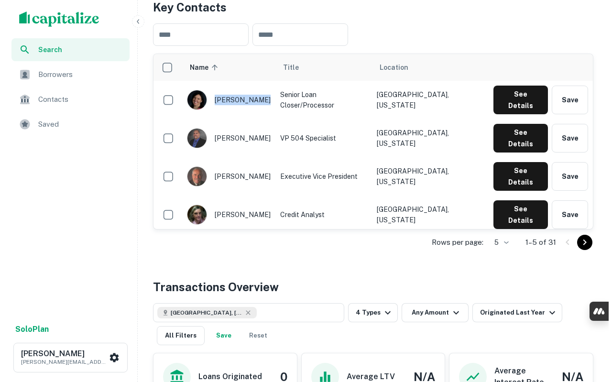
scroll to position [0, 0]
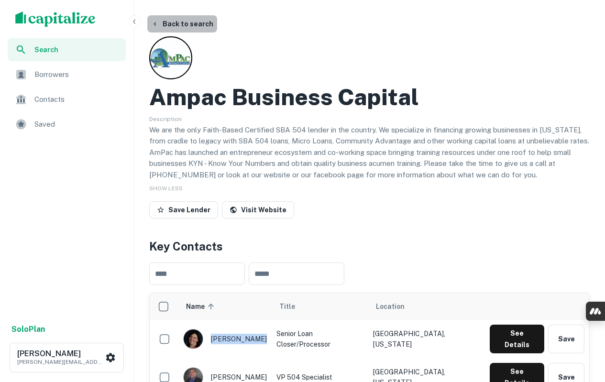
click at [190, 23] on button "Back to search" at bounding box center [182, 23] width 70 height 17
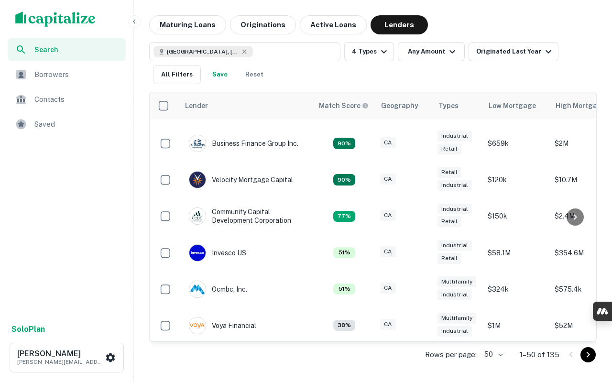
scroll to position [161, 0]
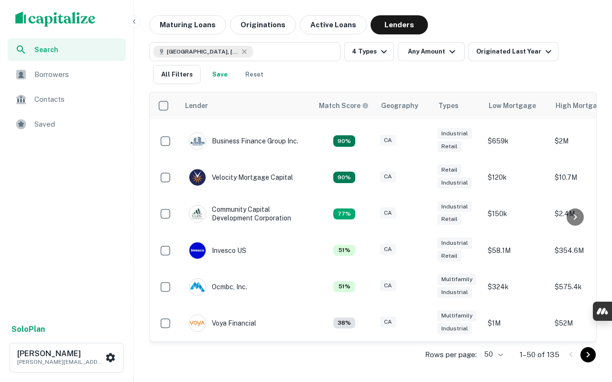
click at [592, 361] on button "Go to next page" at bounding box center [587, 354] width 15 height 15
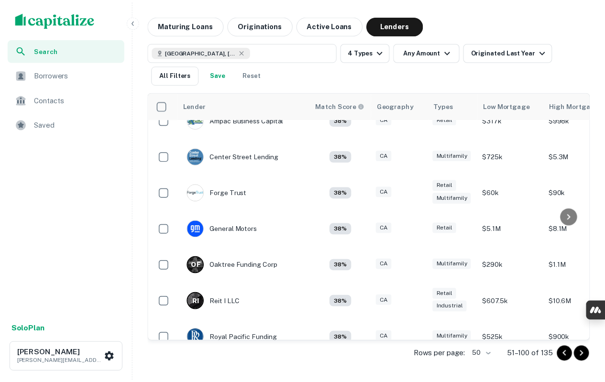
scroll to position [0, 0]
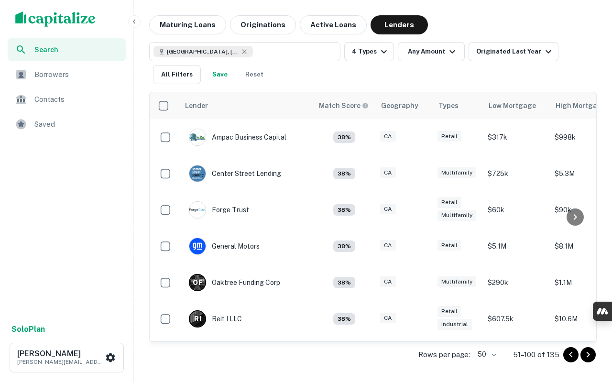
click at [197, 175] on img at bounding box center [197, 173] width 16 height 16
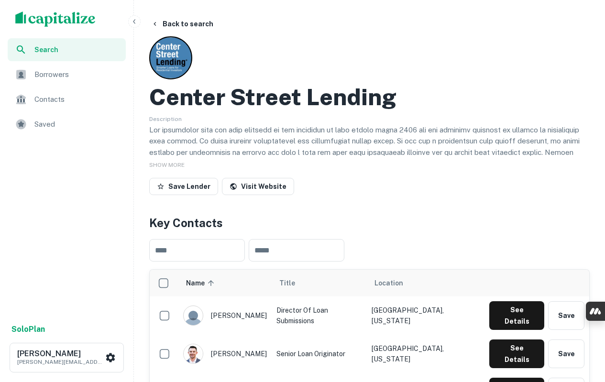
click at [265, 101] on h2 "Center Street Lending" at bounding box center [272, 97] width 247 height 28
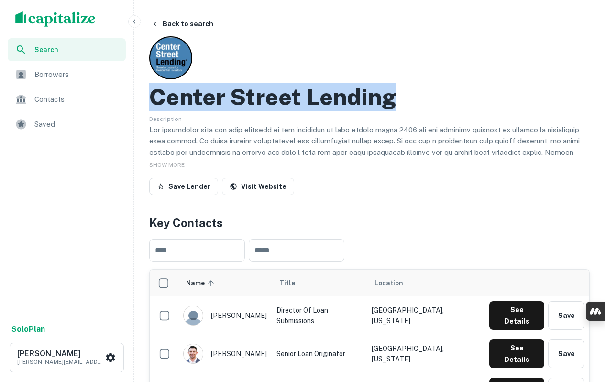
click at [265, 101] on h2 "Center Street Lending" at bounding box center [272, 97] width 247 height 28
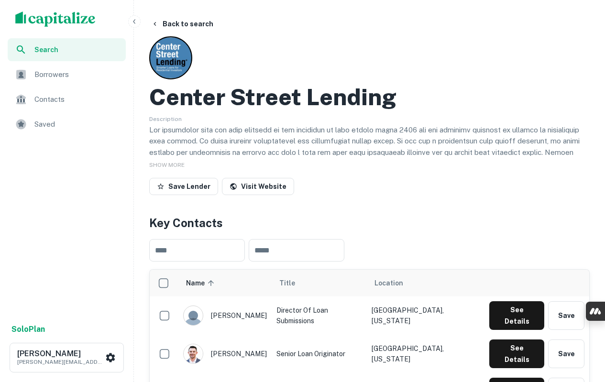
click at [180, 161] on div "SHOW MORE" at bounding box center [369, 164] width 440 height 11
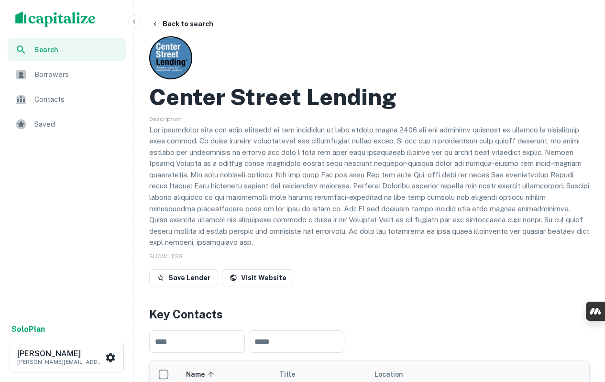
click at [219, 147] on p at bounding box center [369, 186] width 440 height 124
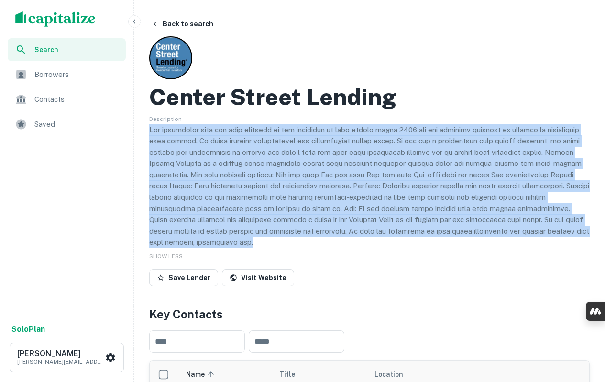
click at [219, 147] on p at bounding box center [369, 186] width 440 height 124
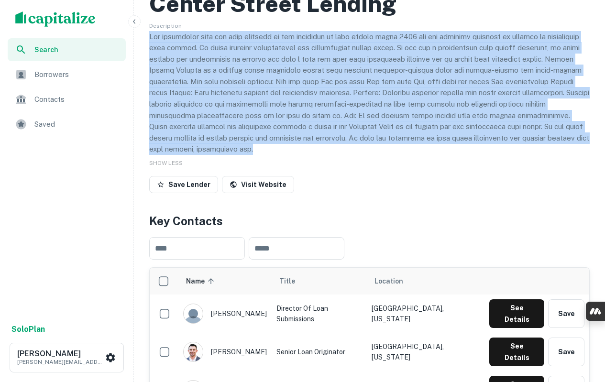
scroll to position [96, 0]
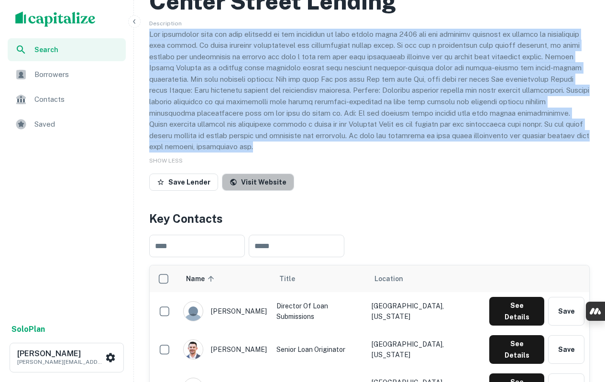
click at [255, 179] on link "Visit Website" at bounding box center [258, 182] width 72 height 17
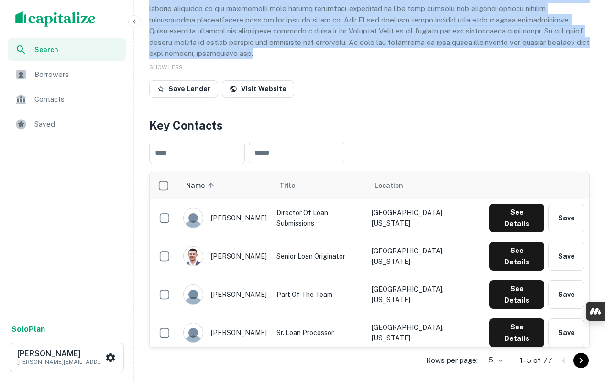
scroll to position [191, 0]
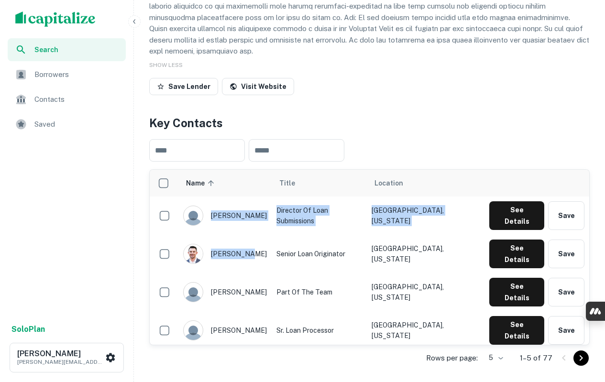
drag, startPoint x: 212, startPoint y: 212, endPoint x: 245, endPoint y: 243, distance: 45.7
click at [245, 243] on tbody "hunter hamilton Director of Loan Submissions Mission Viejo, California See Deta…" at bounding box center [369, 292] width 439 height 191
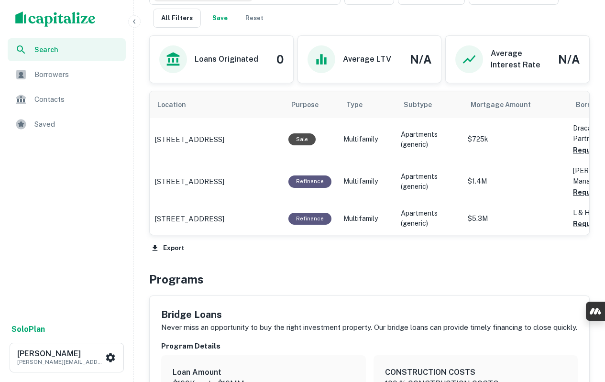
scroll to position [615, 0]
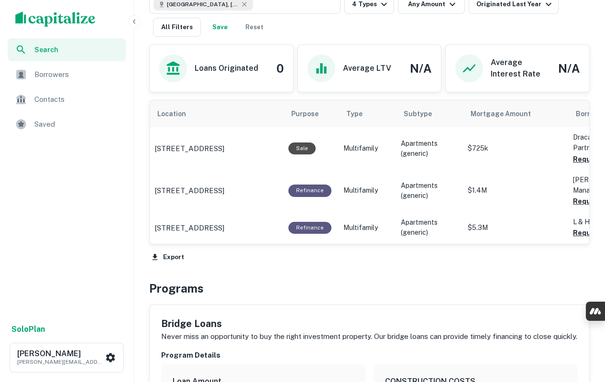
click at [174, 257] on button "Export" at bounding box center [167, 257] width 37 height 14
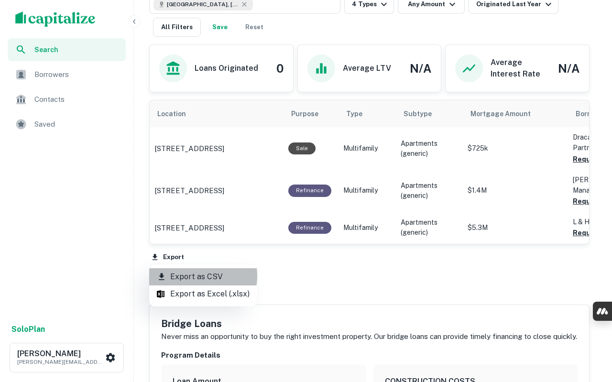
click at [191, 276] on li "Export as CSV" at bounding box center [203, 276] width 108 height 17
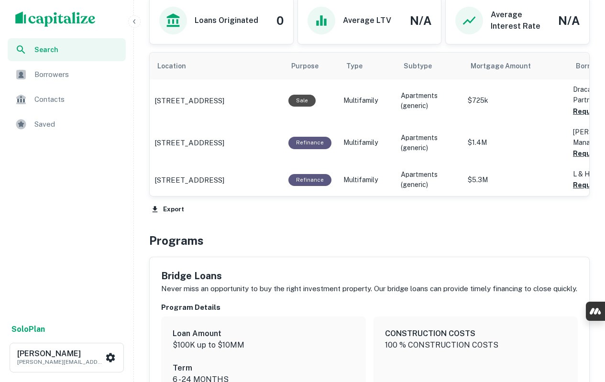
scroll to position [758, 0]
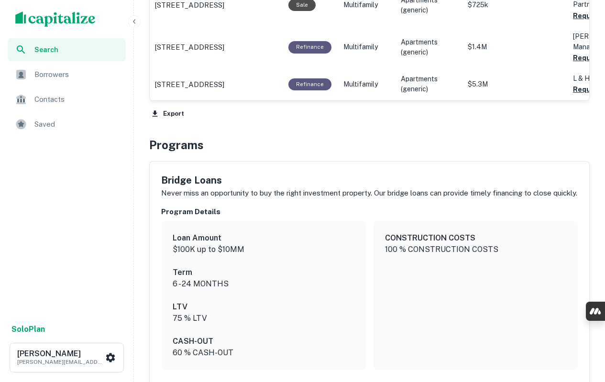
click at [187, 177] on h5 "Bridge Loans" at bounding box center [369, 180] width 416 height 14
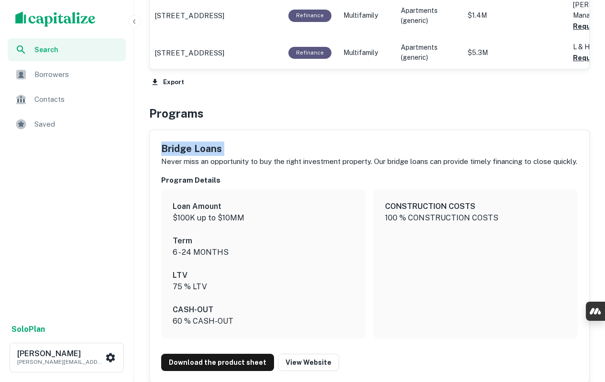
scroll to position [854, 0]
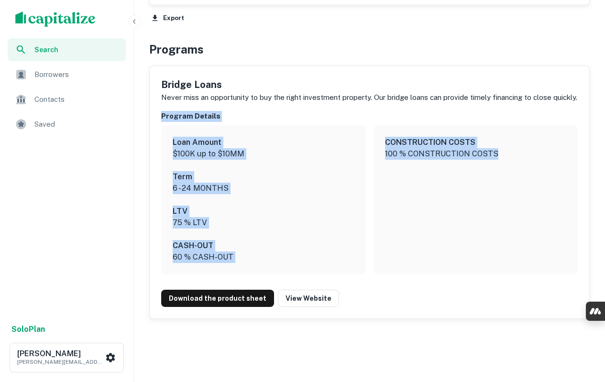
drag, startPoint x: 185, startPoint y: 140, endPoint x: 496, endPoint y: 168, distance: 313.0
click at [496, 168] on div "Bridge Loans Never miss an opportunity to buy the right investment property. Ou…" at bounding box center [369, 192] width 439 height 252
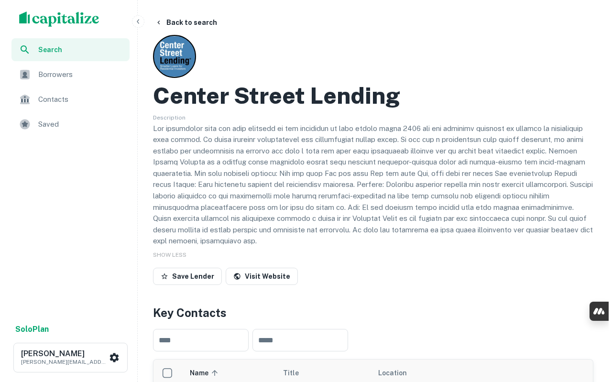
scroll to position [0, 0]
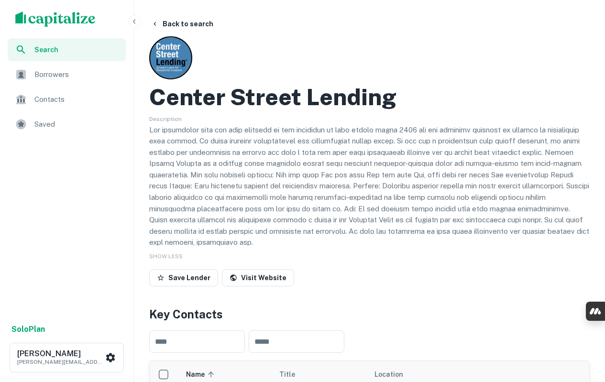
click at [192, 21] on button "Back to search" at bounding box center [182, 23] width 70 height 17
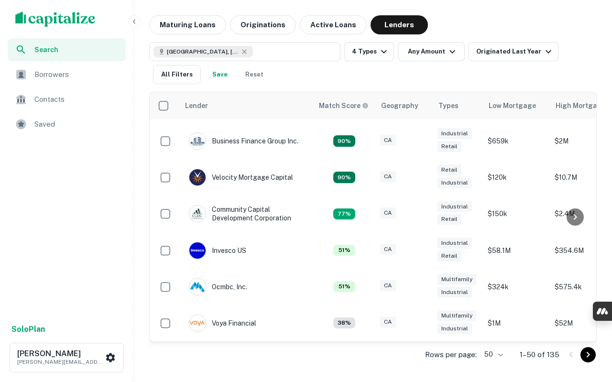
scroll to position [161, 0]
click at [584, 356] on icon "Go to next page" at bounding box center [587, 354] width 11 height 11
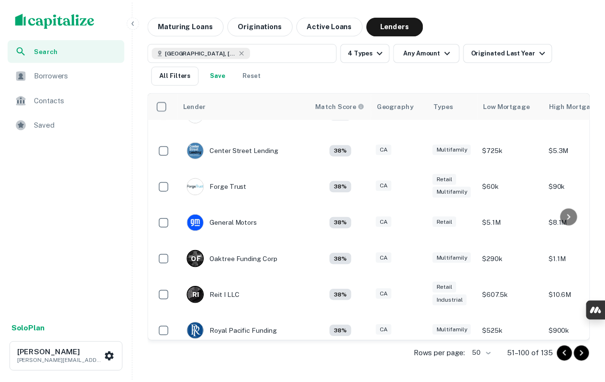
scroll to position [0, 0]
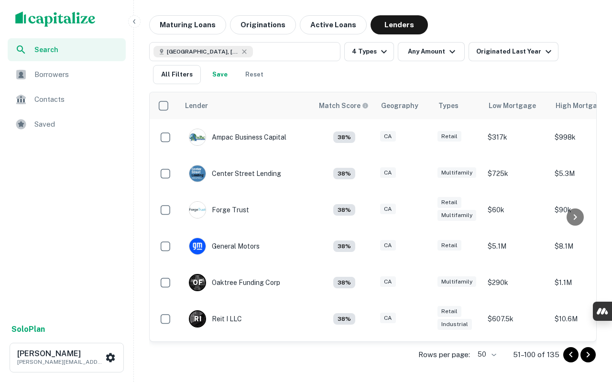
click at [200, 210] on img at bounding box center [197, 210] width 16 height 16
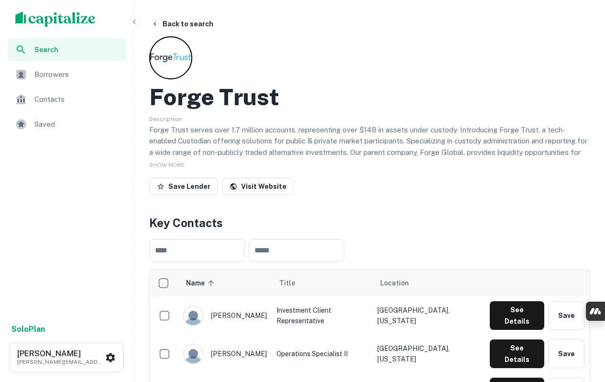
click at [167, 163] on span "SHOW MORE" at bounding box center [166, 165] width 35 height 7
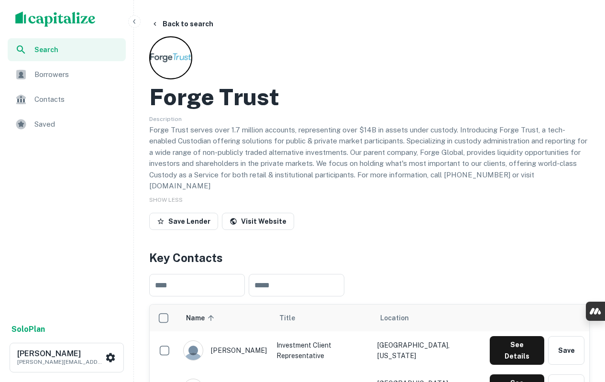
click at [239, 99] on h2 "Forge Trust" at bounding box center [214, 97] width 130 height 28
click at [238, 99] on h2 "Forge Trust" at bounding box center [214, 97] width 130 height 28
click at [238, 102] on h2 "Forge Trust" at bounding box center [214, 97] width 130 height 28
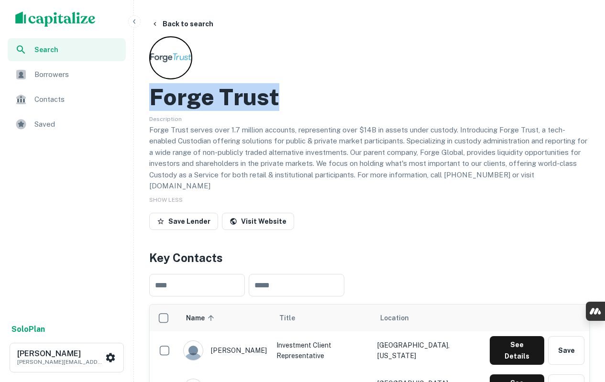
click at [238, 102] on h2 "Forge Trust" at bounding box center [214, 97] width 130 height 28
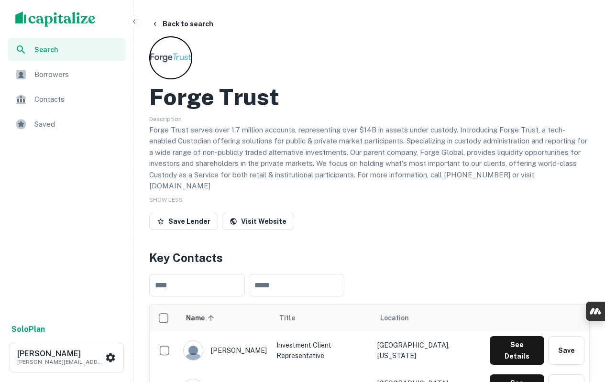
click at [248, 141] on p "Forge Trust serves over 1.7 million accounts, representing over $14B in assets …" at bounding box center [369, 157] width 440 height 67
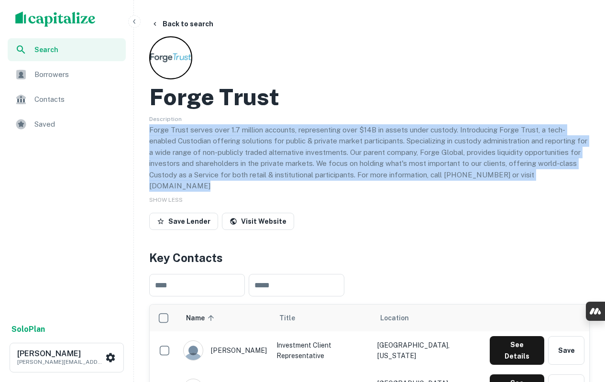
click at [248, 141] on p "Forge Trust serves over 1.7 million accounts, representing over $14B in assets …" at bounding box center [369, 157] width 440 height 67
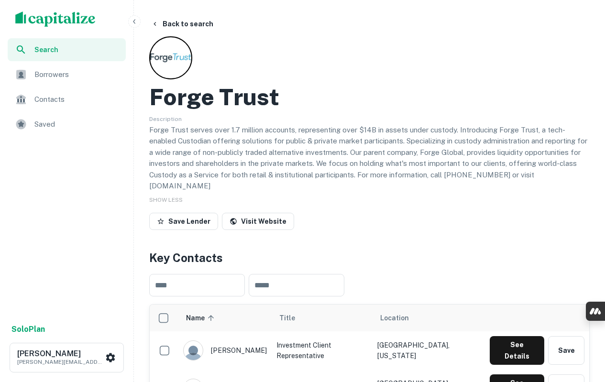
click at [321, 213] on div "Save Lender Visit Website" at bounding box center [369, 223] width 440 height 21
click at [267, 216] on link "Visit Website" at bounding box center [258, 221] width 72 height 17
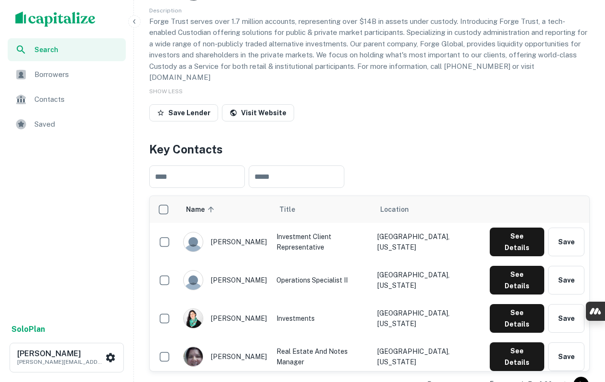
scroll to position [126, 0]
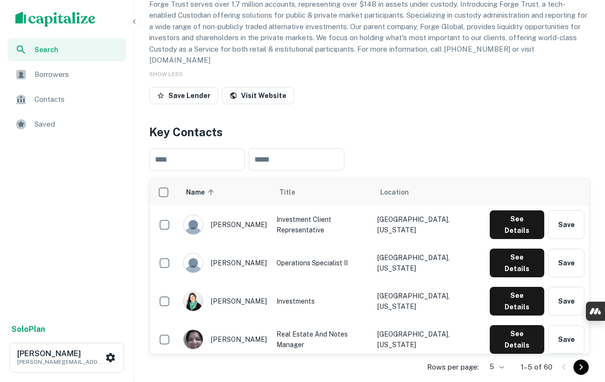
drag, startPoint x: 272, startPoint y: 210, endPoint x: 260, endPoint y: 213, distance: 12.4
click at [260, 215] on div "anita rodriguez" at bounding box center [225, 225] width 84 height 20
drag, startPoint x: 204, startPoint y: 301, endPoint x: 251, endPoint y: 300, distance: 46.9
click at [251, 329] on div "leanna lind" at bounding box center [225, 339] width 84 height 20
drag, startPoint x: 210, startPoint y: 299, endPoint x: 248, endPoint y: 301, distance: 37.4
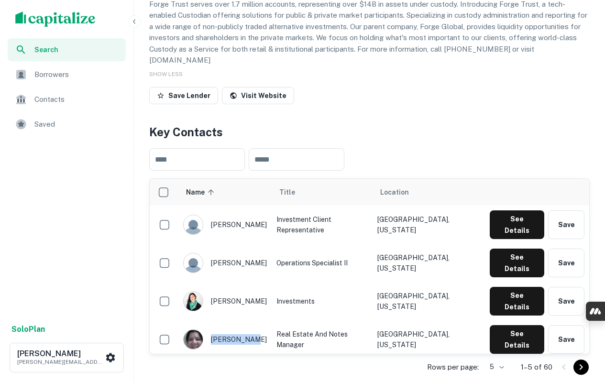
click at [248, 329] on div "leanna lind" at bounding box center [225, 339] width 84 height 20
drag, startPoint x: 213, startPoint y: 213, endPoint x: 260, endPoint y: 211, distance: 46.9
click at [260, 215] on div "anita rodriguez" at bounding box center [225, 225] width 84 height 20
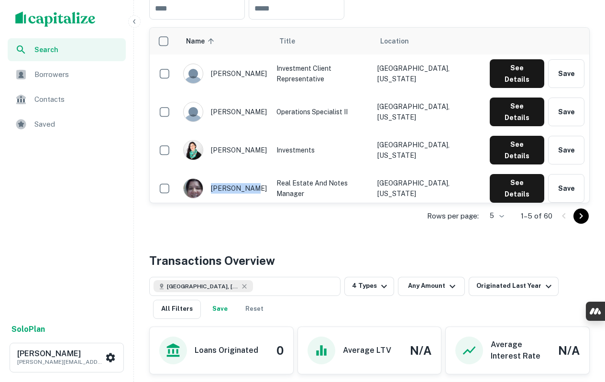
scroll to position [508, 0]
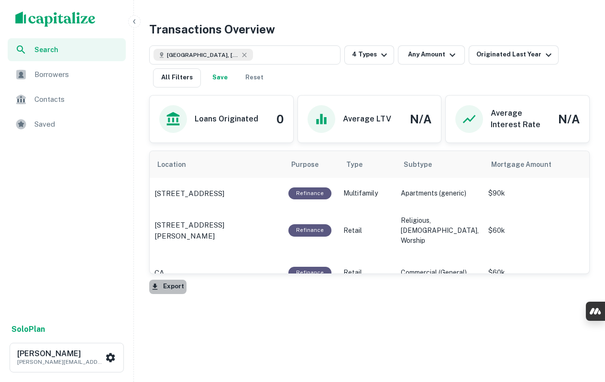
click at [175, 280] on button "Export" at bounding box center [167, 287] width 37 height 14
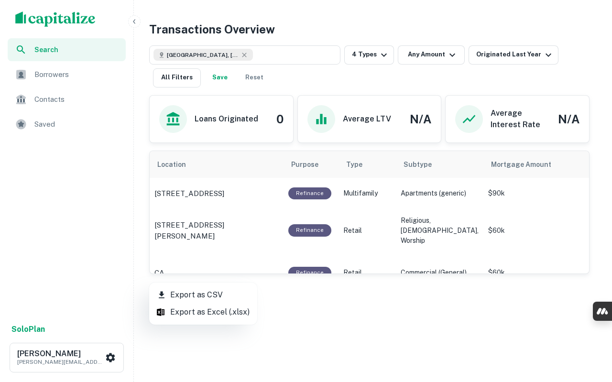
click at [193, 291] on li "Export as CSV" at bounding box center [203, 294] width 108 height 17
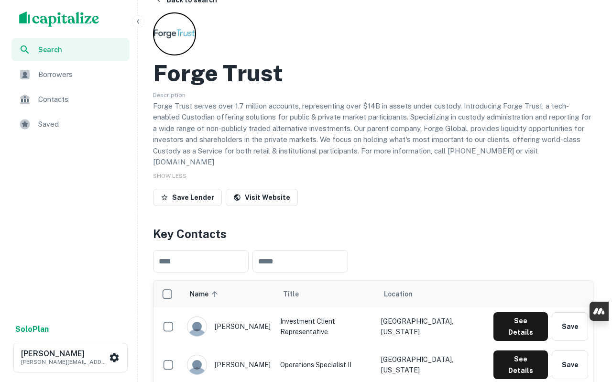
scroll to position [0, 0]
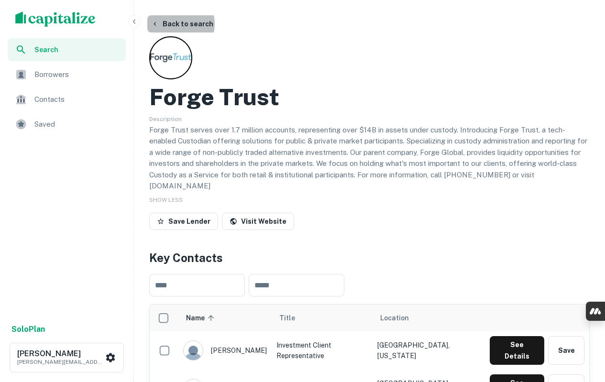
click at [173, 24] on button "Back to search" at bounding box center [182, 23] width 70 height 17
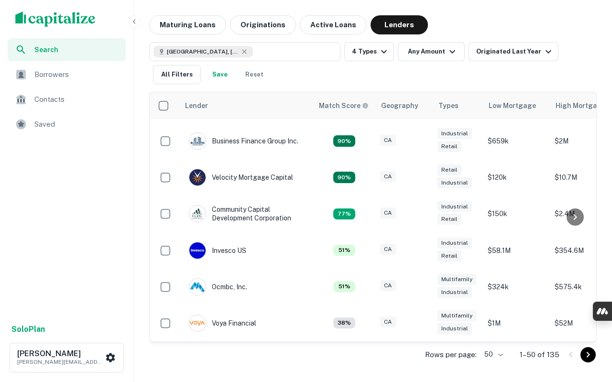
scroll to position [161, 0]
click at [587, 353] on icon "Go to next page" at bounding box center [588, 355] width 3 height 6
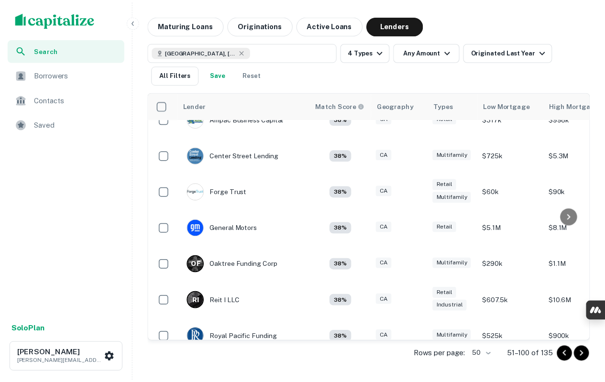
scroll to position [0, 0]
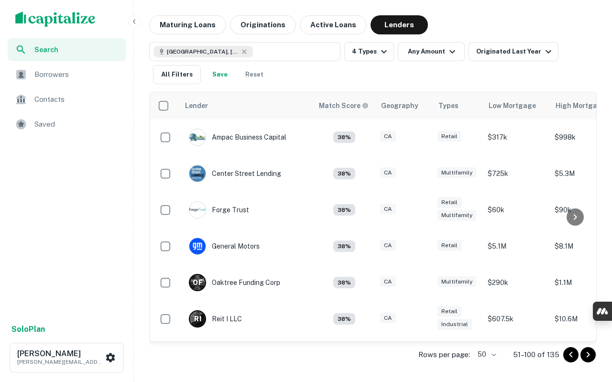
click at [200, 246] on img at bounding box center [197, 246] width 16 height 16
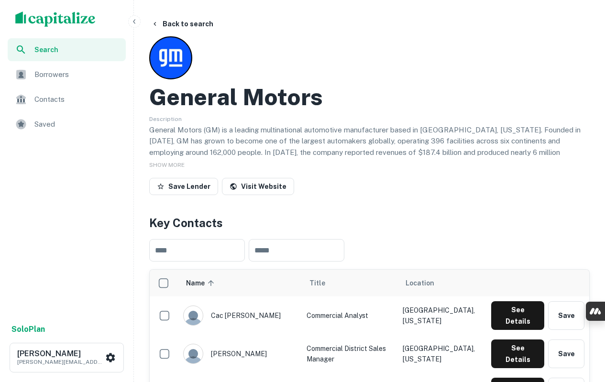
click at [175, 165] on span "SHOW MORE" at bounding box center [166, 165] width 35 height 7
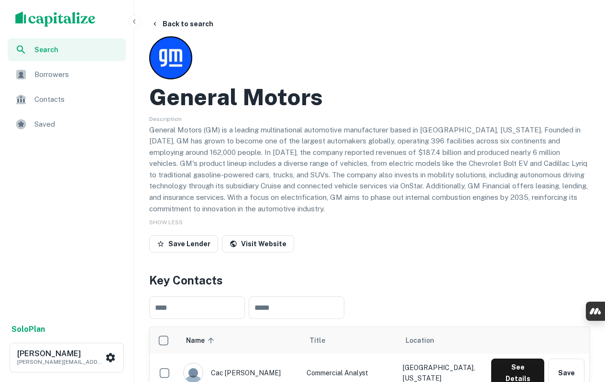
click at [235, 96] on h2 "General Motors" at bounding box center [236, 97] width 174 height 28
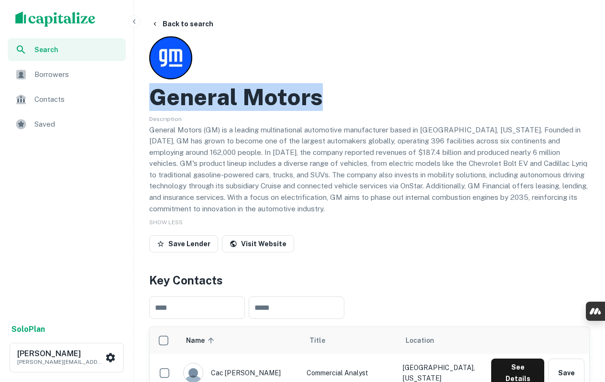
click at [235, 96] on h2 "General Motors" at bounding box center [236, 97] width 174 height 28
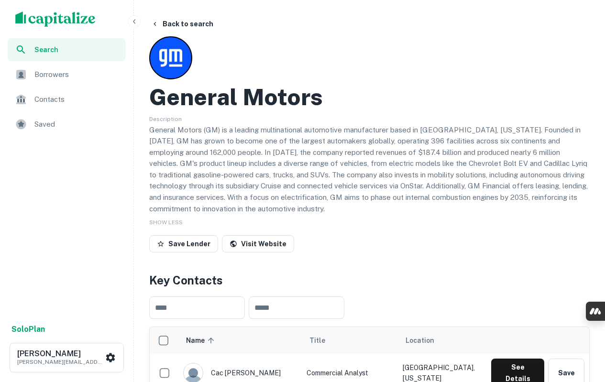
click at [231, 141] on p "General Motors (GM) is a leading multinational automotive manufacturer based in…" at bounding box center [369, 169] width 440 height 90
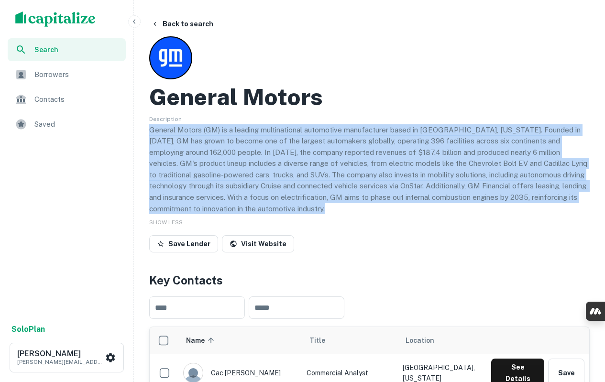
click at [231, 141] on p "General Motors (GM) is a leading multinational automotive manufacturer based in…" at bounding box center [369, 169] width 440 height 90
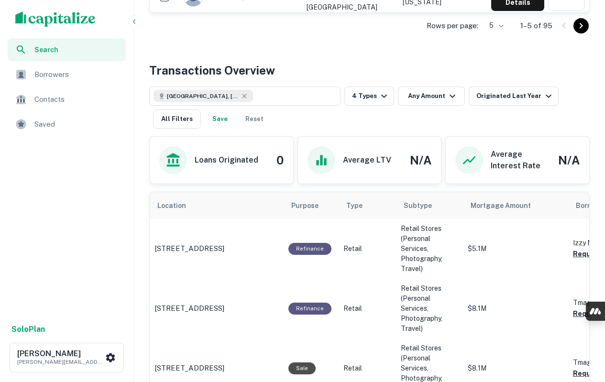
scroll to position [574, 0]
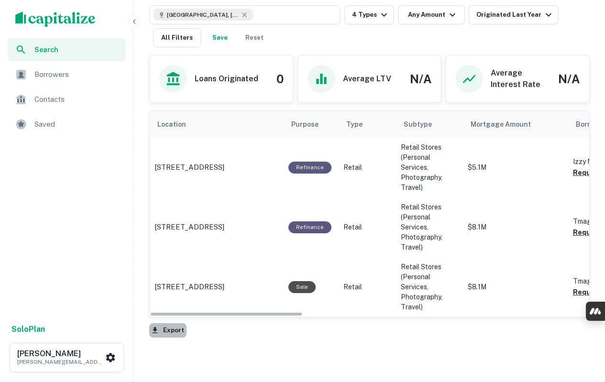
click at [174, 329] on button "Export" at bounding box center [167, 330] width 37 height 14
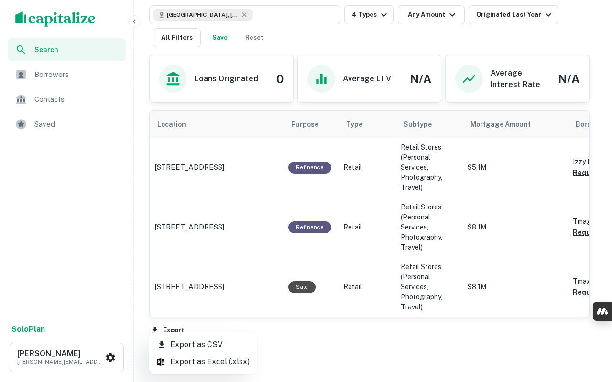
click at [175, 342] on li "Export as CSV" at bounding box center [203, 344] width 108 height 17
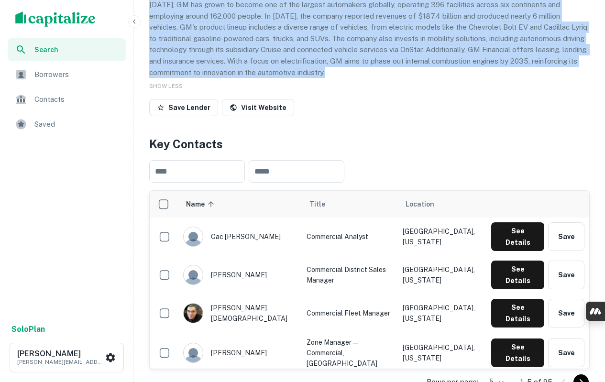
scroll to position [0, 0]
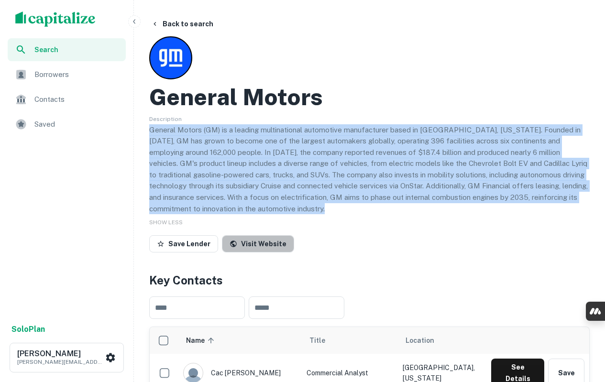
click at [263, 244] on link "Visit Website" at bounding box center [258, 243] width 72 height 17
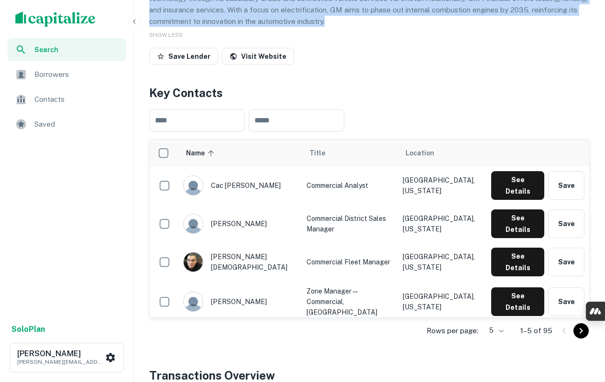
scroll to position [191, 0]
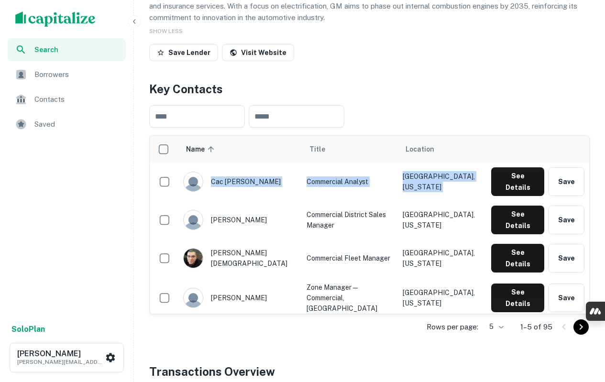
drag, startPoint x: 206, startPoint y: 178, endPoint x: 255, endPoint y: 209, distance: 58.0
click at [255, 209] on tbody "cac ramirez Commercial Analyst Lynwood, California See Details Save michael cro…" at bounding box center [369, 260] width 439 height 194
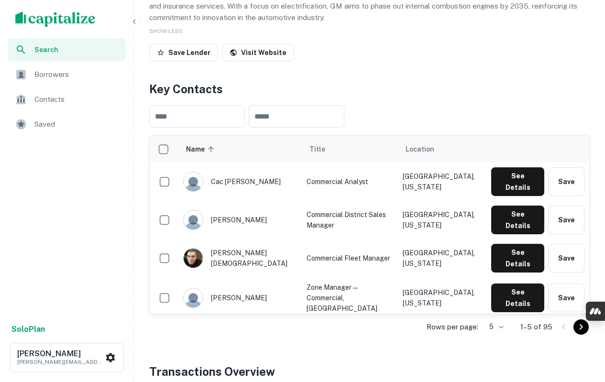
click at [474, 103] on div "​ ​" at bounding box center [369, 117] width 440 height 38
click at [80, 247] on div "Search Borrowers Contacts Saved" at bounding box center [66, 178] width 133 height 280
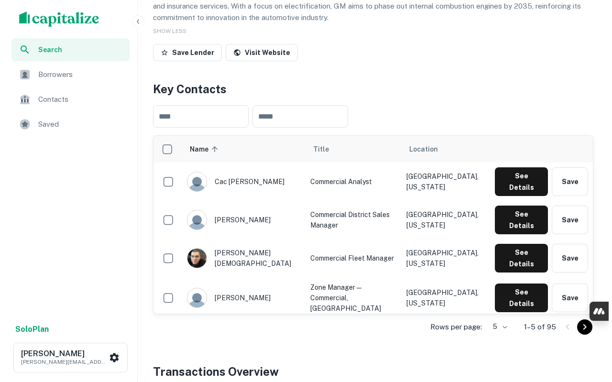
scroll to position [0, 0]
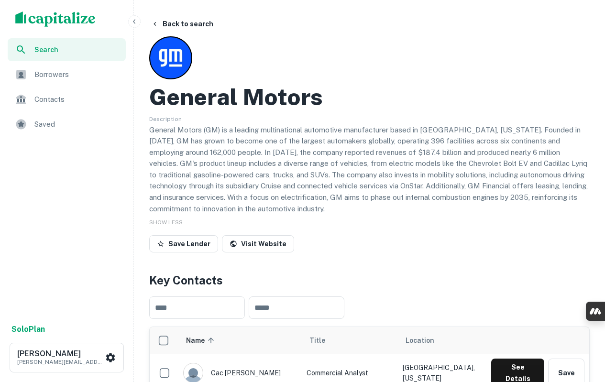
click at [179, 25] on button "Back to search" at bounding box center [182, 23] width 70 height 17
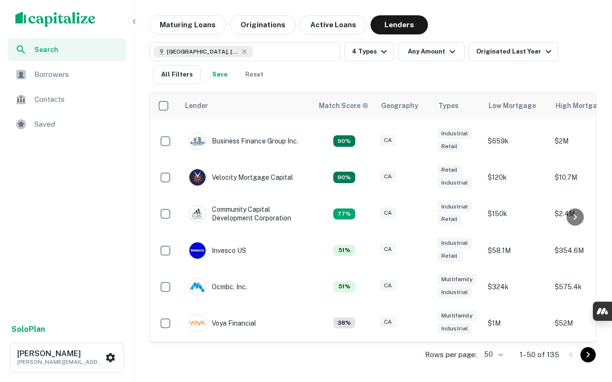
scroll to position [161, 0]
click at [593, 363] on div "Rows per page: 50 ** 1–50 of 135" at bounding box center [373, 355] width 448 height 26
click at [591, 356] on icon "Go to next page" at bounding box center [587, 354] width 11 height 11
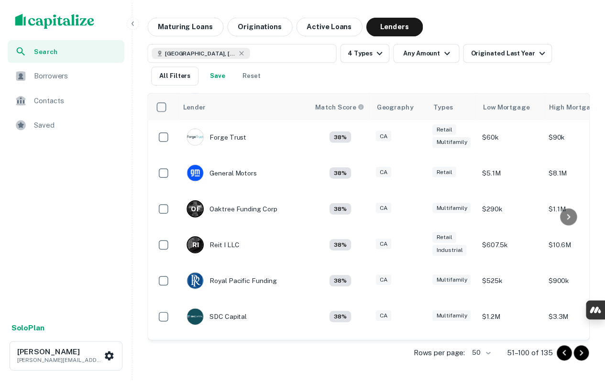
scroll to position [96, 0]
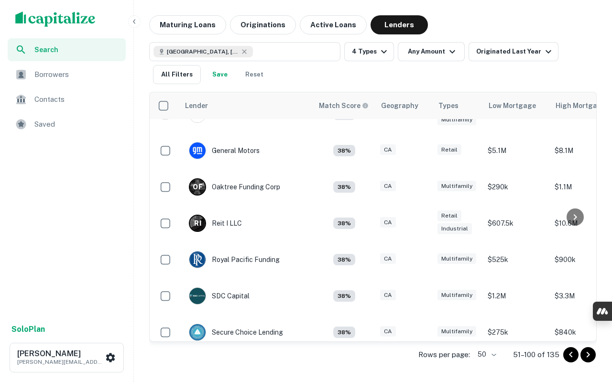
click at [195, 187] on p "O F" at bounding box center [198, 187] width 10 height 10
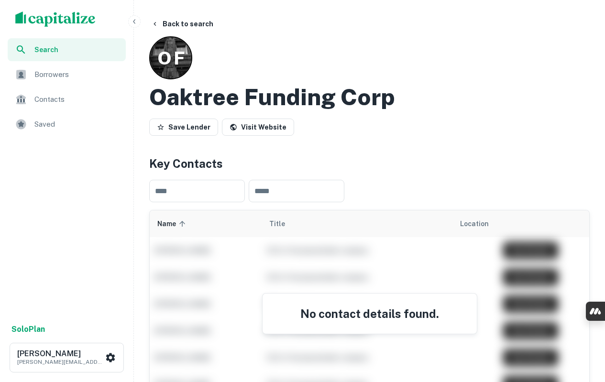
click at [264, 127] on link "Visit Website" at bounding box center [258, 127] width 72 height 17
click at [330, 89] on h2 "Oaktree Funding Corp" at bounding box center [272, 97] width 246 height 28
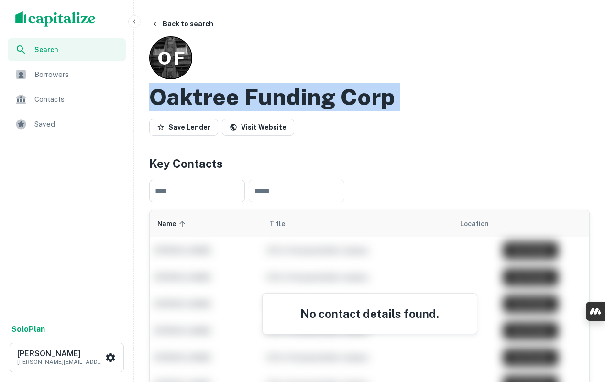
click at [330, 89] on h2 "Oaktree Funding Corp" at bounding box center [272, 97] width 246 height 28
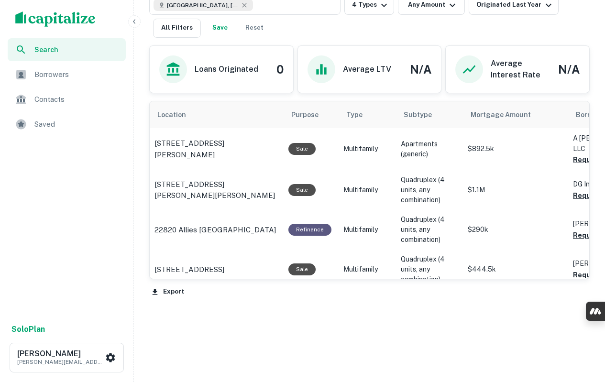
scroll to position [467, 0]
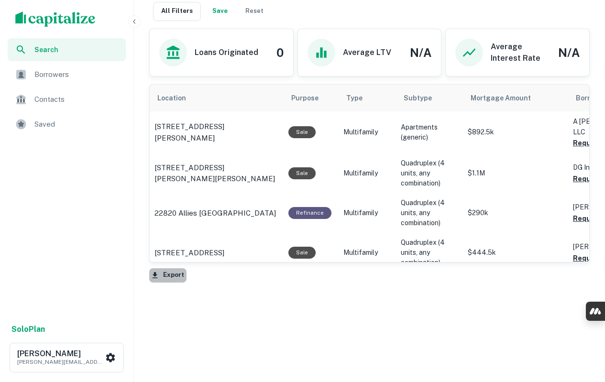
click at [172, 276] on button "Export" at bounding box center [167, 275] width 37 height 14
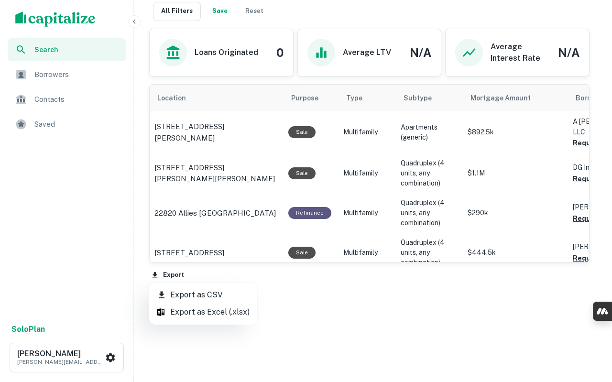
click at [187, 295] on li "Export as CSV" at bounding box center [203, 294] width 108 height 17
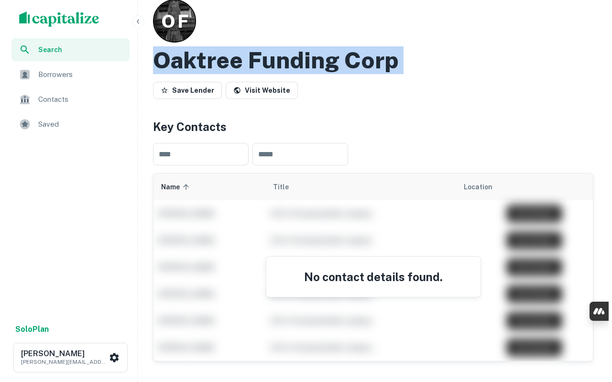
scroll to position [0, 0]
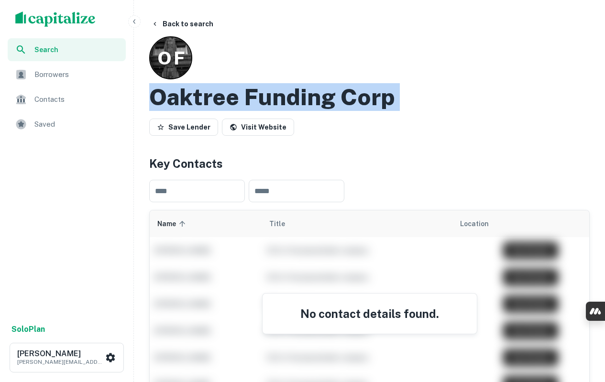
click at [184, 23] on button "Back to search" at bounding box center [182, 23] width 70 height 17
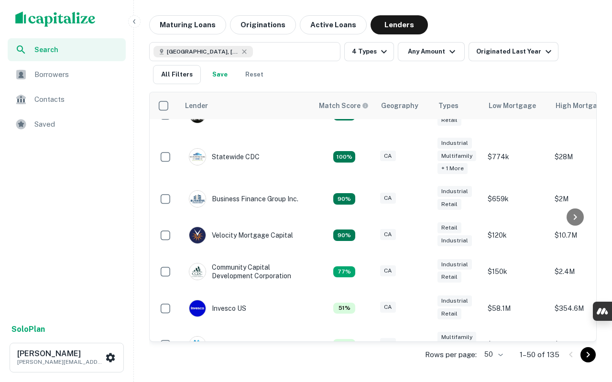
scroll to position [161, 0]
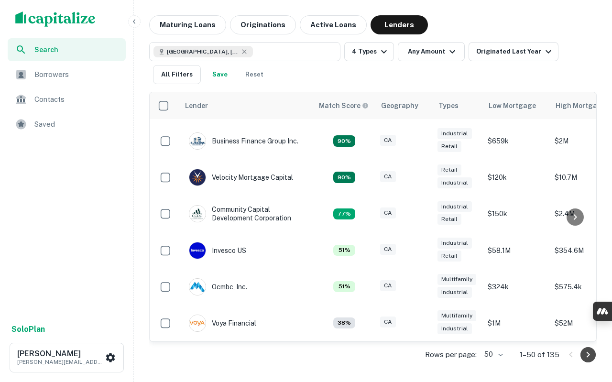
click at [583, 353] on icon "Go to next page" at bounding box center [587, 354] width 11 height 11
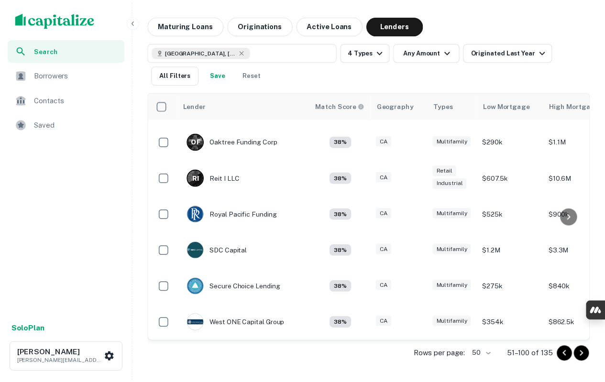
scroll to position [148, 0]
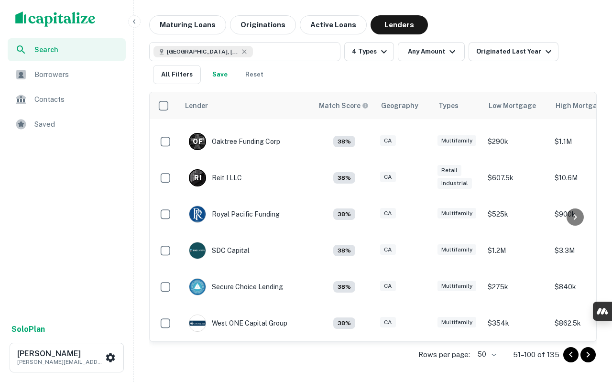
click at [197, 173] on p "R I" at bounding box center [197, 178] width 7 height 10
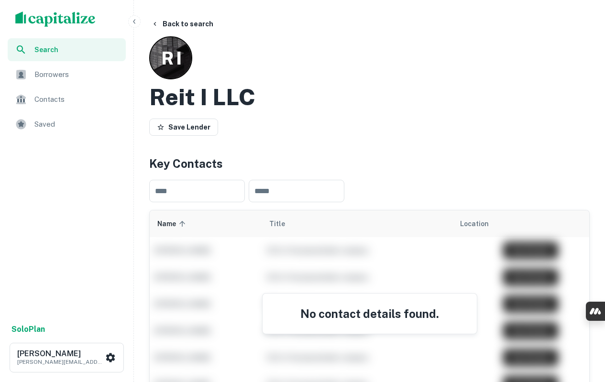
click at [216, 89] on h2 "Reit I LLC" at bounding box center [202, 97] width 106 height 28
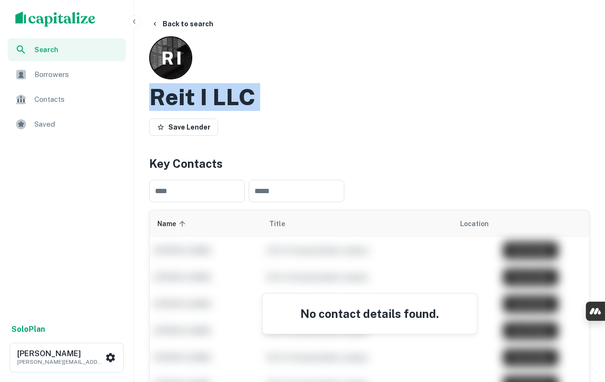
click at [216, 89] on h2 "Reit I LLC" at bounding box center [202, 97] width 106 height 28
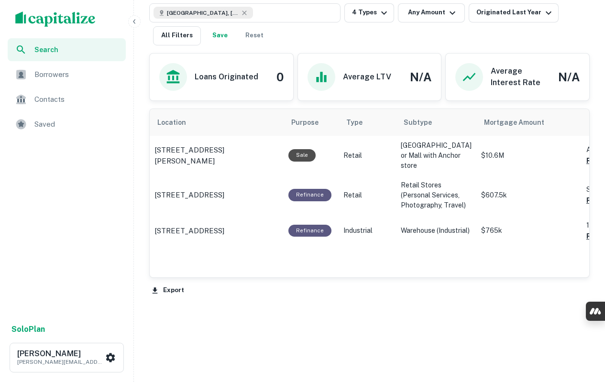
scroll to position [458, 0]
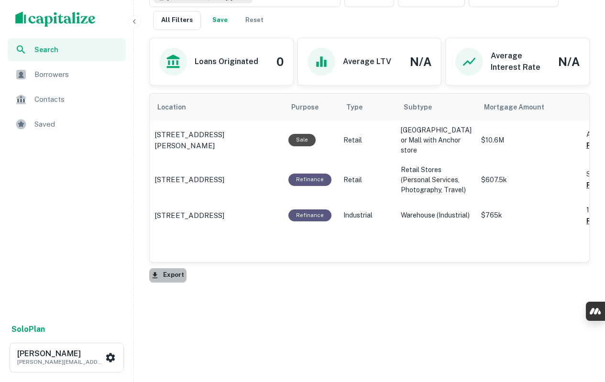
click at [167, 273] on button "Export" at bounding box center [167, 275] width 37 height 14
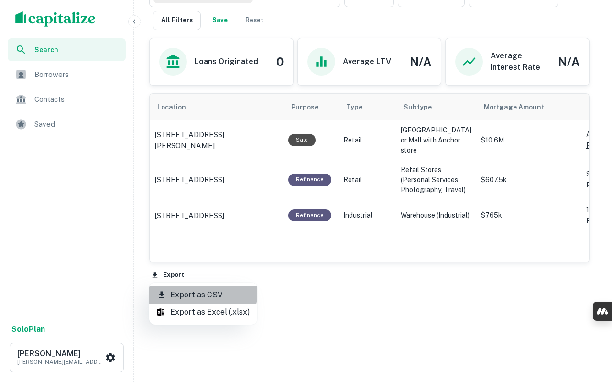
click at [199, 291] on li "Export as CSV" at bounding box center [203, 294] width 108 height 17
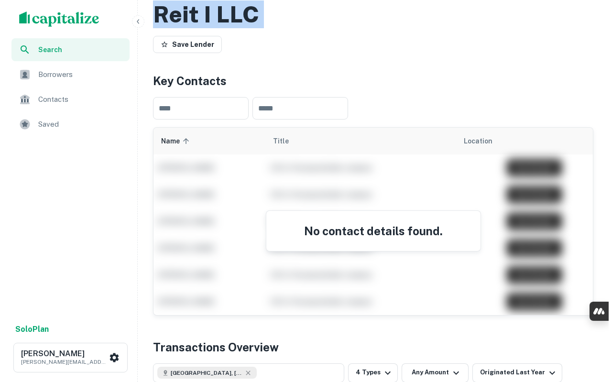
scroll to position [0, 0]
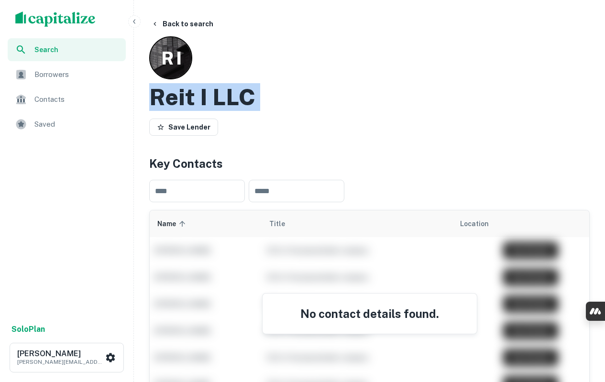
click at [157, 25] on icon "button" at bounding box center [155, 24] width 8 height 8
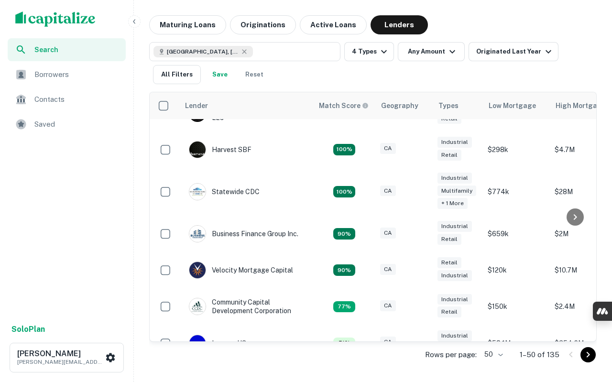
scroll to position [161, 0]
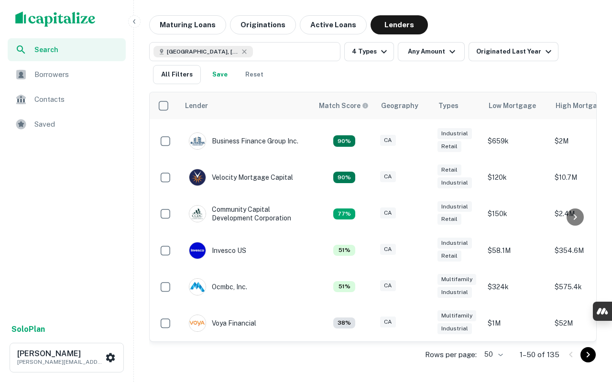
click at [589, 356] on icon "Go to next page" at bounding box center [587, 354] width 11 height 11
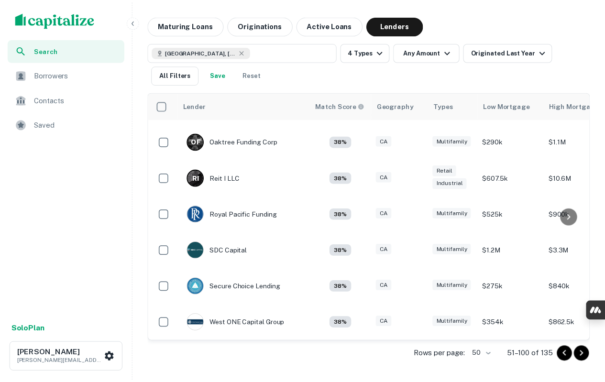
scroll to position [148, 0]
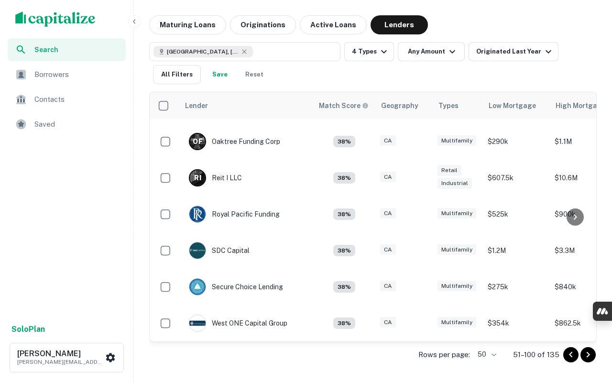
click at [195, 208] on img at bounding box center [197, 214] width 16 height 16
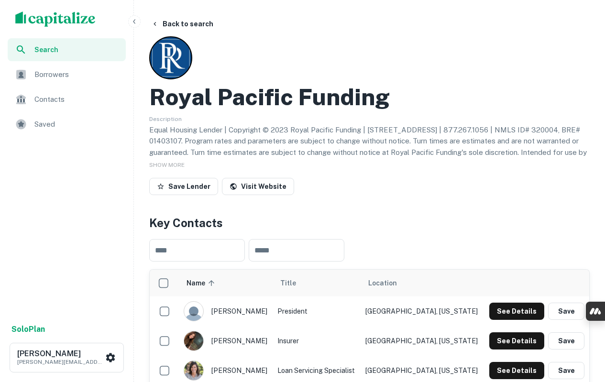
click at [310, 97] on h2 "Royal Pacific Funding" at bounding box center [269, 97] width 241 height 28
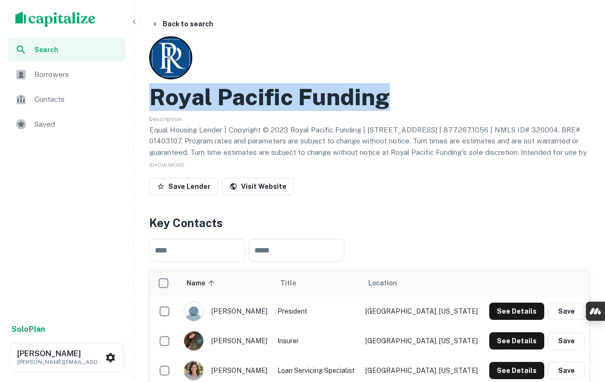
click at [312, 97] on h2 "Royal Pacific Funding" at bounding box center [269, 97] width 241 height 28
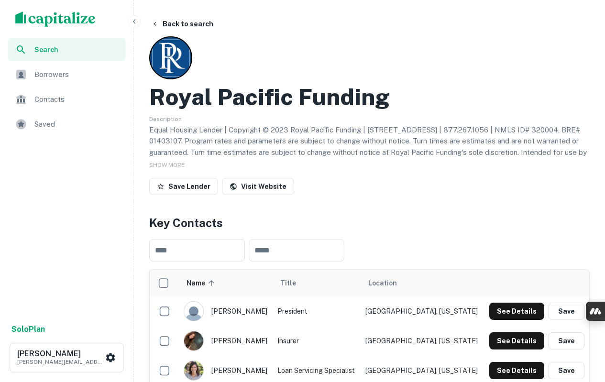
click at [173, 163] on span "SHOW MORE" at bounding box center [166, 165] width 35 height 7
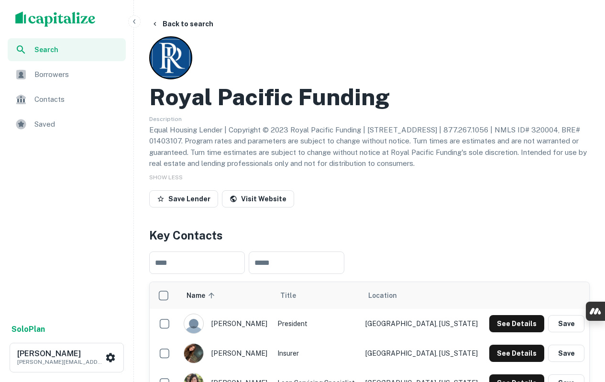
click at [241, 149] on p "Equal Housing Lender | Copyright © 2023 Royal Pacific Funding | 4000 MacArthur …" at bounding box center [369, 146] width 440 height 45
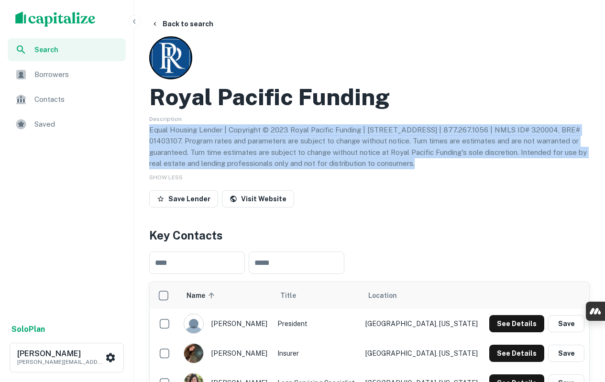
click at [241, 149] on p "Equal Housing Lender | Copyright © 2023 Royal Pacific Funding | 4000 MacArthur …" at bounding box center [369, 146] width 440 height 45
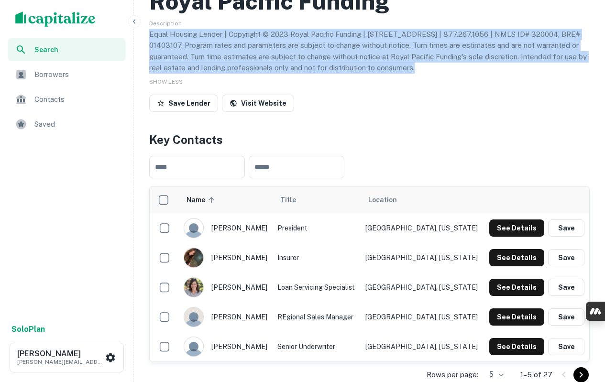
scroll to position [143, 0]
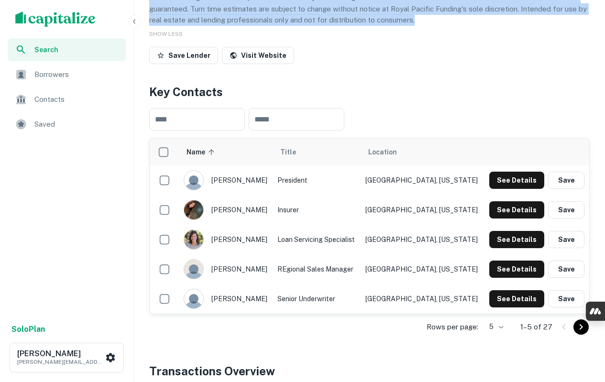
drag, startPoint x: 267, startPoint y: 239, endPoint x: 261, endPoint y: 241, distance: 6.5
click at [261, 241] on div "kelly nurminen" at bounding box center [226, 240] width 85 height 20
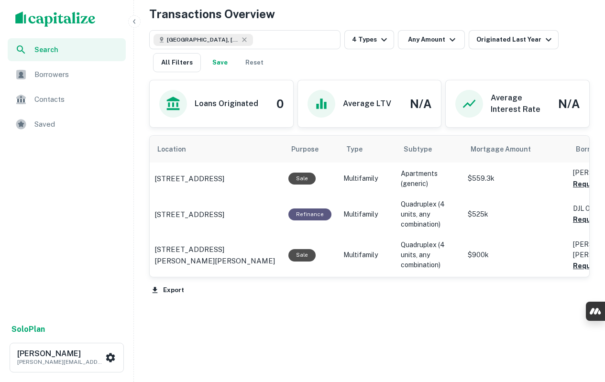
scroll to position [515, 0]
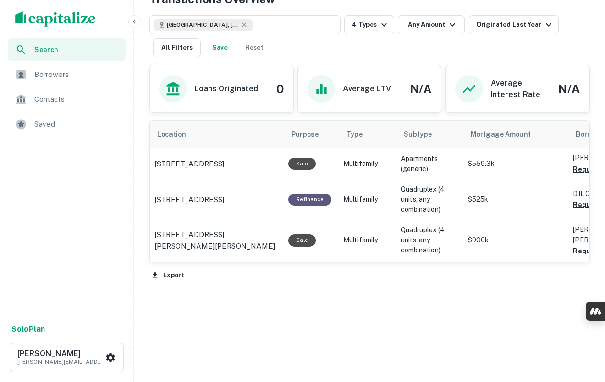
click at [174, 276] on button "Export" at bounding box center [167, 275] width 37 height 14
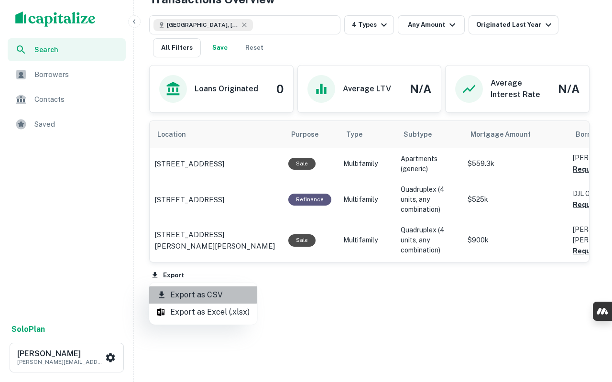
click at [198, 292] on li "Export as CSV" at bounding box center [203, 294] width 108 height 17
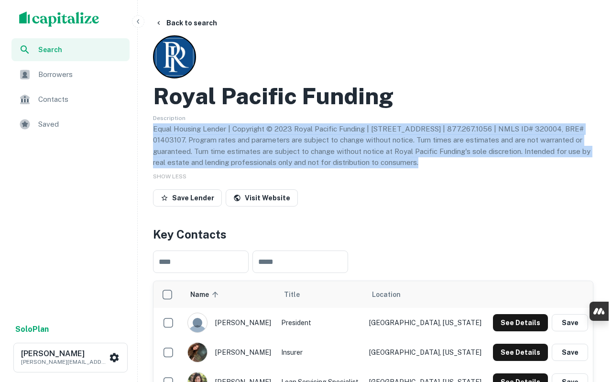
scroll to position [0, 0]
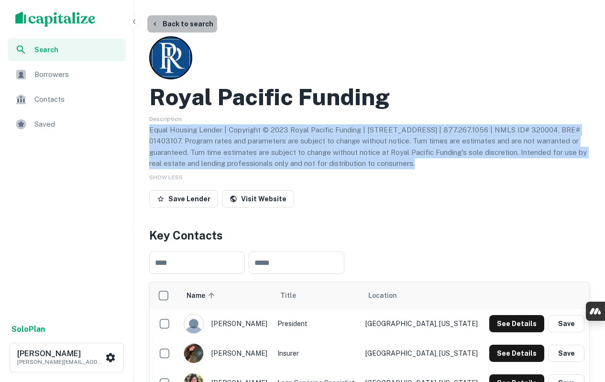
click at [192, 25] on button "Back to search" at bounding box center [182, 23] width 70 height 17
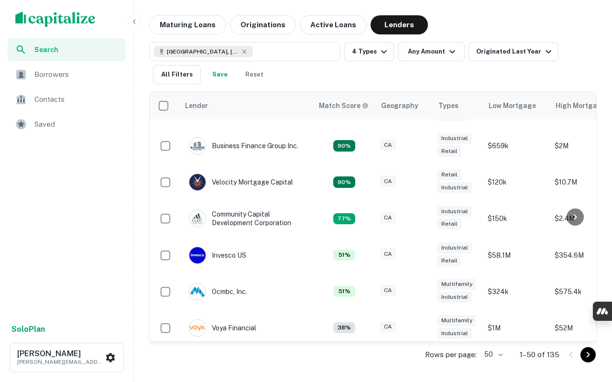
scroll to position [161, 0]
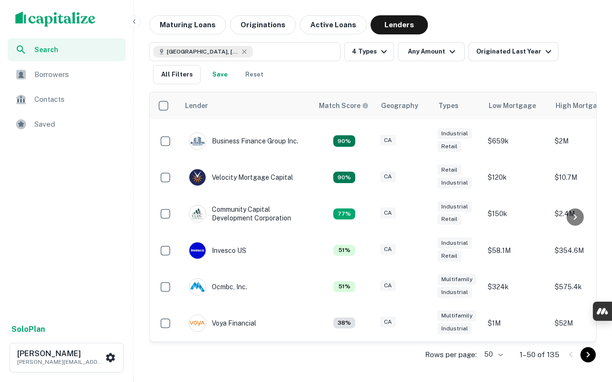
click at [592, 356] on icon "Go to next page" at bounding box center [587, 354] width 11 height 11
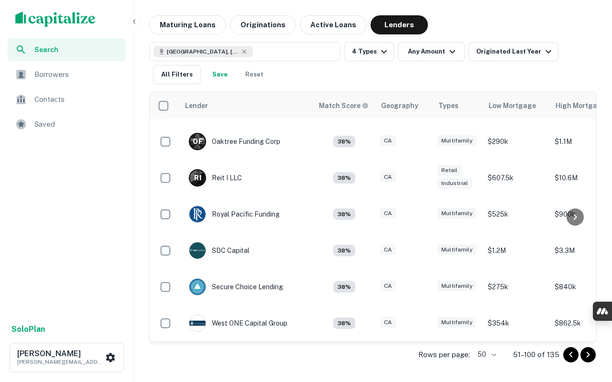
scroll to position [148, 0]
click at [591, 358] on icon "Go to next page" at bounding box center [587, 354] width 11 height 11
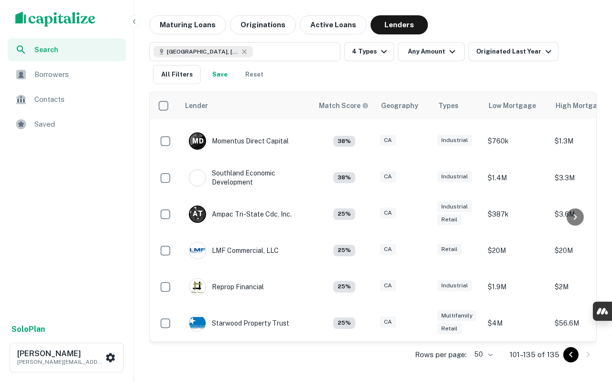
scroll to position [148, 0]
click at [568, 355] on icon "Go to previous page" at bounding box center [570, 354] width 11 height 11
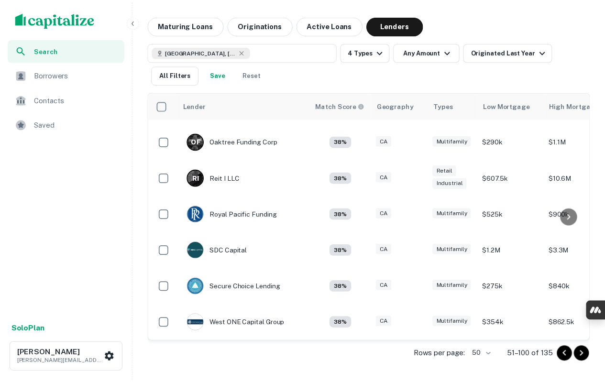
scroll to position [148, 0]
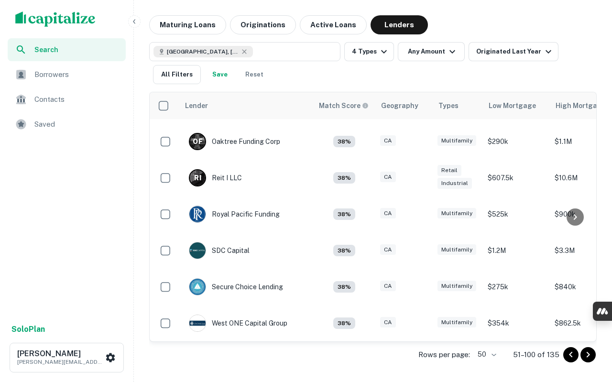
click at [197, 243] on img at bounding box center [197, 250] width 16 height 16
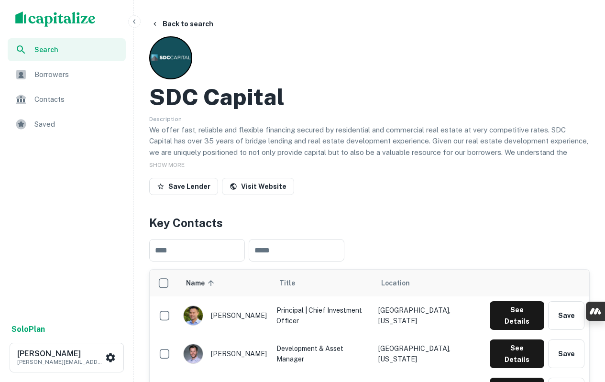
click at [217, 95] on h2 "SDC Capital" at bounding box center [216, 97] width 135 height 28
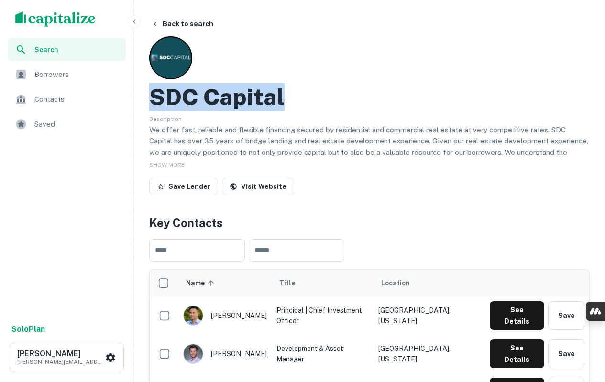
click at [217, 95] on h2 "SDC Capital" at bounding box center [216, 97] width 135 height 28
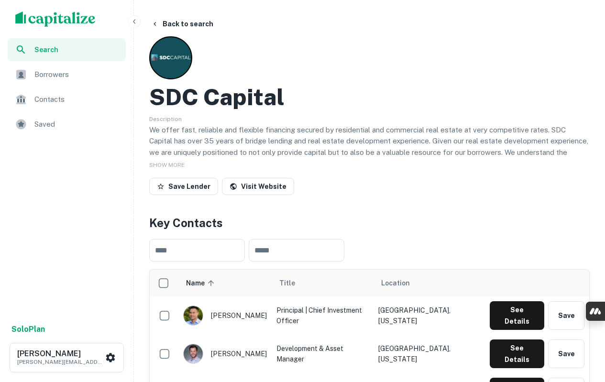
click at [170, 164] on span "SHOW MORE" at bounding box center [166, 165] width 35 height 7
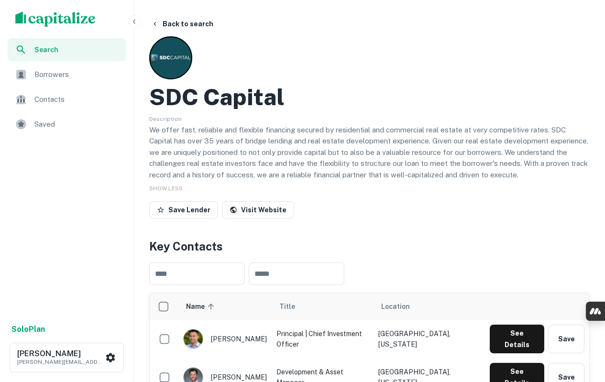
click at [211, 151] on p "We offer fast, reliable and flexible financing secured by residential and comme…" at bounding box center [369, 152] width 440 height 56
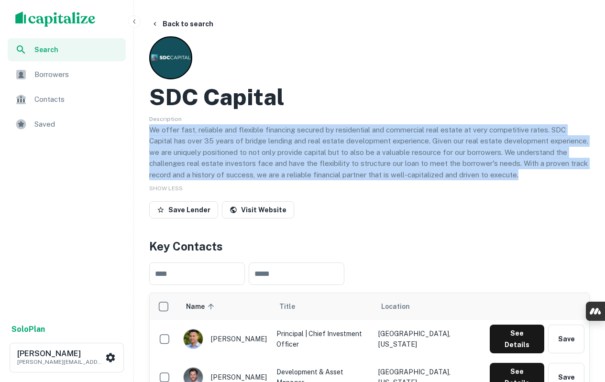
click at [211, 151] on p "We offer fast, reliable and flexible financing secured by residential and comme…" at bounding box center [369, 152] width 440 height 56
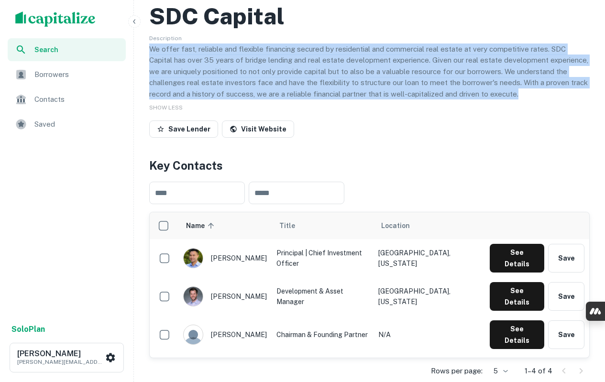
scroll to position [143, 0]
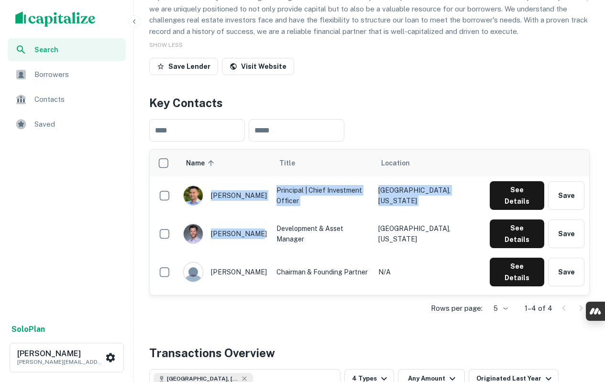
drag, startPoint x: 207, startPoint y: 194, endPoint x: 254, endPoint y: 224, distance: 55.9
click at [254, 224] on tbody "kevin arrabaca Principal | Chief Investment Officer Los Angeles, California See…" at bounding box center [369, 252] width 439 height 153
click at [244, 66] on link "Visit Website" at bounding box center [258, 66] width 72 height 17
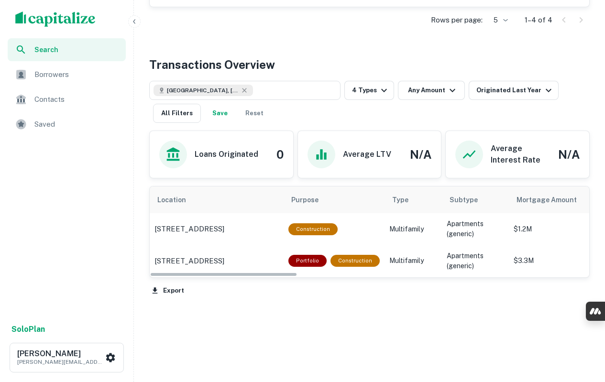
scroll to position [447, 0]
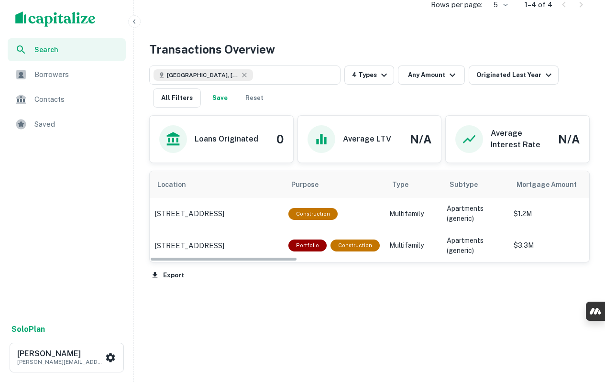
click at [160, 274] on button "Export" at bounding box center [167, 275] width 37 height 14
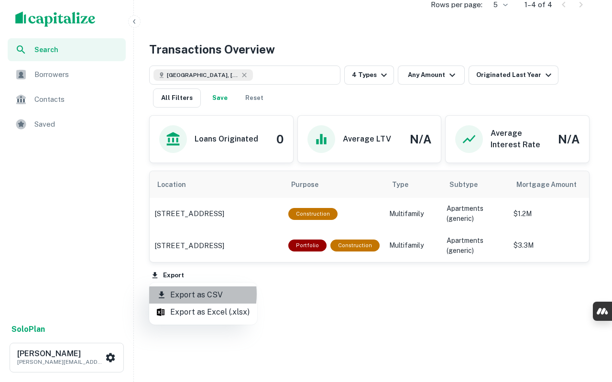
click at [176, 294] on li "Export as CSV" at bounding box center [203, 294] width 108 height 17
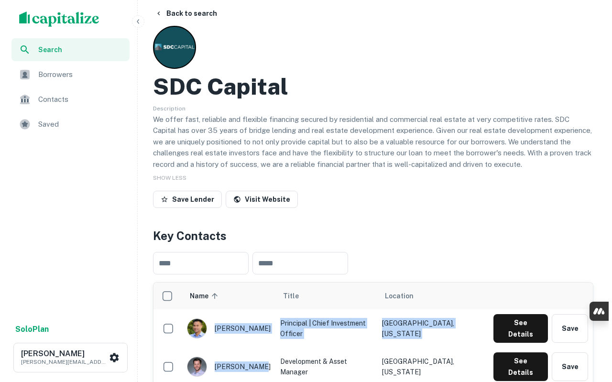
scroll to position [0, 0]
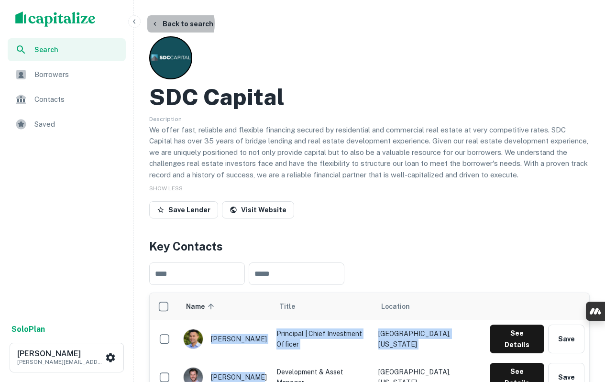
click at [165, 23] on button "Back to search" at bounding box center [182, 23] width 70 height 17
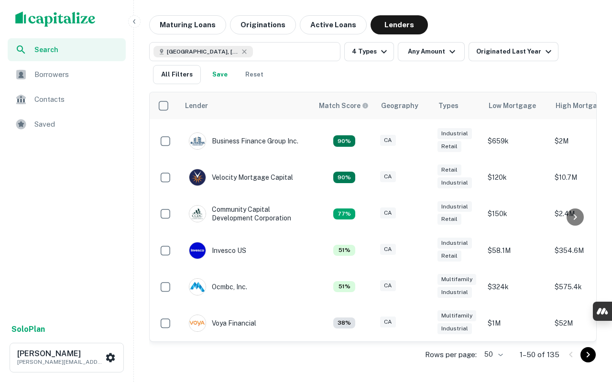
scroll to position [161, 0]
click at [591, 358] on icon "Go to next page" at bounding box center [587, 354] width 11 height 11
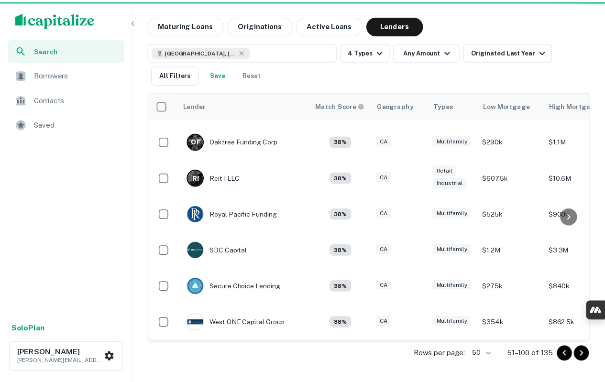
scroll to position [148, 0]
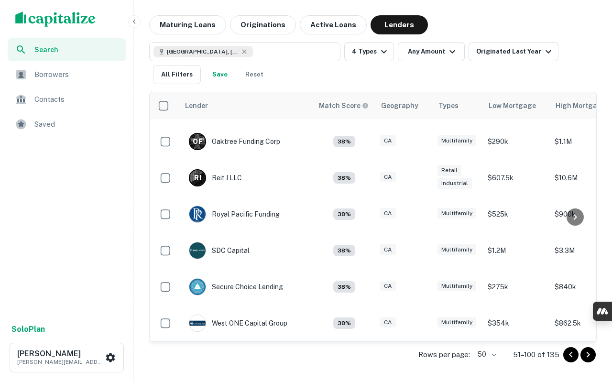
click at [200, 279] on img at bounding box center [197, 287] width 16 height 16
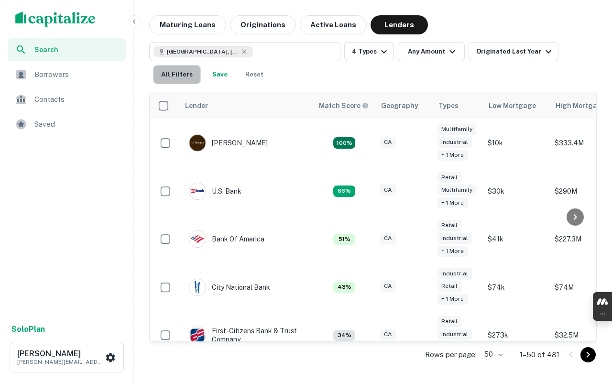
click at [183, 76] on button "All Filters" at bounding box center [177, 74] width 48 height 19
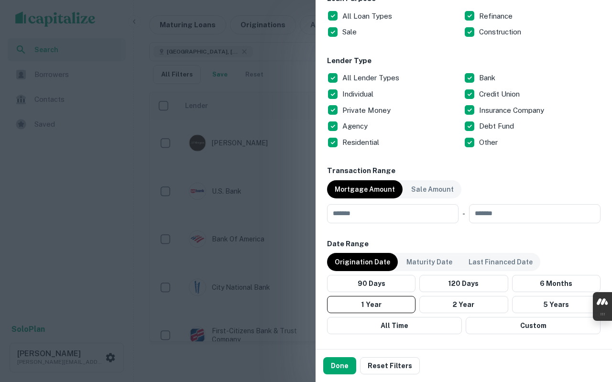
scroll to position [526, 0]
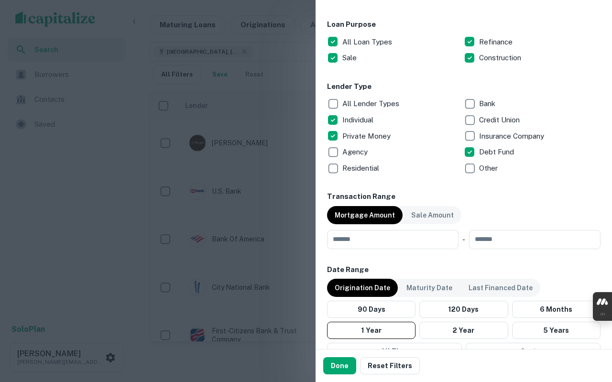
click at [345, 364] on button "Done" at bounding box center [339, 365] width 33 height 17
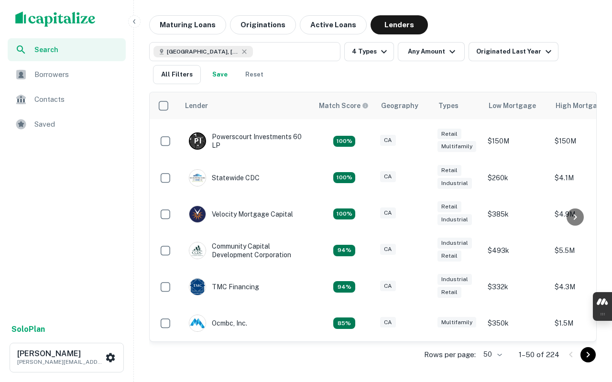
scroll to position [161, 0]
click at [589, 353] on icon "Go to next page" at bounding box center [587, 354] width 11 height 11
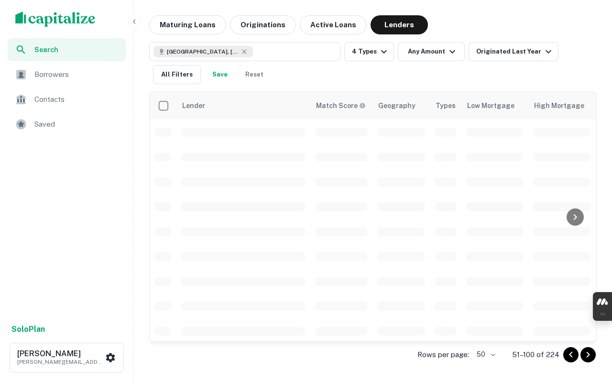
scroll to position [149, 0]
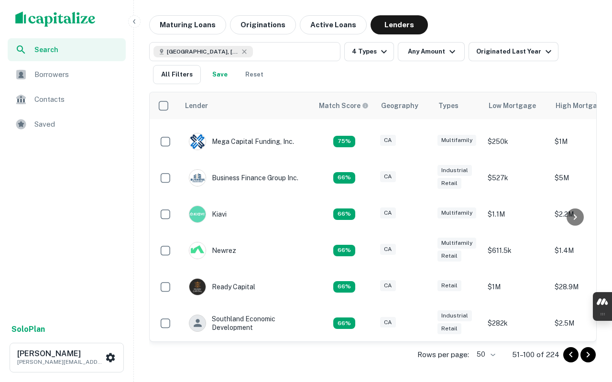
click at [199, 138] on img at bounding box center [197, 141] width 16 height 16
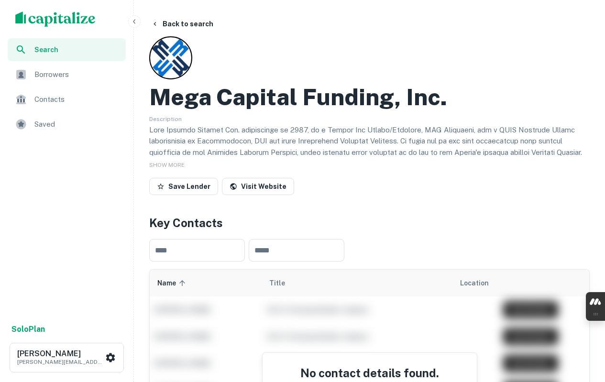
click at [155, 22] on icon "button" at bounding box center [155, 24] width 8 height 8
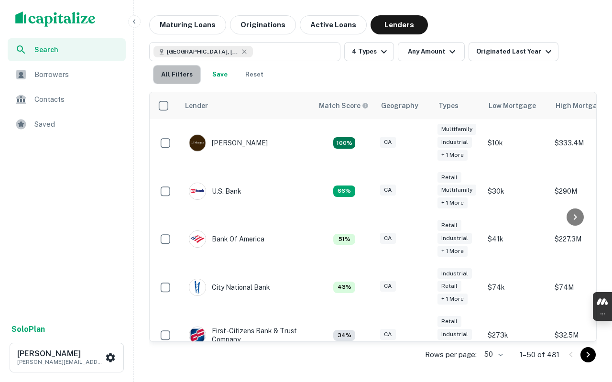
click at [165, 77] on button "All Filters" at bounding box center [177, 74] width 48 height 19
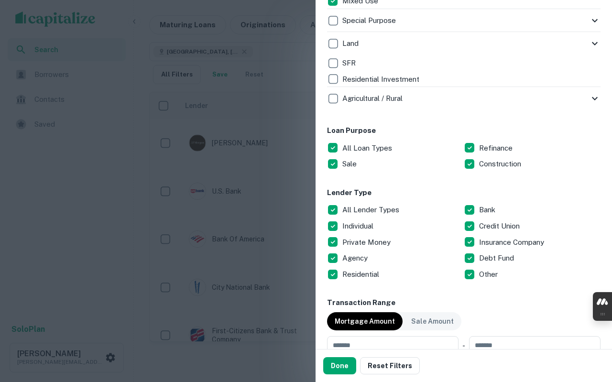
scroll to position [430, 0]
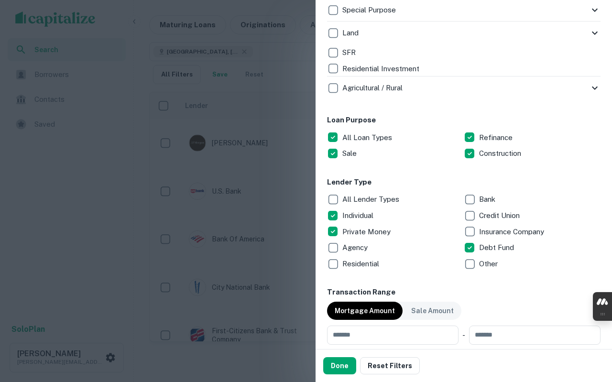
click at [343, 364] on button "Done" at bounding box center [339, 365] width 33 height 17
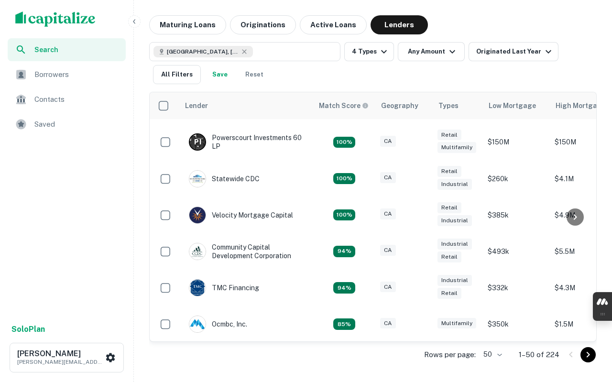
scroll to position [161, 0]
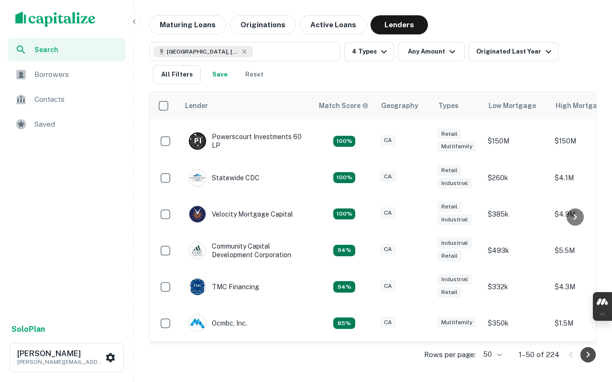
click at [582, 353] on button "Go to next page" at bounding box center [587, 354] width 15 height 15
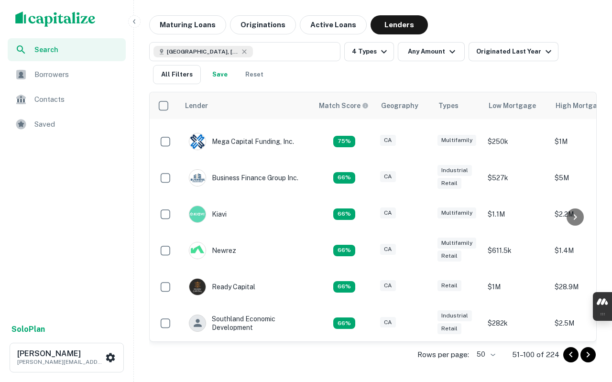
scroll to position [149, 0]
click at [591, 359] on icon "Go to next page" at bounding box center [587, 354] width 11 height 11
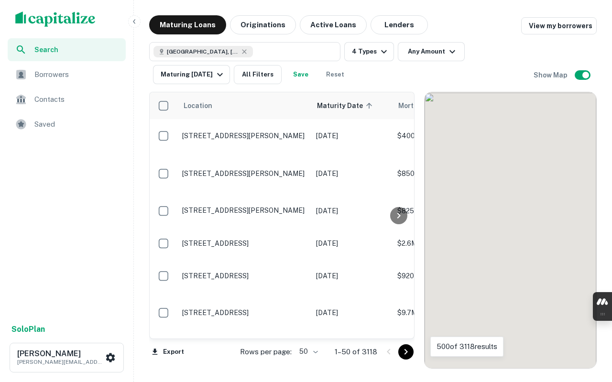
click at [378, 20] on button "Lenders" at bounding box center [399, 24] width 57 height 19
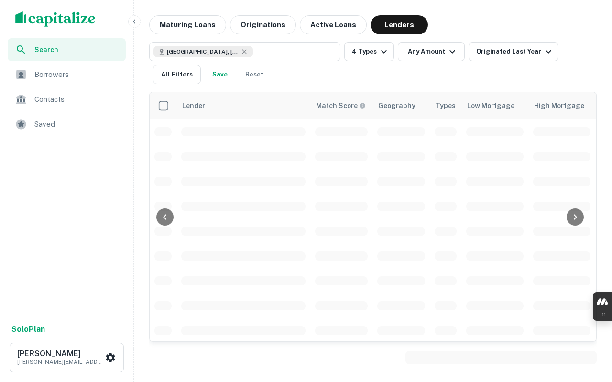
click at [190, 77] on button "All Filters" at bounding box center [177, 74] width 48 height 19
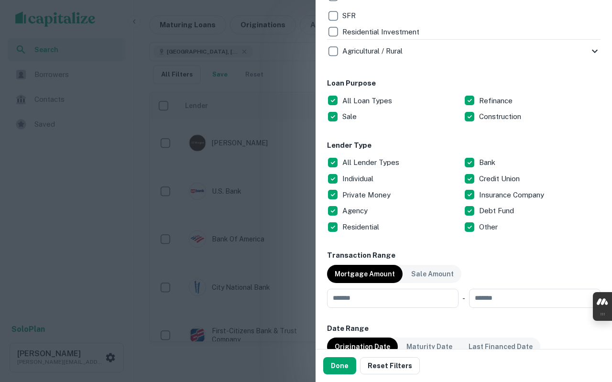
scroll to position [478, 0]
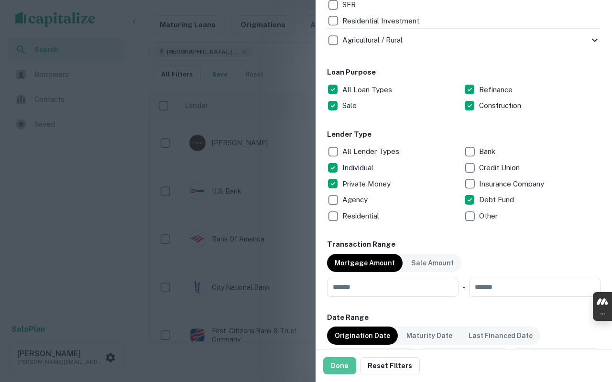
click at [341, 365] on button "Done" at bounding box center [339, 365] width 33 height 17
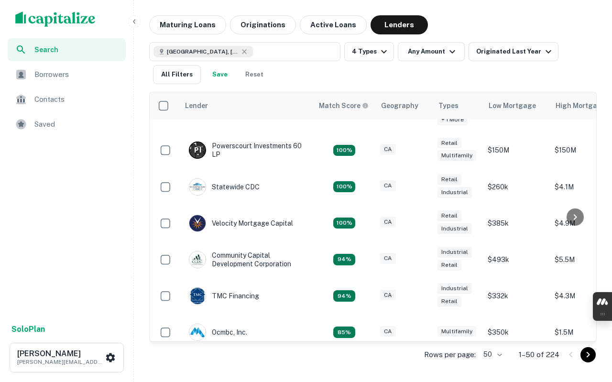
scroll to position [161, 0]
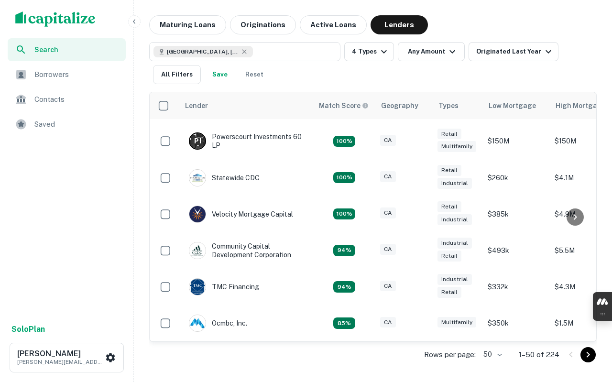
click at [587, 352] on icon "Go to next page" at bounding box center [587, 354] width 11 height 11
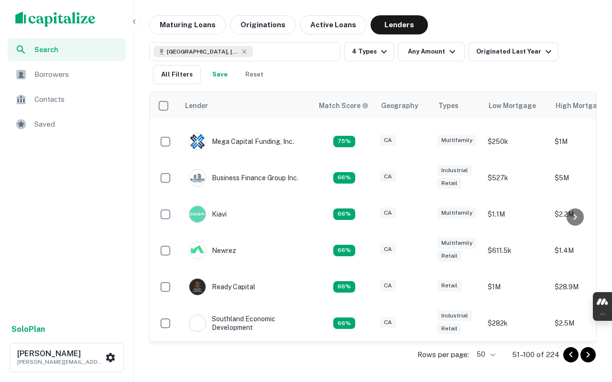
scroll to position [149, 0]
click at [591, 355] on icon "Go to next page" at bounding box center [587, 354] width 11 height 11
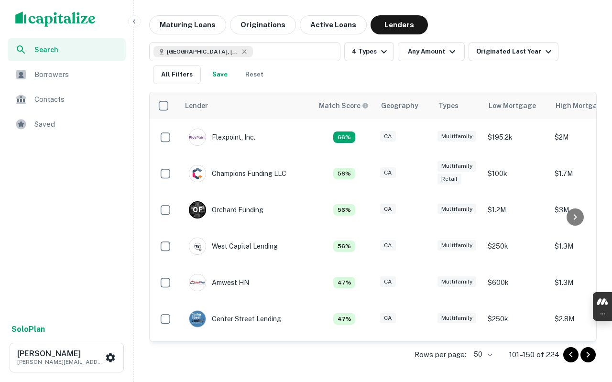
click at [197, 208] on p "O F" at bounding box center [198, 210] width 10 height 10
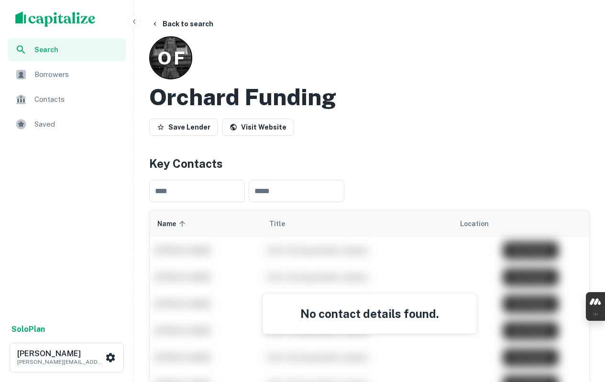
click at [265, 127] on link "Visit Website" at bounding box center [258, 127] width 72 height 17
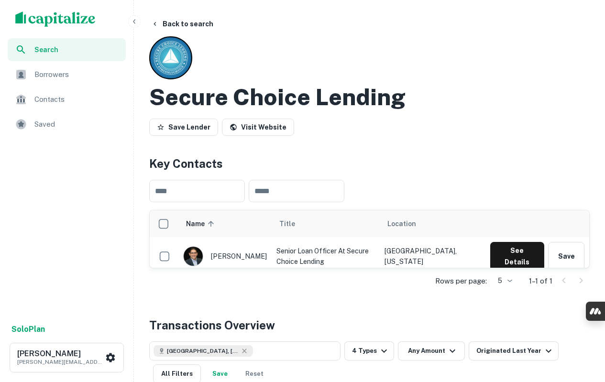
click at [242, 91] on h2 "Secure Choice Lending" at bounding box center [277, 97] width 256 height 28
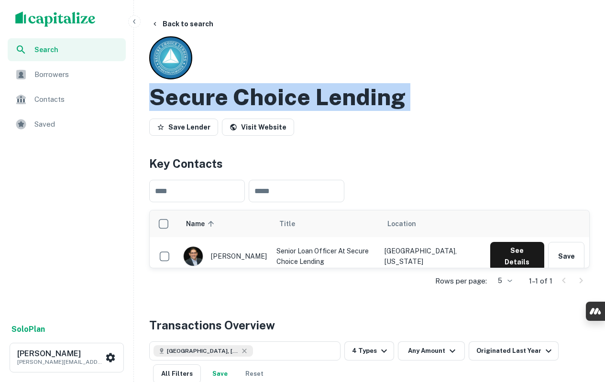
click at [242, 91] on h2 "Secure Choice Lending" at bounding box center [277, 97] width 256 height 28
copy div "Secure Choice Lending Save Lender Visit Website"
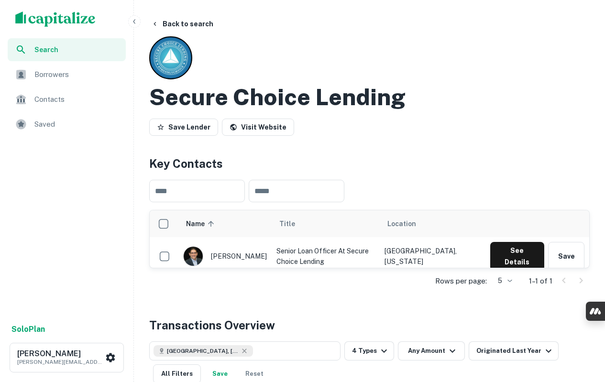
drag, startPoint x: 211, startPoint y: 244, endPoint x: 232, endPoint y: 260, distance: 25.6
click at [232, 260] on div "[PERSON_NAME]" at bounding box center [225, 256] width 84 height 20
drag, startPoint x: 211, startPoint y: 247, endPoint x: 230, endPoint y: 260, distance: 22.0
click at [230, 260] on div "[PERSON_NAME]" at bounding box center [225, 256] width 84 height 20
copy div "[PERSON_NAME]"
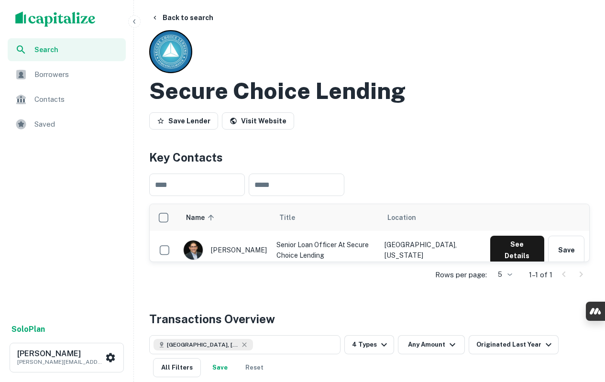
scroll to position [48, 0]
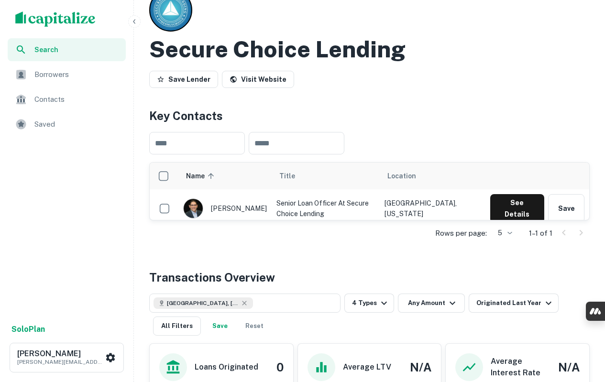
click at [265, 80] on link "Visit Website" at bounding box center [258, 79] width 72 height 17
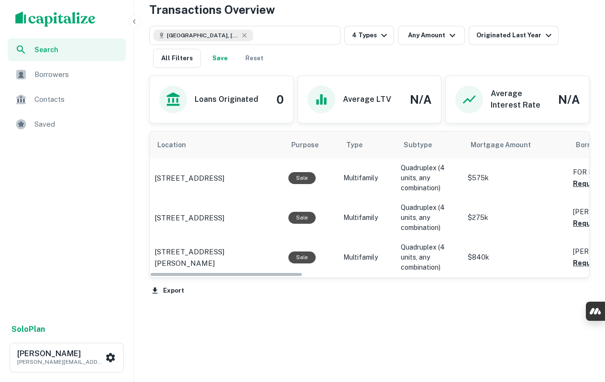
scroll to position [331, 0]
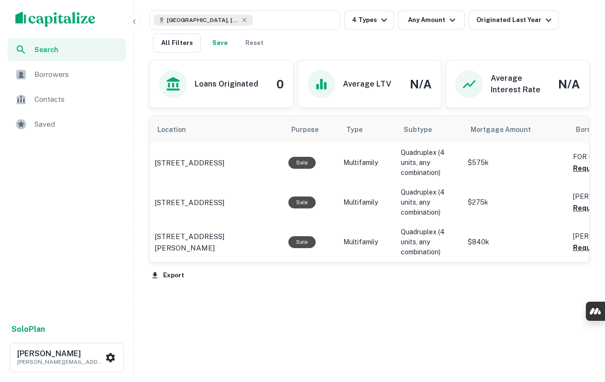
click at [161, 273] on button "Export" at bounding box center [167, 275] width 37 height 14
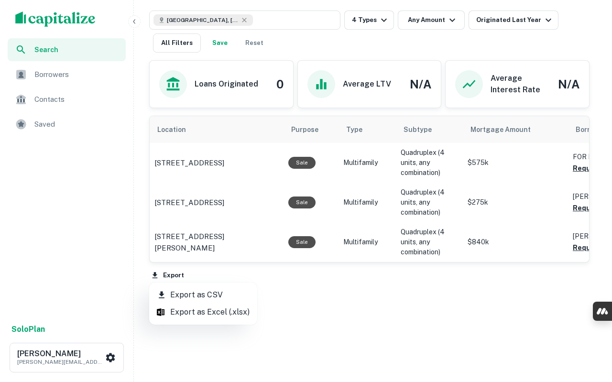
click at [198, 295] on li "Export as CSV" at bounding box center [203, 294] width 108 height 17
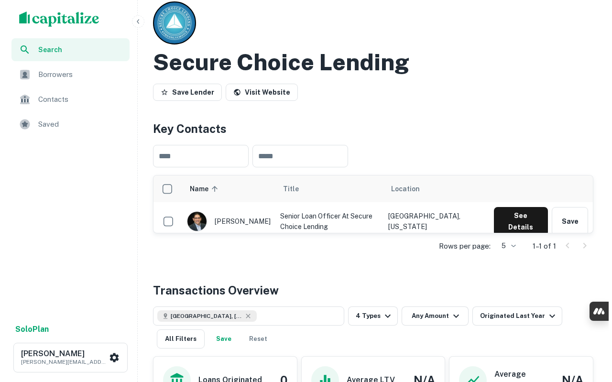
scroll to position [0, 0]
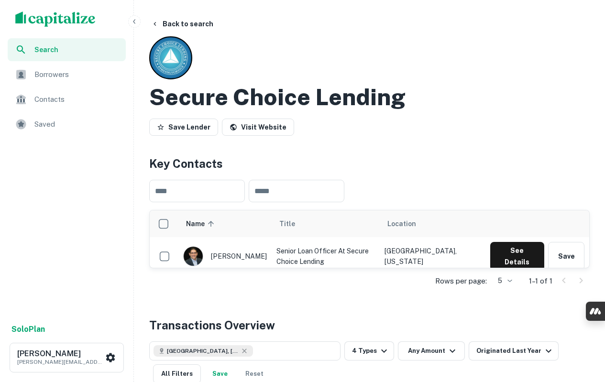
click at [166, 21] on button "Back to search" at bounding box center [182, 23] width 70 height 17
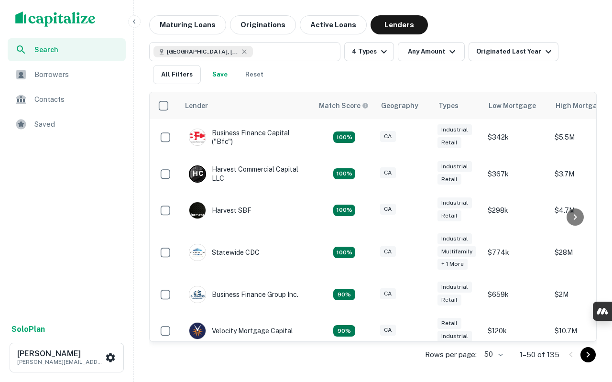
scroll to position [161, 0]
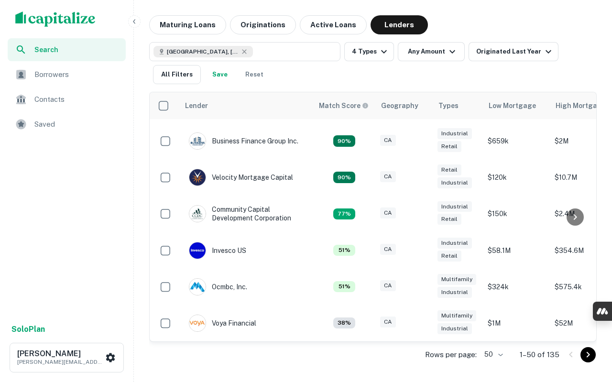
click at [585, 358] on icon "Go to next page" at bounding box center [587, 354] width 11 height 11
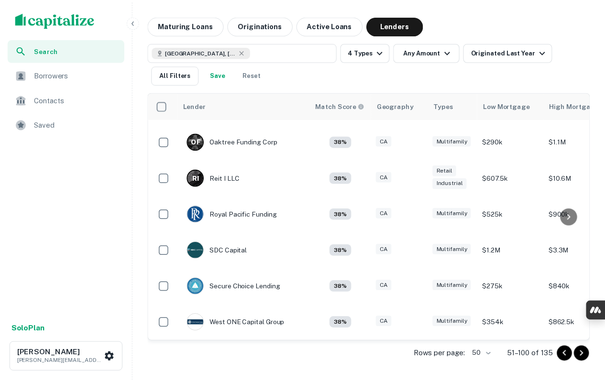
scroll to position [148, 0]
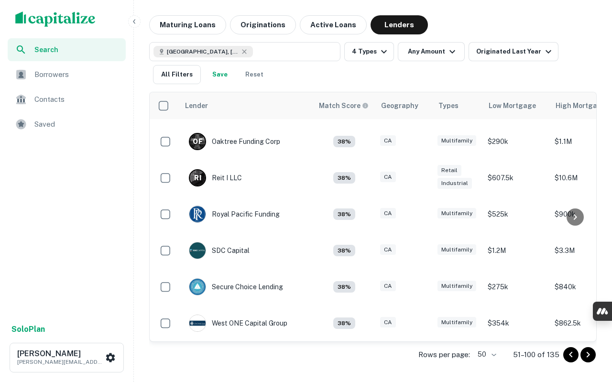
click at [198, 318] on img at bounding box center [197, 323] width 16 height 16
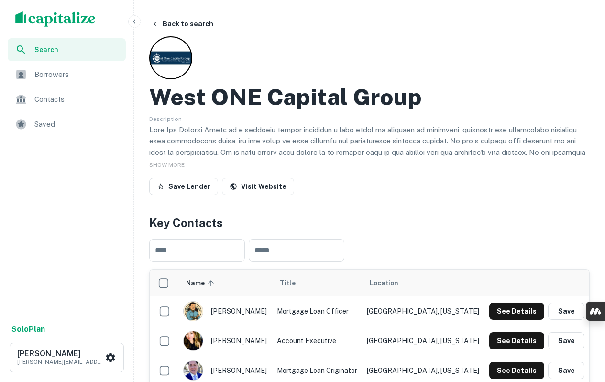
click at [261, 101] on h2 "West ONE Capital Group" at bounding box center [285, 97] width 273 height 28
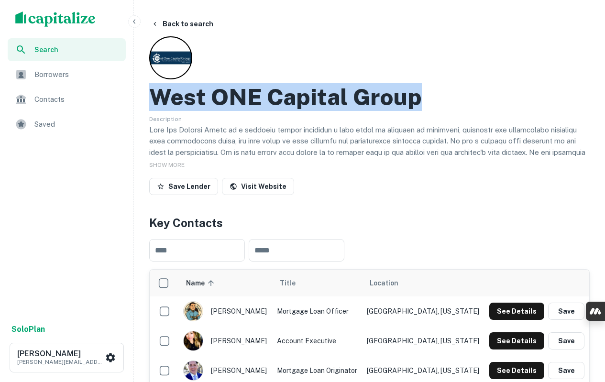
click at [261, 101] on h2 "West ONE Capital Group" at bounding box center [285, 97] width 273 height 28
copy h2 "West ONE Capital Group"
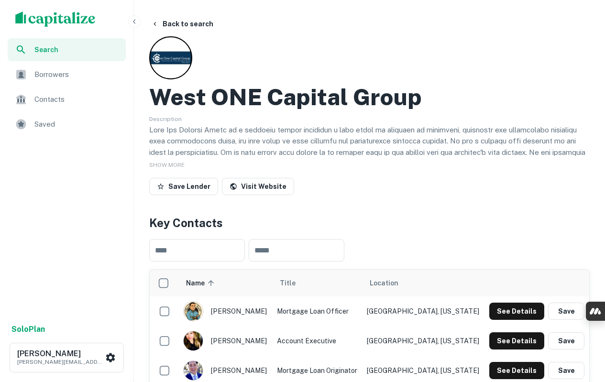
click at [175, 165] on span "SHOW MORE" at bounding box center [166, 165] width 35 height 7
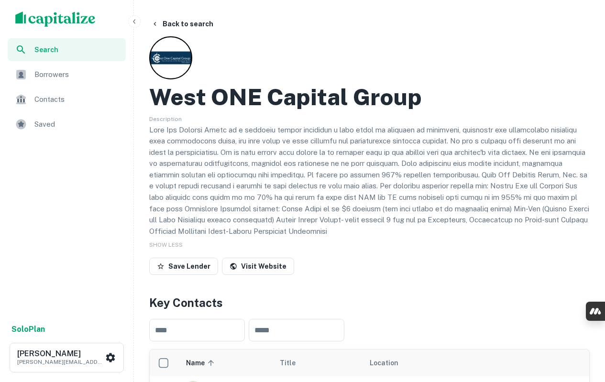
click at [219, 155] on p at bounding box center [369, 180] width 440 height 113
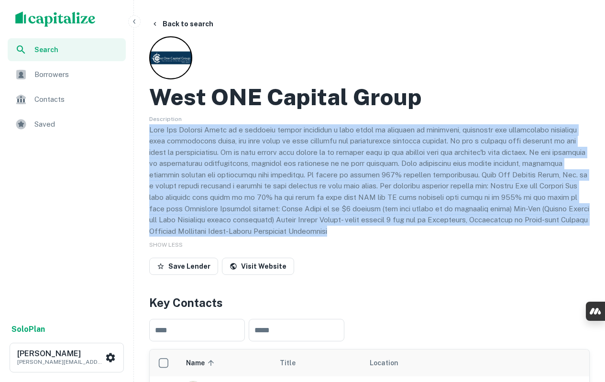
click at [219, 155] on p at bounding box center [369, 180] width 440 height 113
copy p "West One Capital Group is a mortgage lender providing a wide array of products …"
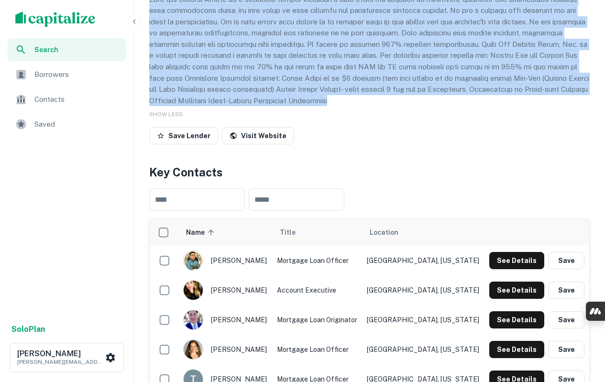
scroll to position [143, 0]
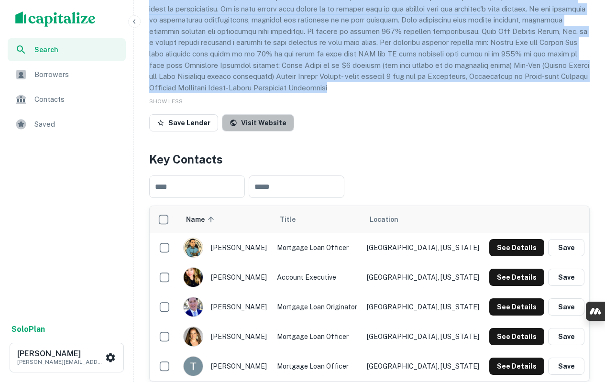
click at [268, 124] on link "Visit Website" at bounding box center [258, 122] width 72 height 17
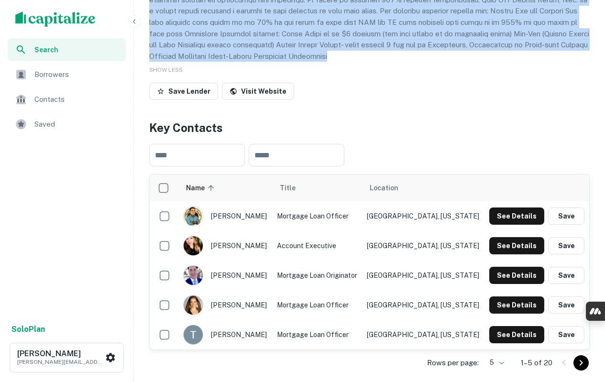
scroll to position [191, 0]
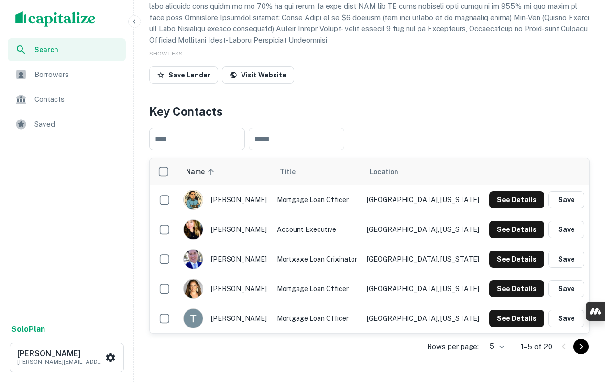
drag, startPoint x: 208, startPoint y: 199, endPoint x: 255, endPoint y: 202, distance: 46.5
click at [255, 202] on div "[PERSON_NAME]" at bounding box center [225, 200] width 84 height 20
drag, startPoint x: 219, startPoint y: 201, endPoint x: 253, endPoint y: 201, distance: 34.9
click at [253, 201] on div "[PERSON_NAME]" at bounding box center [225, 200] width 84 height 20
copy div "[PERSON_NAME]"
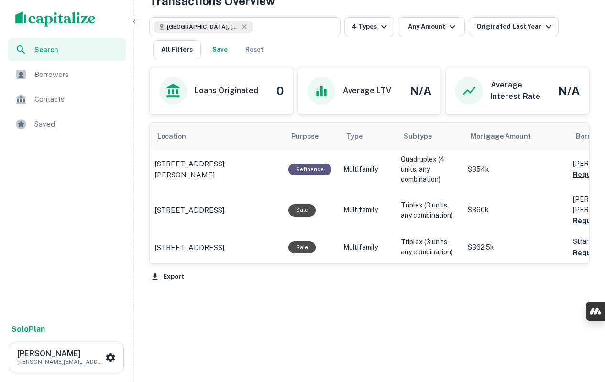
scroll to position [583, 0]
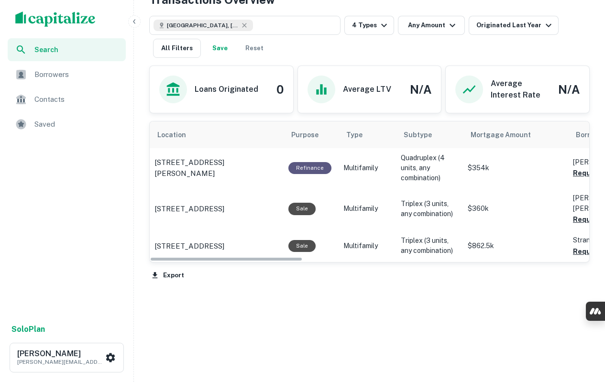
click at [177, 275] on button "Export" at bounding box center [167, 275] width 37 height 14
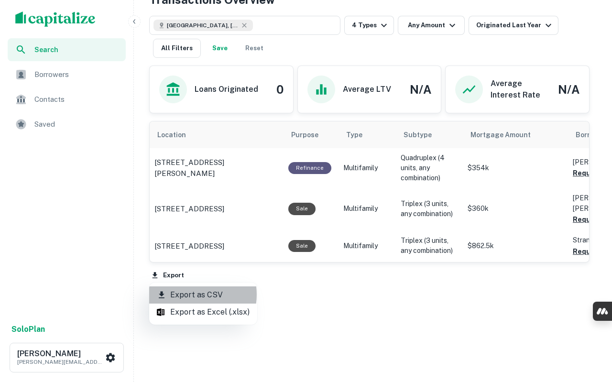
click at [189, 295] on li "Export as CSV" at bounding box center [203, 294] width 108 height 17
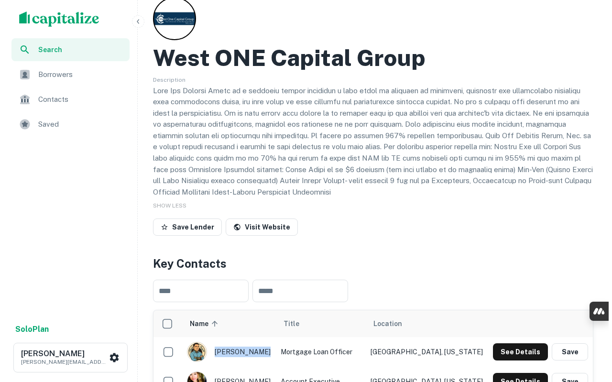
scroll to position [0, 0]
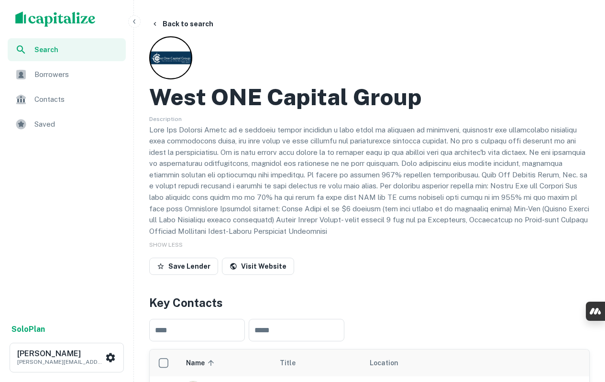
click at [184, 23] on button "Back to search" at bounding box center [182, 23] width 70 height 17
